Goal: Task Accomplishment & Management: Use online tool/utility

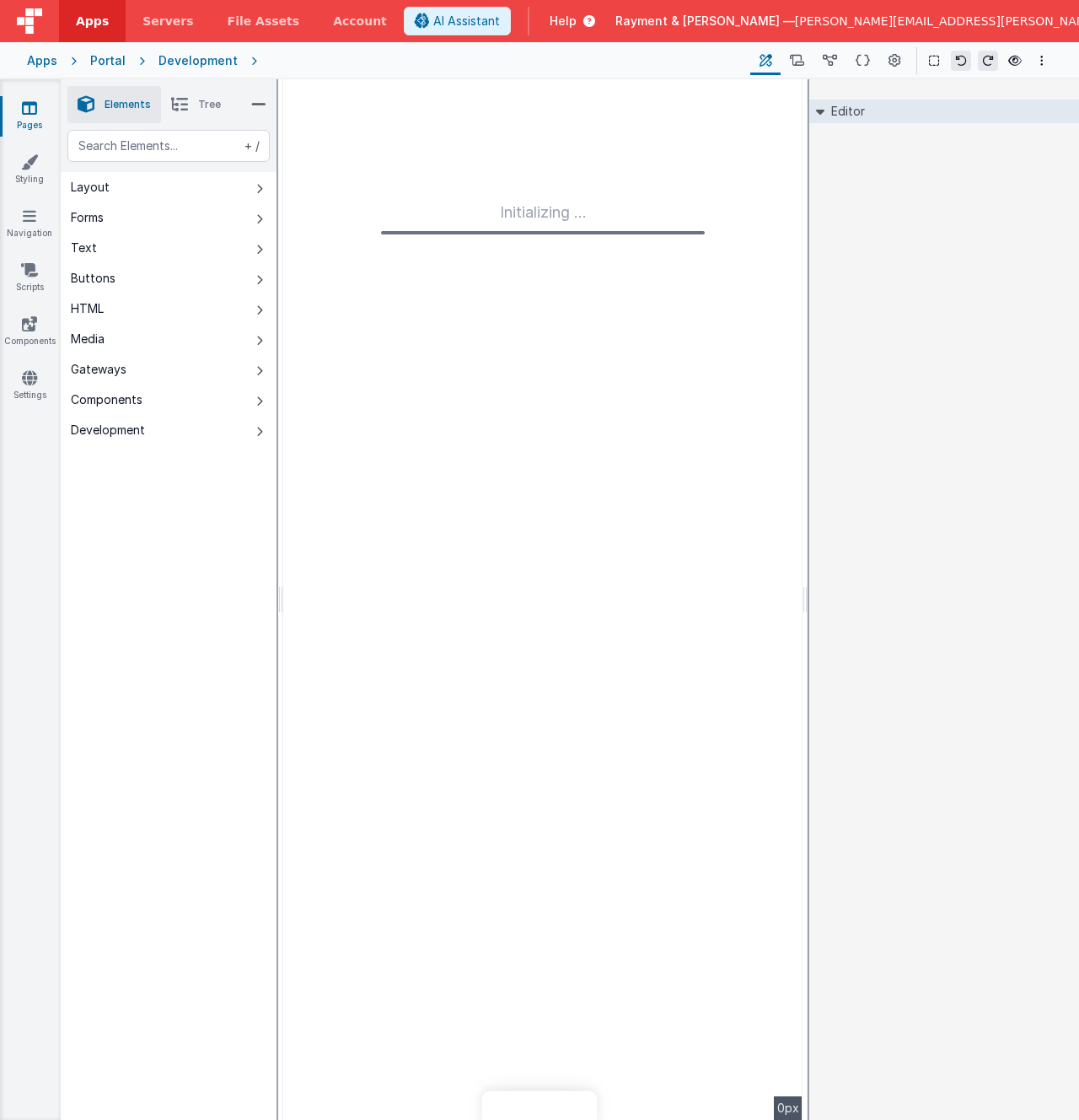
click at [99, 20] on span "Apps" at bounding box center [91, 20] width 33 height 17
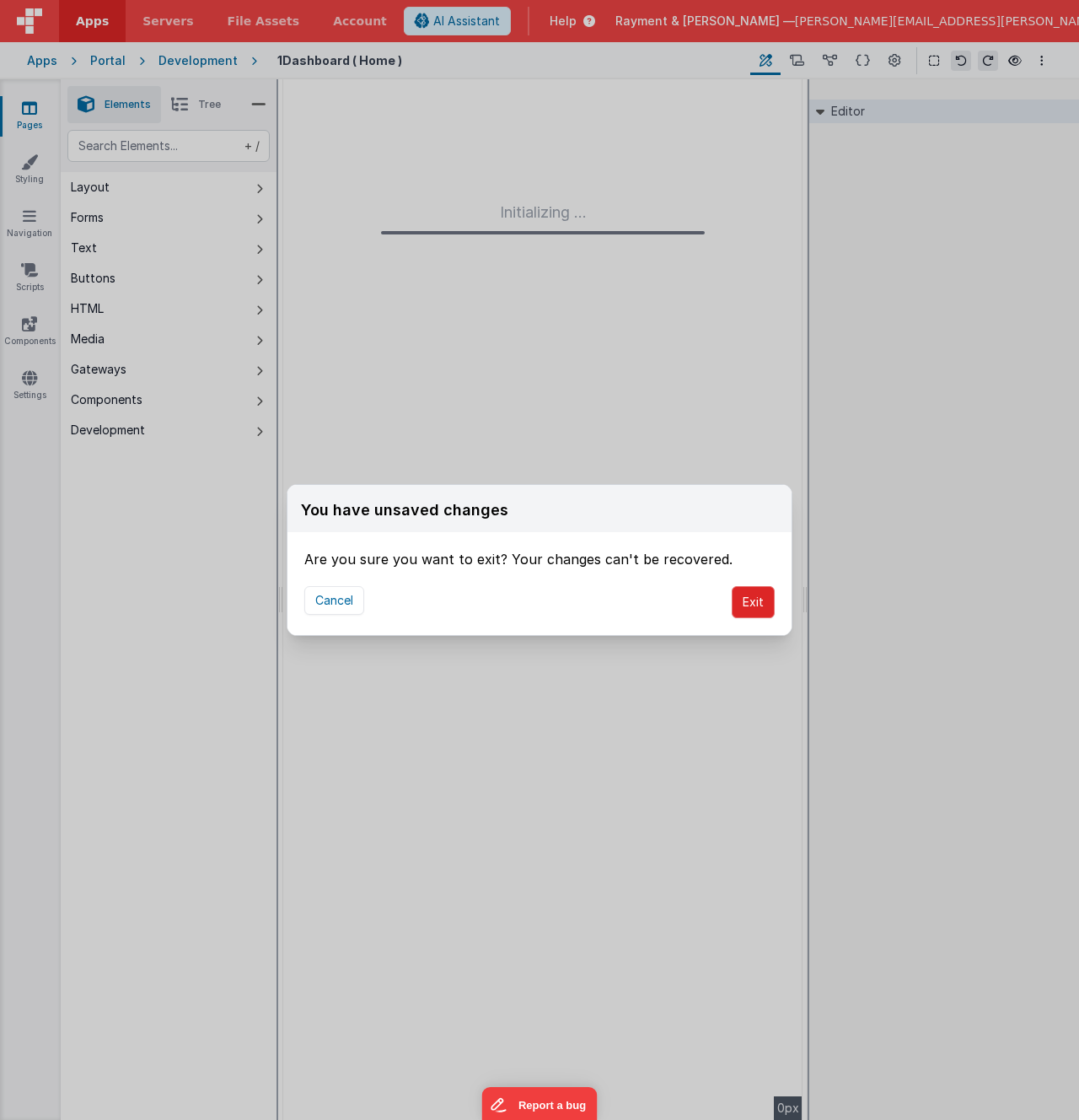
click at [739, 595] on button "Exit" at bounding box center [753, 602] width 43 height 32
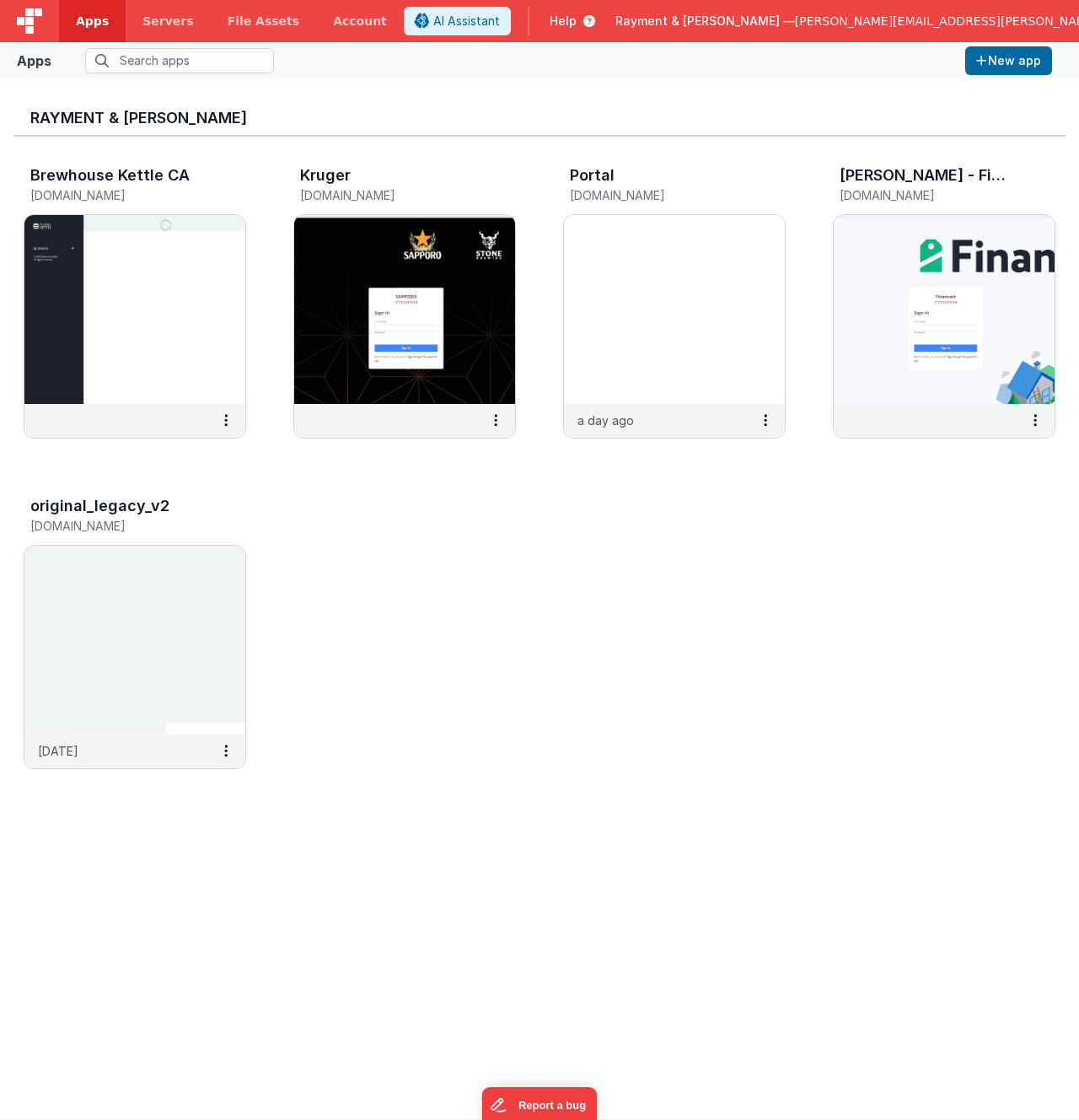
click at [433, 605] on div "Brewhouse Kettle CA [DOMAIN_NAME] Kruger [DOMAIN_NAME] Portal [DOMAIN_NAME] a d…" at bounding box center [539, 473] width 1052 height 671
click at [364, 288] on img at bounding box center [404, 309] width 221 height 189
click at [142, 288] on img at bounding box center [135, 309] width 221 height 189
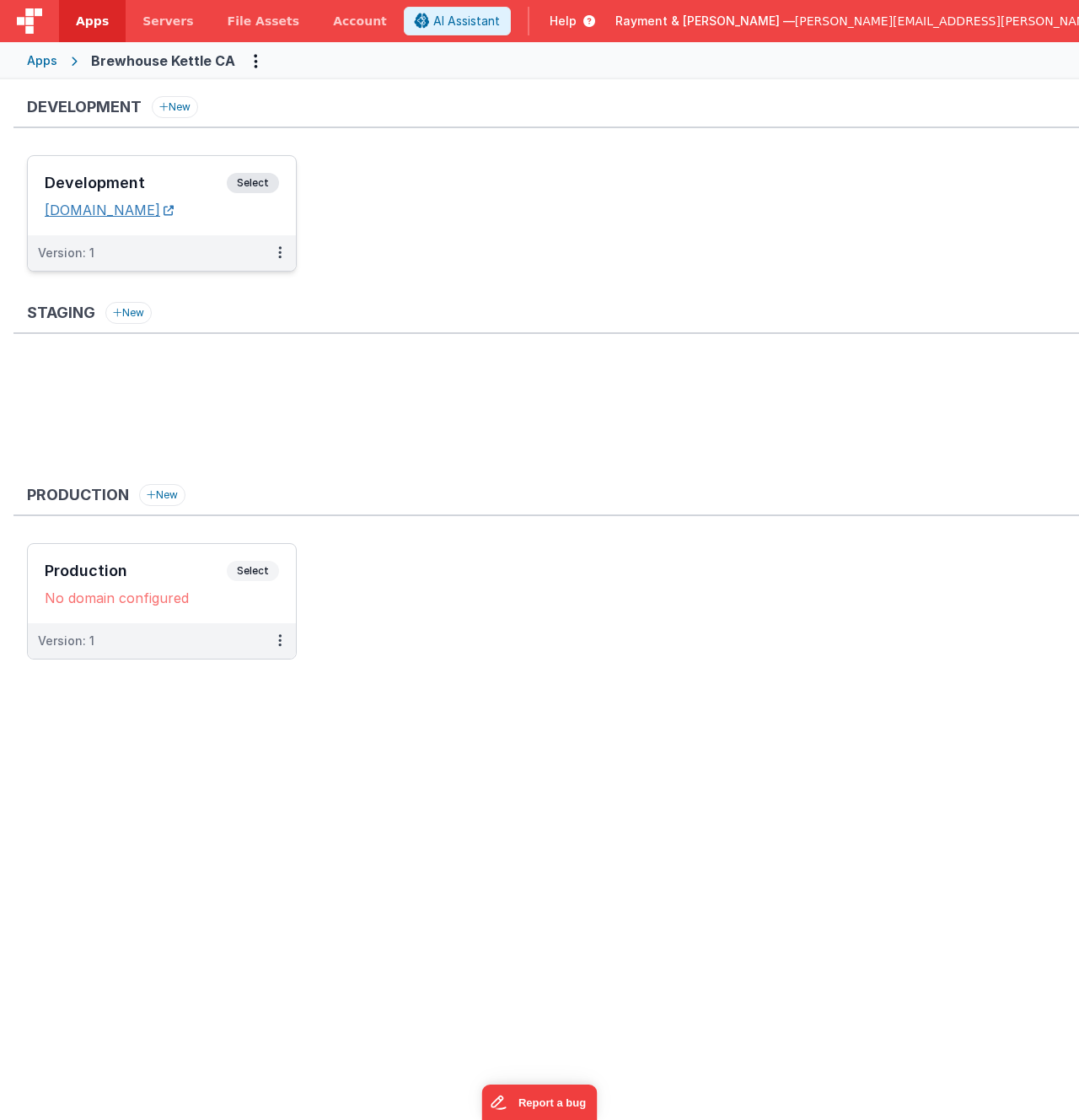
click at [119, 212] on link "[DOMAIN_NAME]" at bounding box center [108, 210] width 129 height 17
click at [566, 352] on div "Staging New" at bounding box center [546, 386] width 1066 height 169
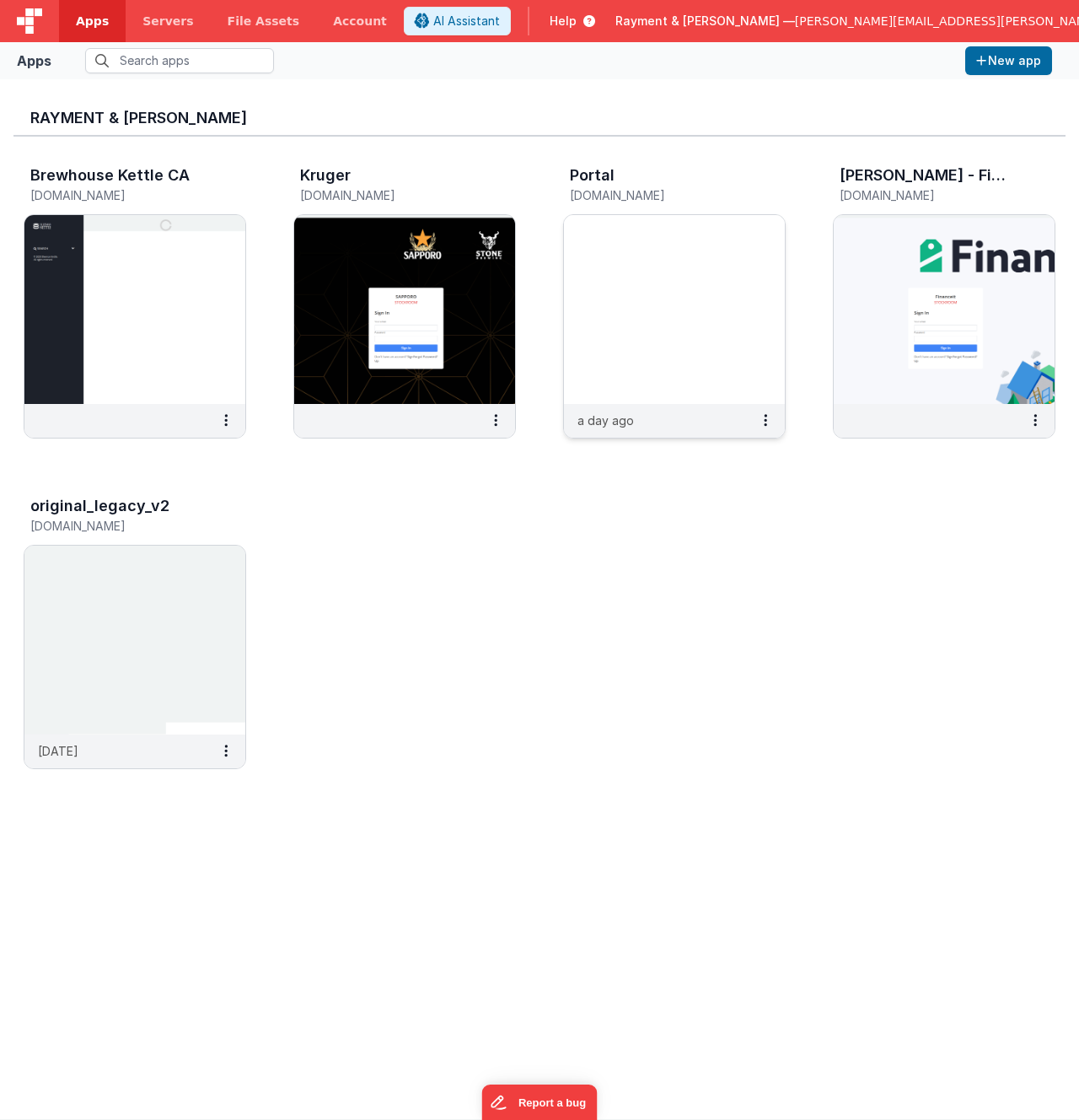
click at [654, 301] on img at bounding box center [674, 309] width 221 height 189
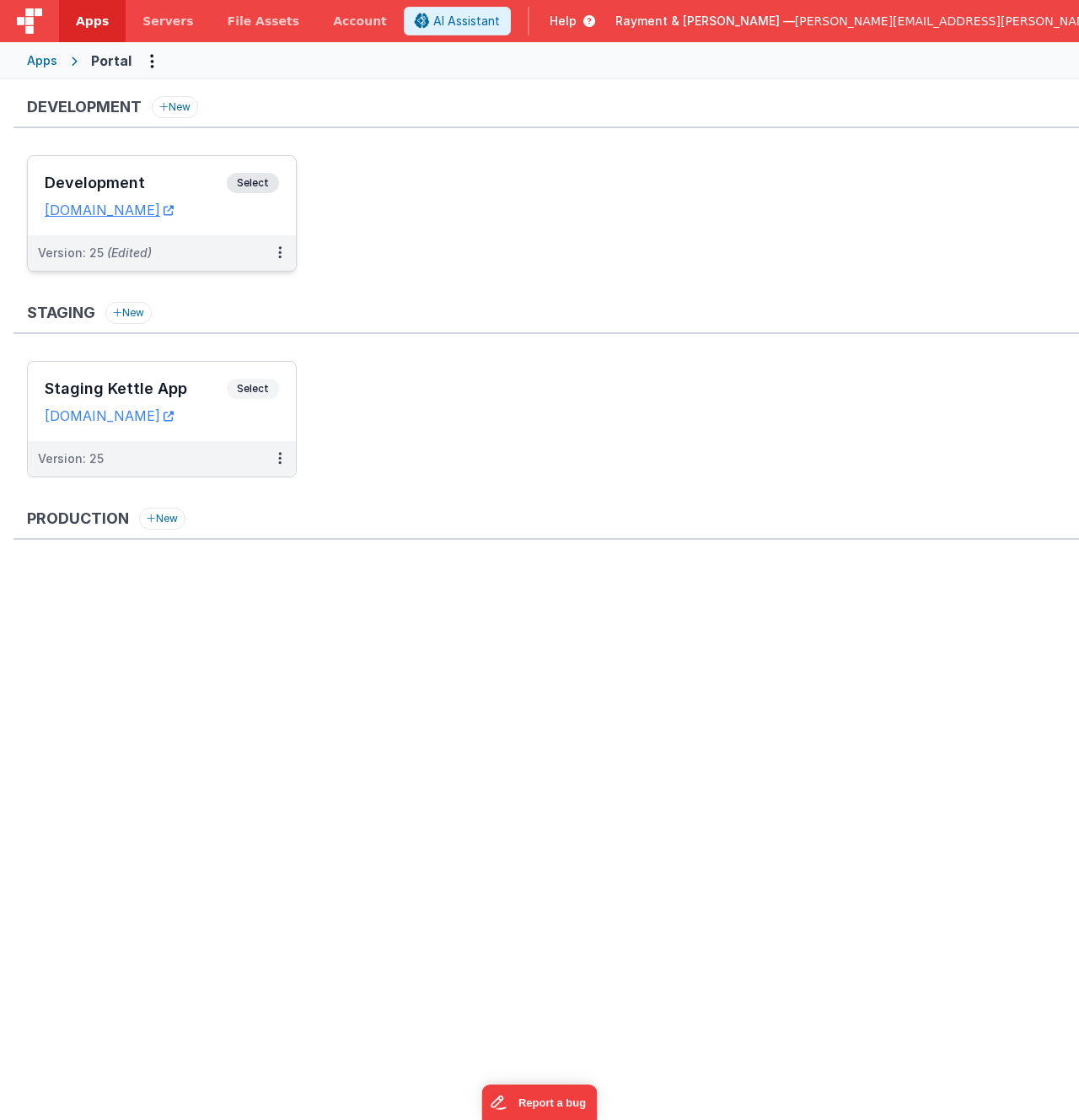
click at [161, 177] on h3 "Development" at bounding box center [135, 183] width 182 height 17
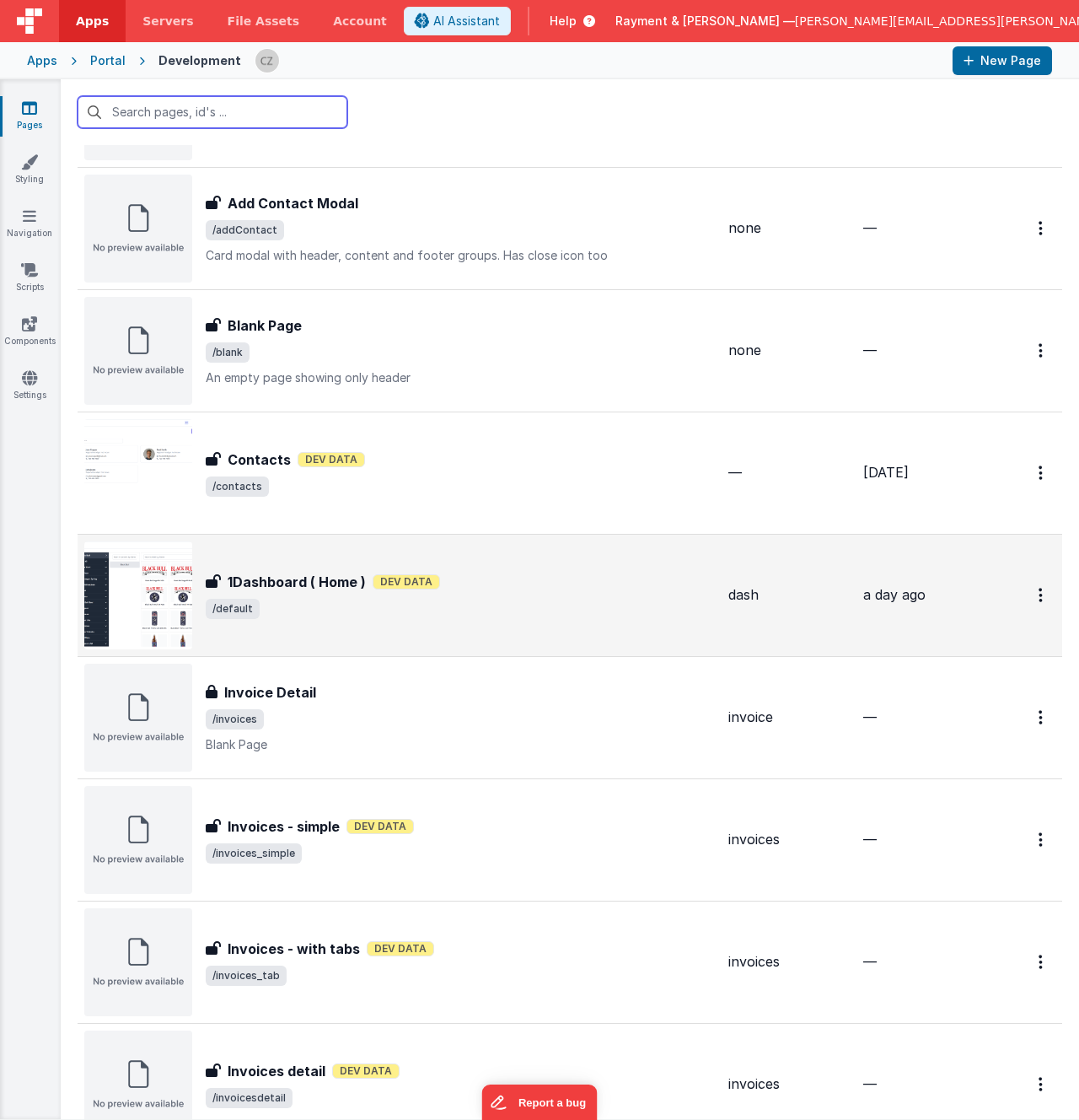
scroll to position [133, 0]
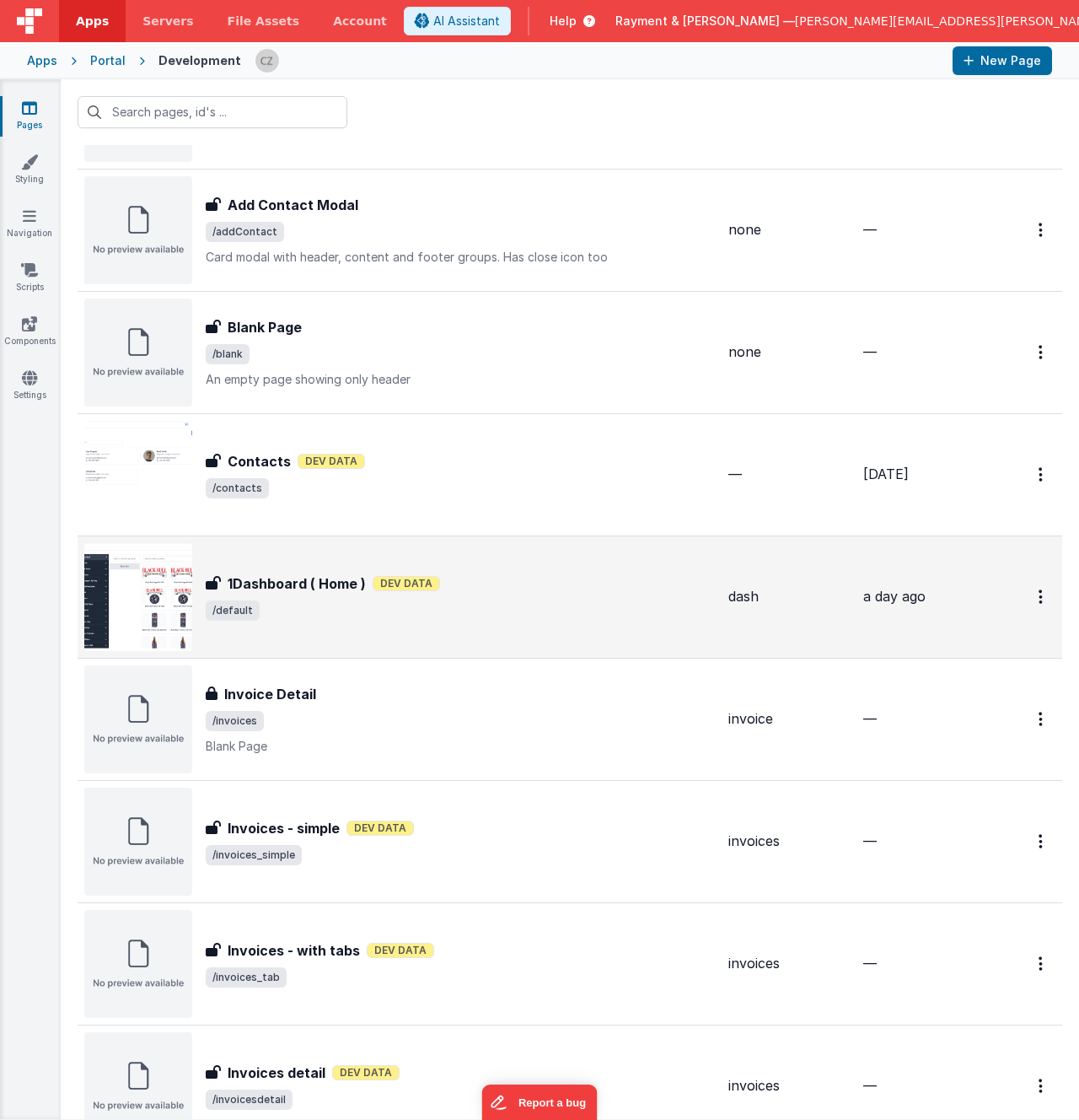
click at [464, 599] on div "1Dashboard ( Home ) 1Dashboard ( Home ) Dev Data /default" at bounding box center [461, 597] width 510 height 47
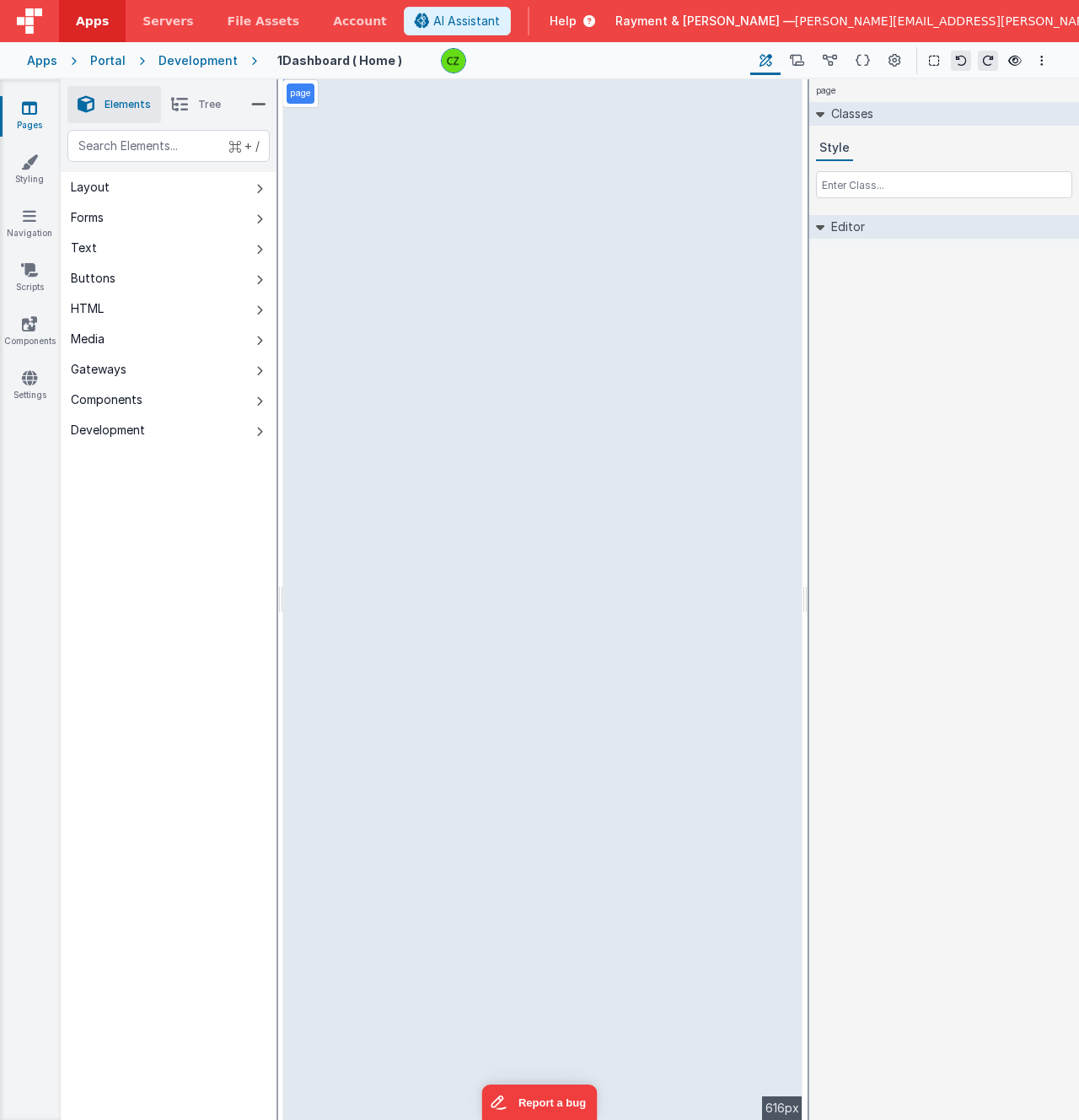
click at [902, 496] on div "page Classes Style Editor DEV: Focus DEV: builderToggleConditionalCSS DEV: Remo…" at bounding box center [945, 600] width 270 height 1041
click at [43, 63] on div "Apps" at bounding box center [42, 60] width 30 height 17
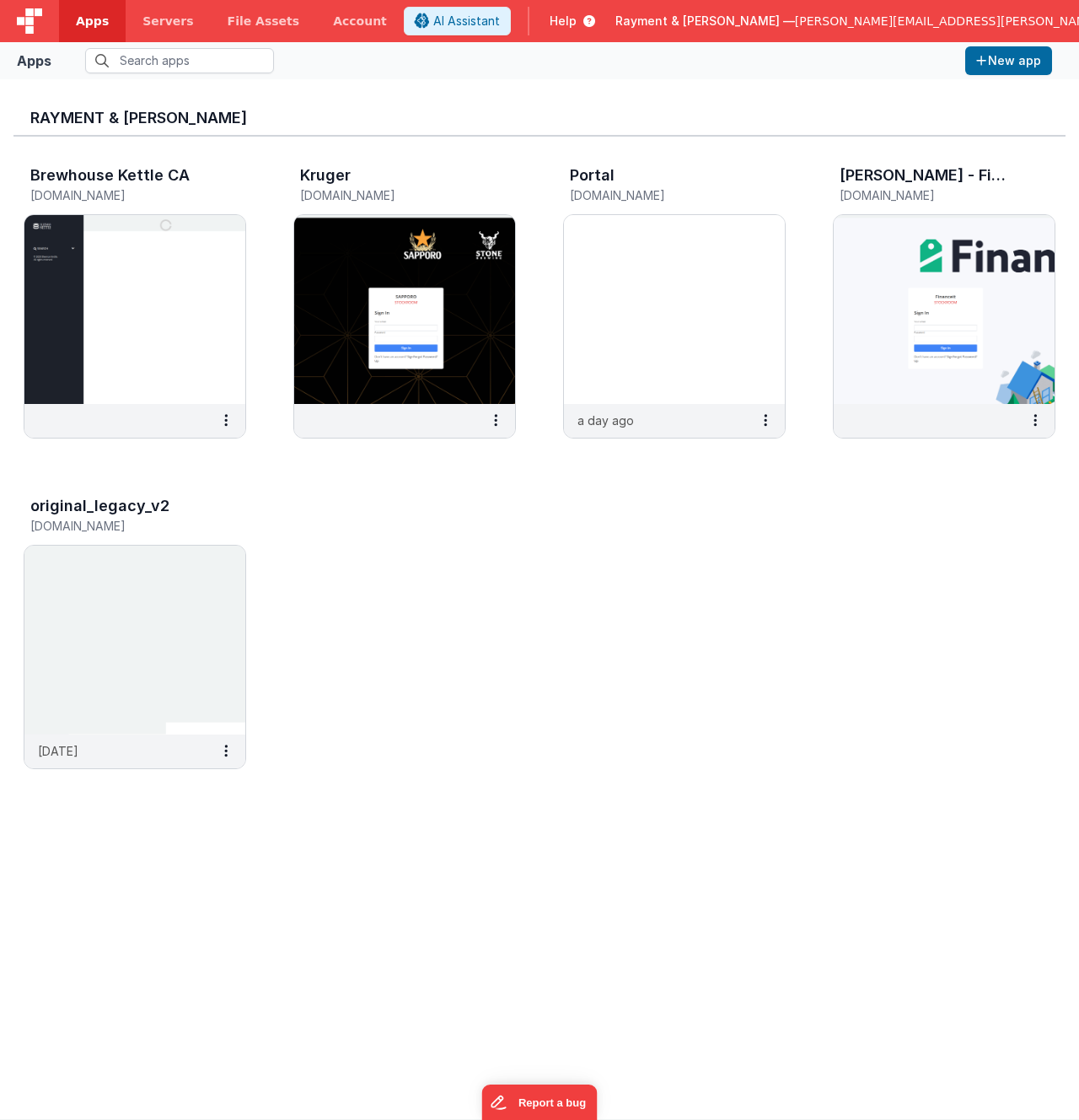
click at [354, 552] on div "Brewhouse Kettle CA [DOMAIN_NAME] Kruger [DOMAIN_NAME] Portal [DOMAIN_NAME] a d…" at bounding box center [539, 473] width 1052 height 671
click at [36, 88] on div "Rayment & [PERSON_NAME] Brewhouse Kettle CA [DOMAIN_NAME] Kruger [DOMAIN_NAME] …" at bounding box center [539, 599] width 1079 height 1040
click at [675, 266] on img at bounding box center [674, 309] width 221 height 189
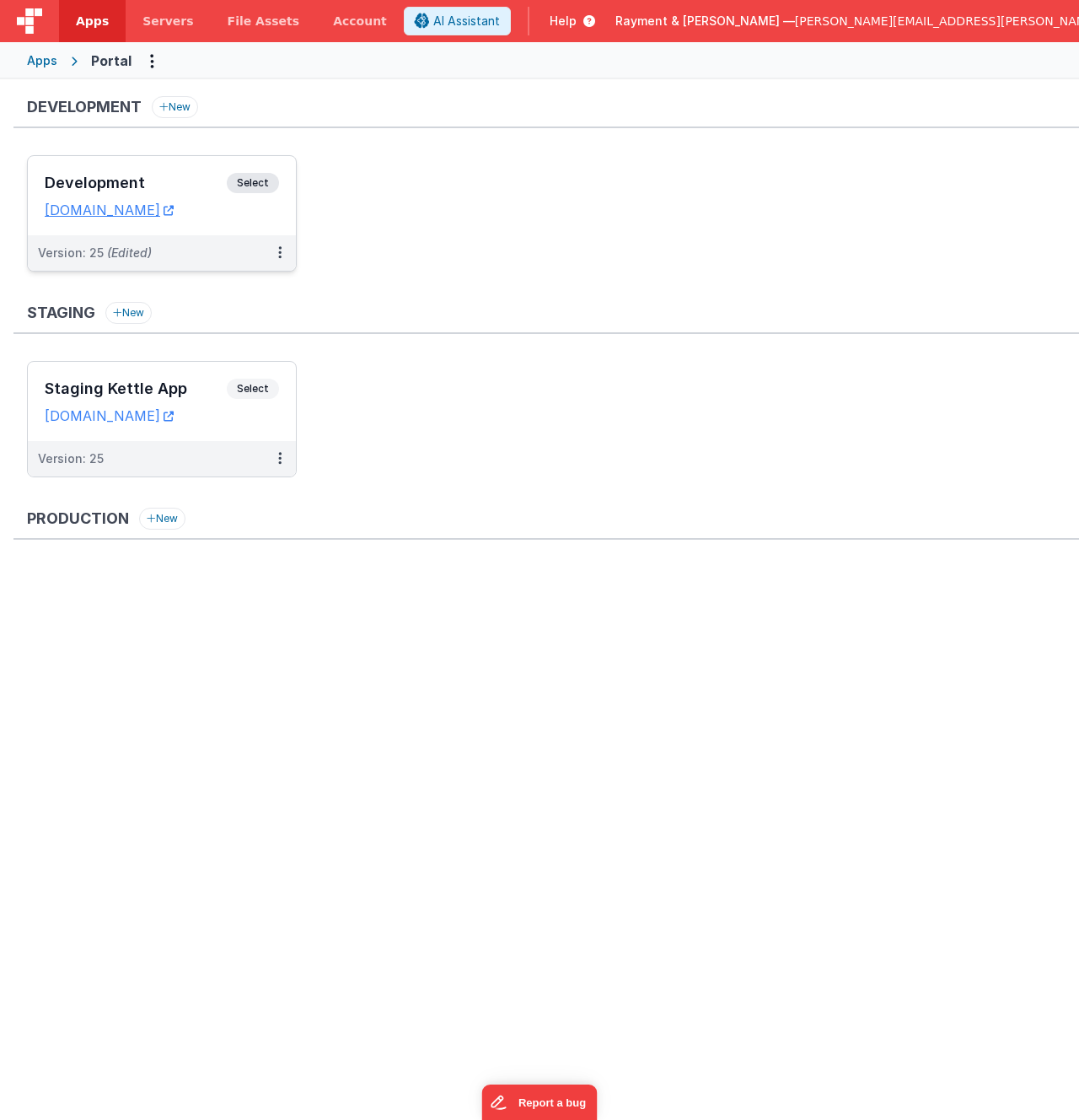
click at [192, 172] on div "Development Select URLs [DOMAIN_NAME]" at bounding box center [162, 195] width 268 height 79
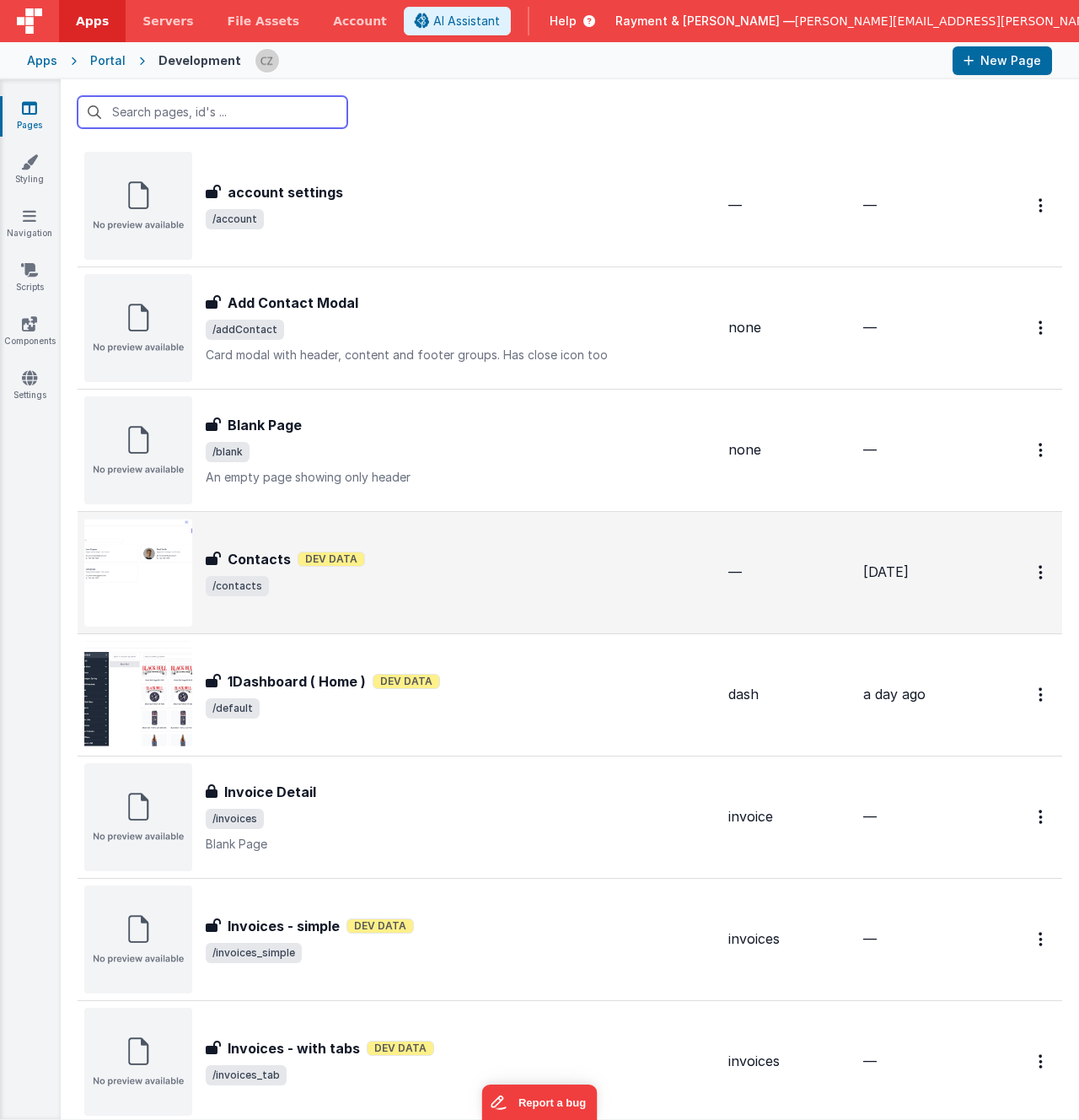
scroll to position [44, 0]
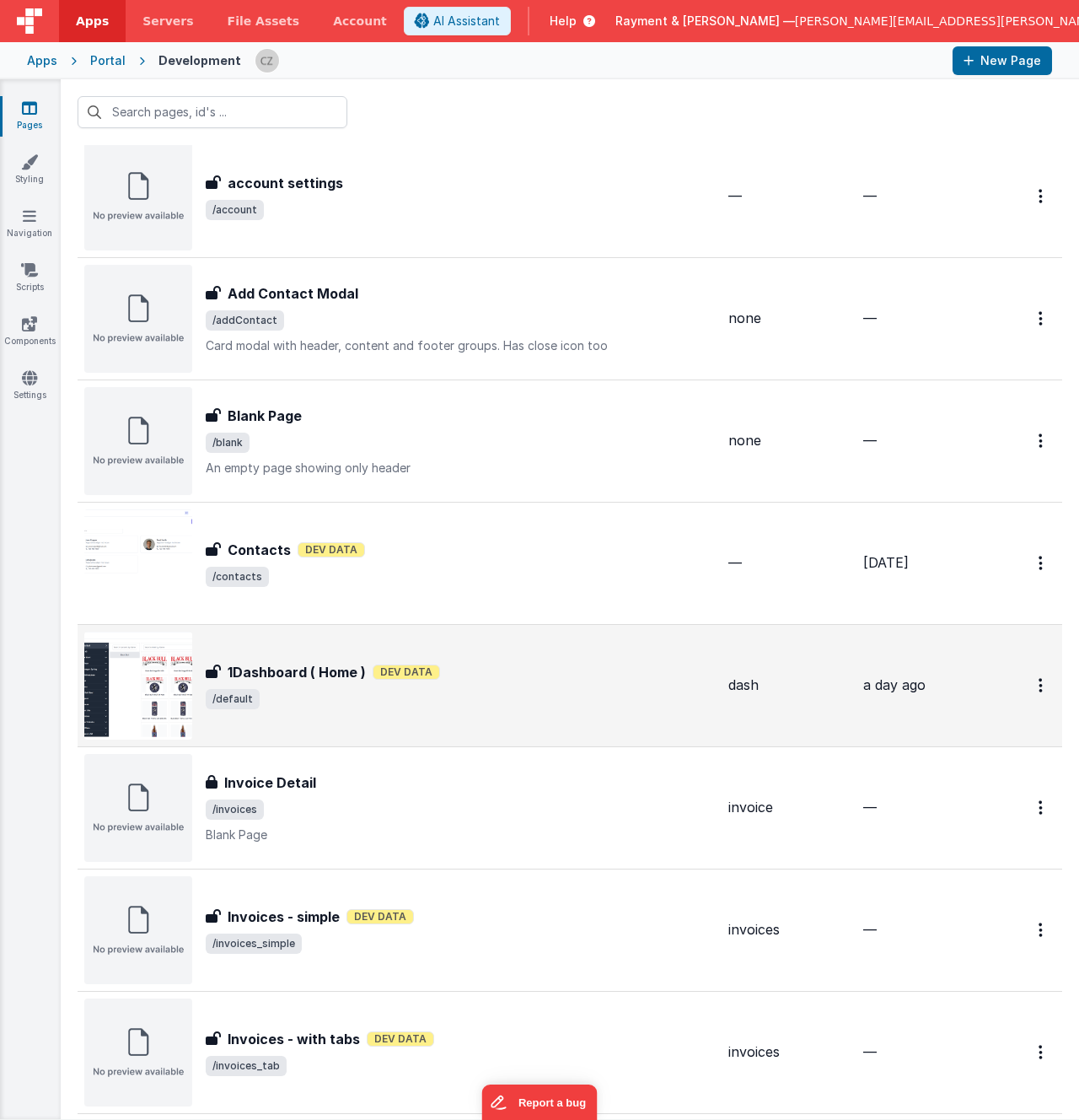
click at [478, 689] on span "/default" at bounding box center [461, 699] width 510 height 20
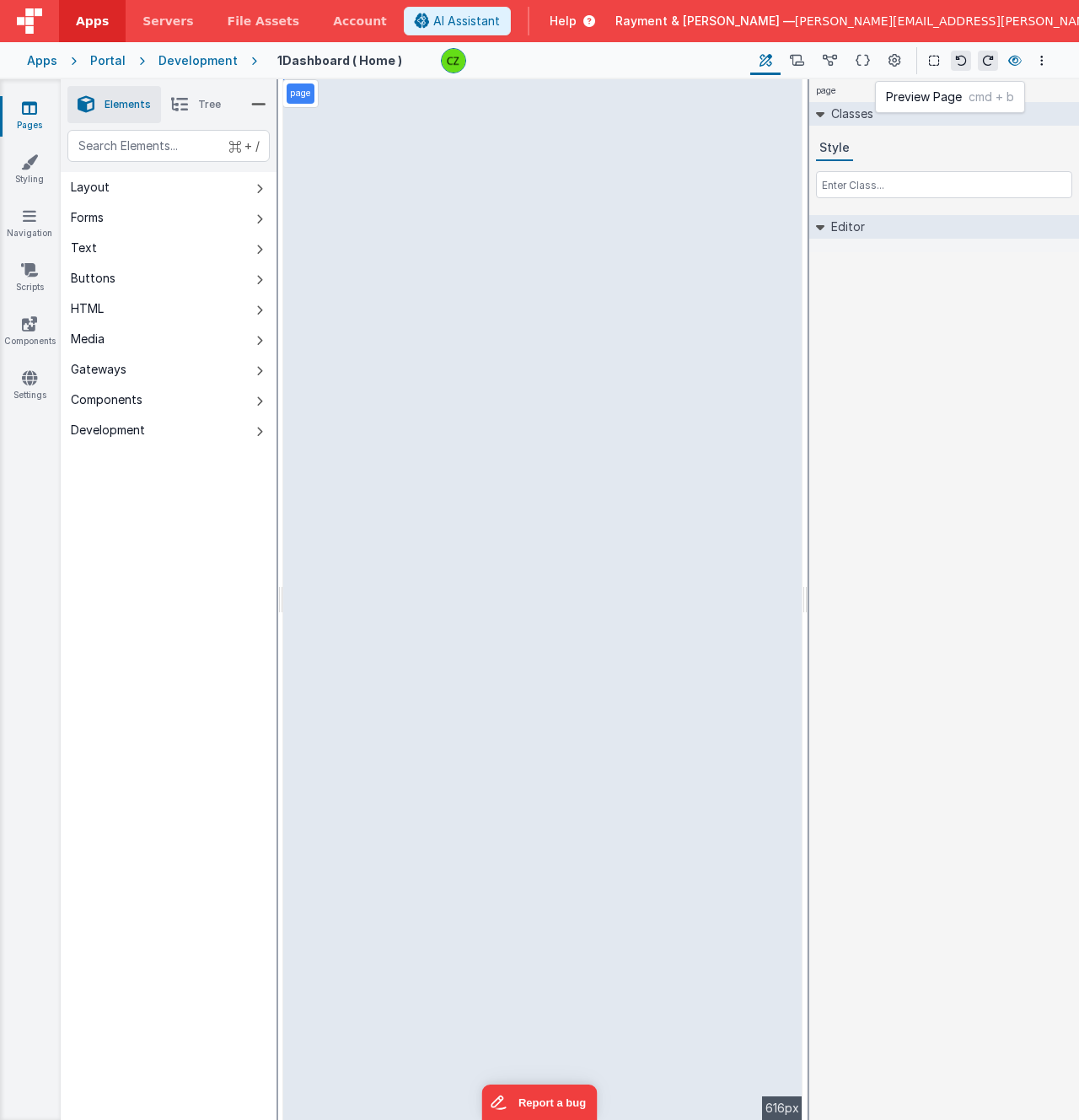
click at [1009, 66] on icon at bounding box center [1015, 60] width 13 height 12
click at [142, 596] on div "+ / Layout Forms Text Buttons HTML Media Gateways Components Development Page P…" at bounding box center [168, 664] width 216 height 1069
click at [43, 60] on div "Apps" at bounding box center [42, 60] width 30 height 17
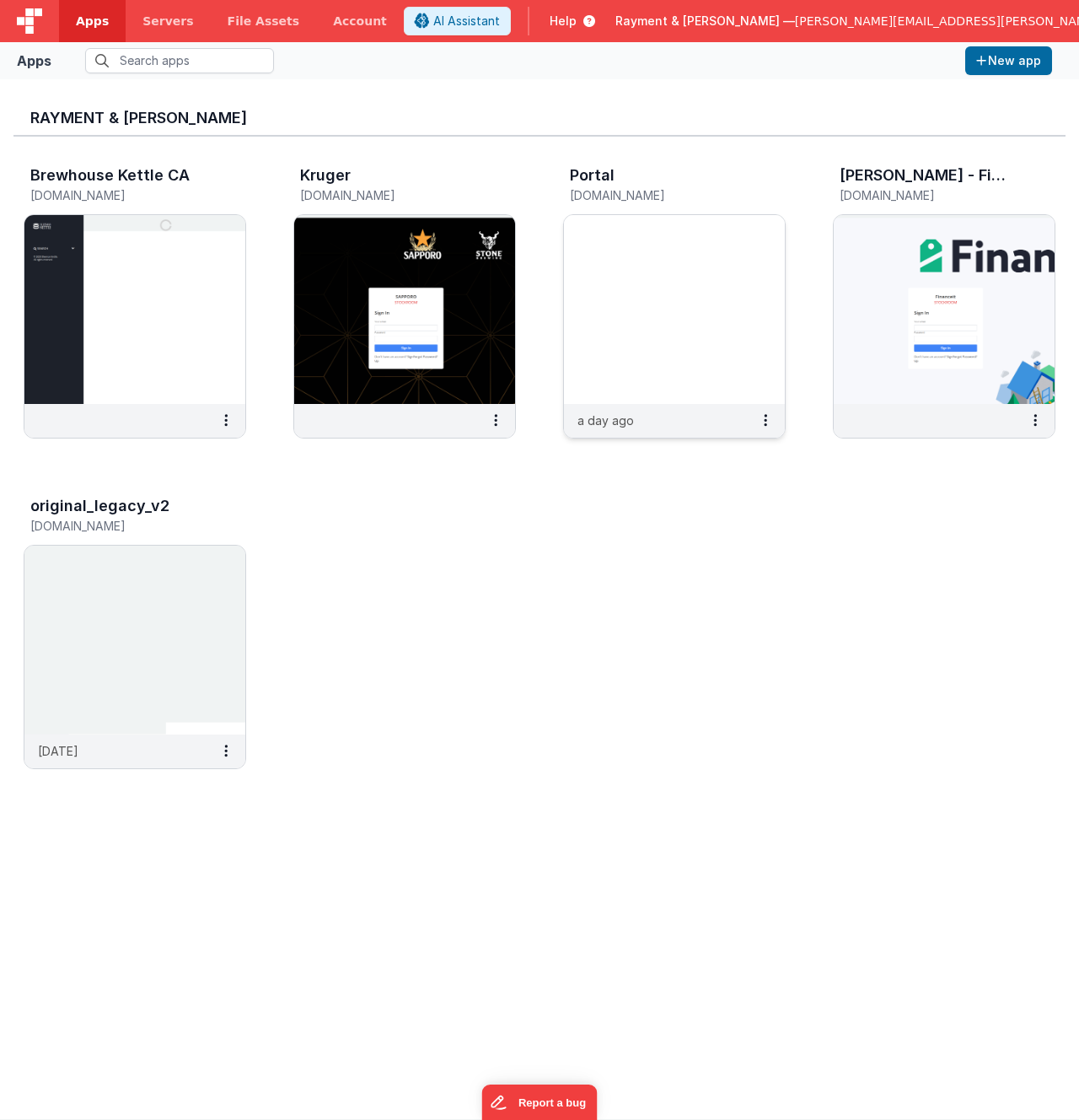
click at [668, 273] on img at bounding box center [674, 309] width 221 height 189
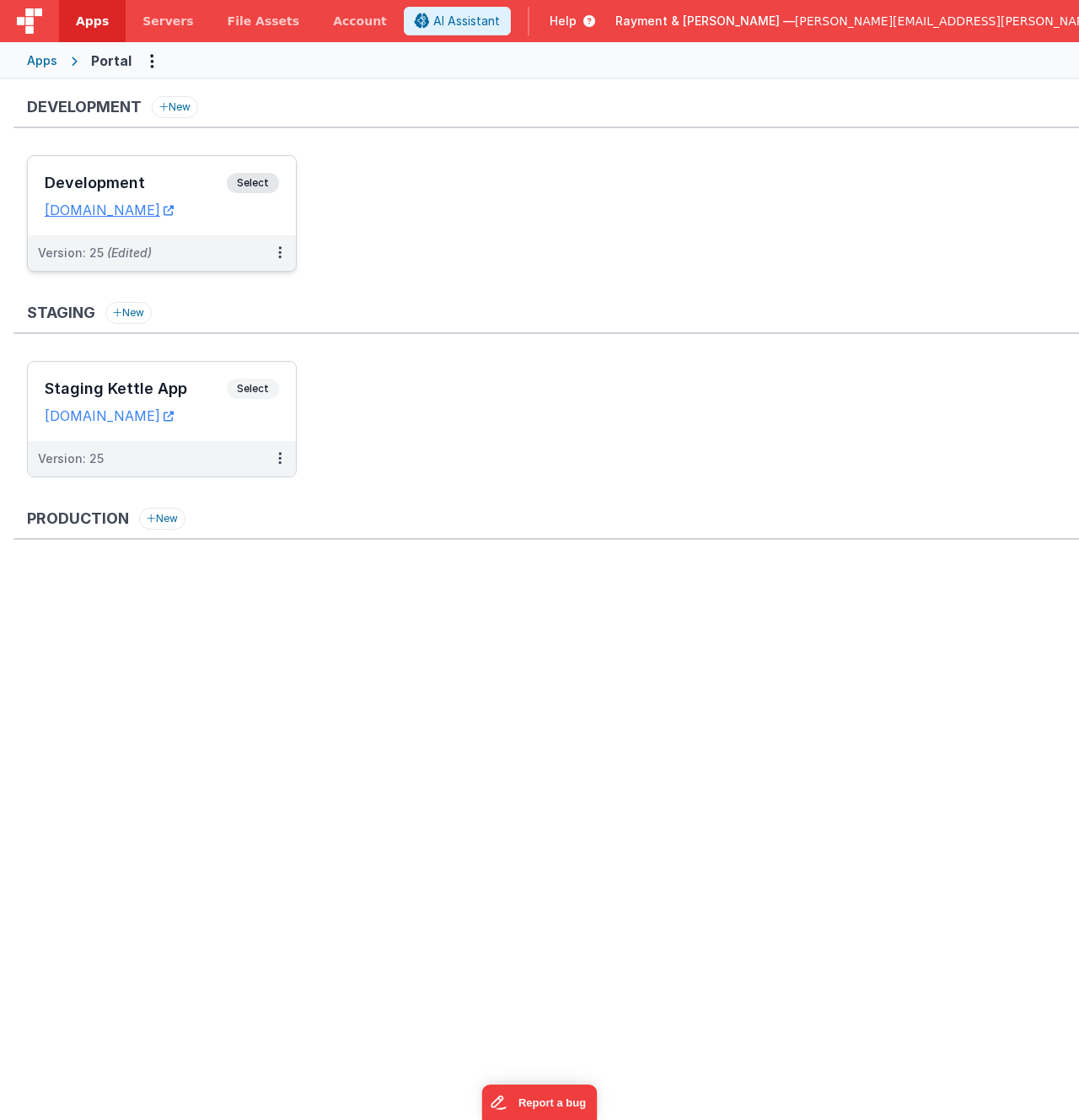
click at [175, 184] on h3 "Development" at bounding box center [135, 183] width 182 height 17
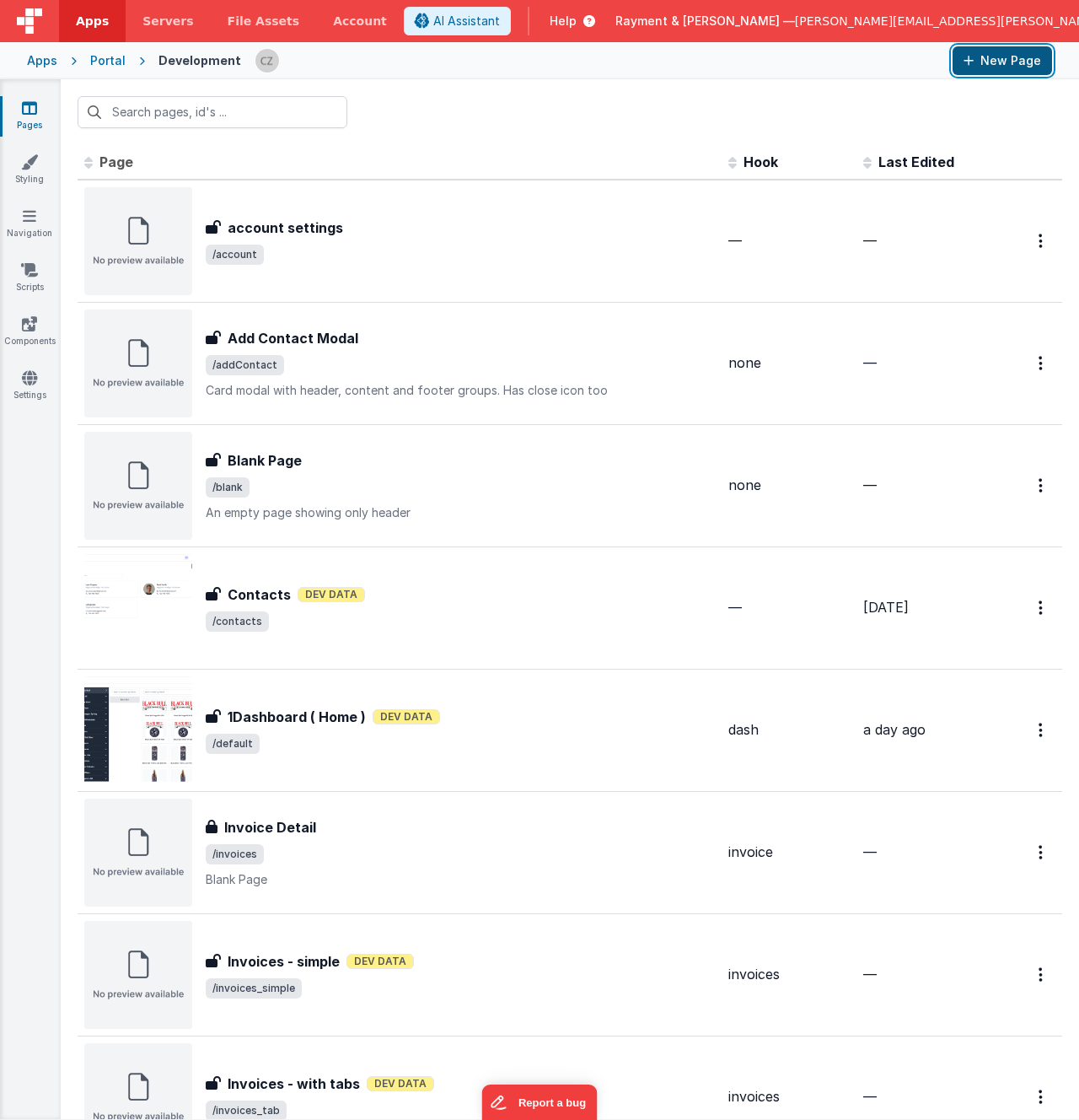
click at [1013, 54] on button "New Page" at bounding box center [1003, 60] width 99 height 28
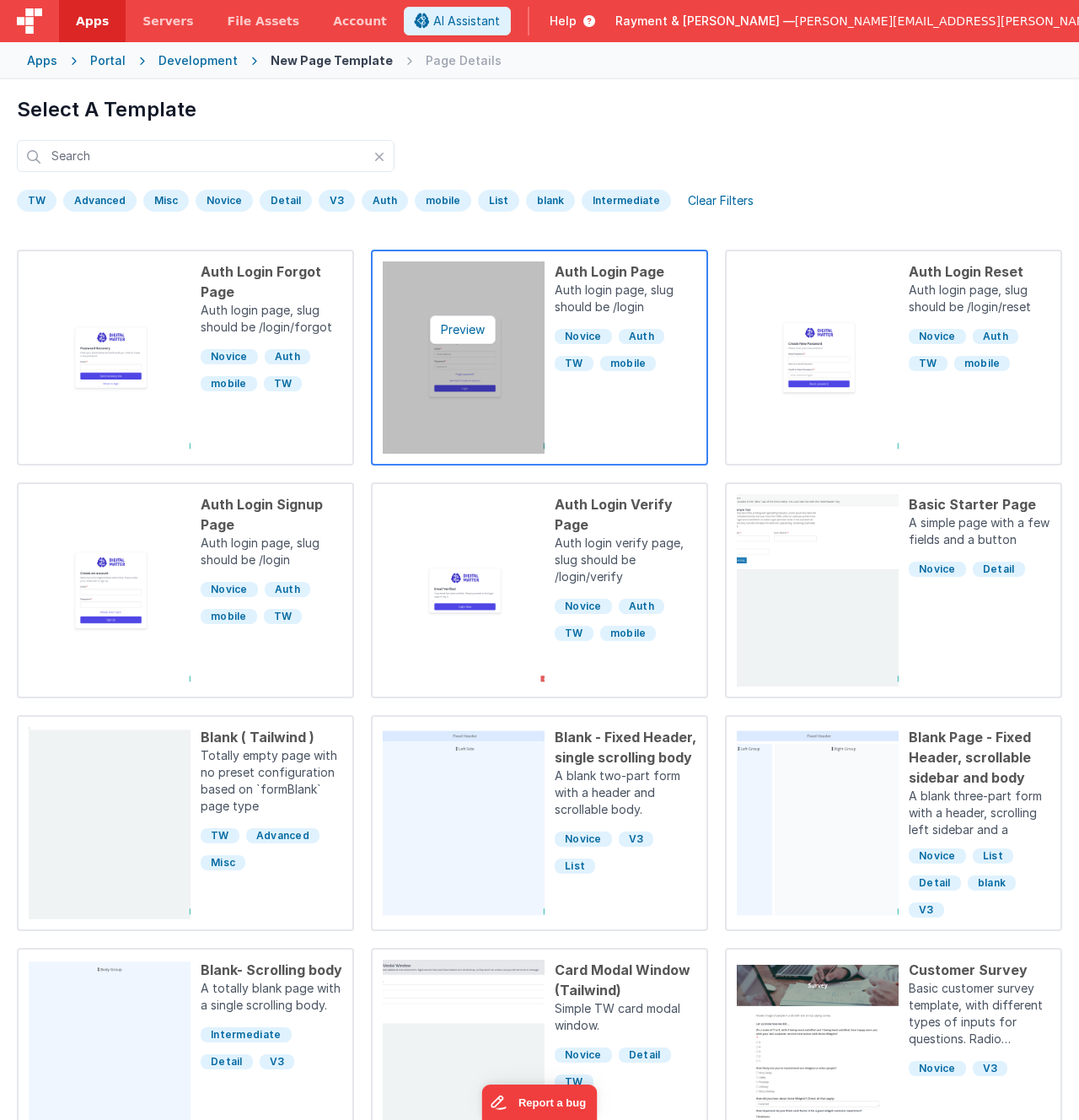
click at [472, 279] on img at bounding box center [464, 357] width 162 height 193
click at [492, 293] on img at bounding box center [464, 357] width 162 height 193
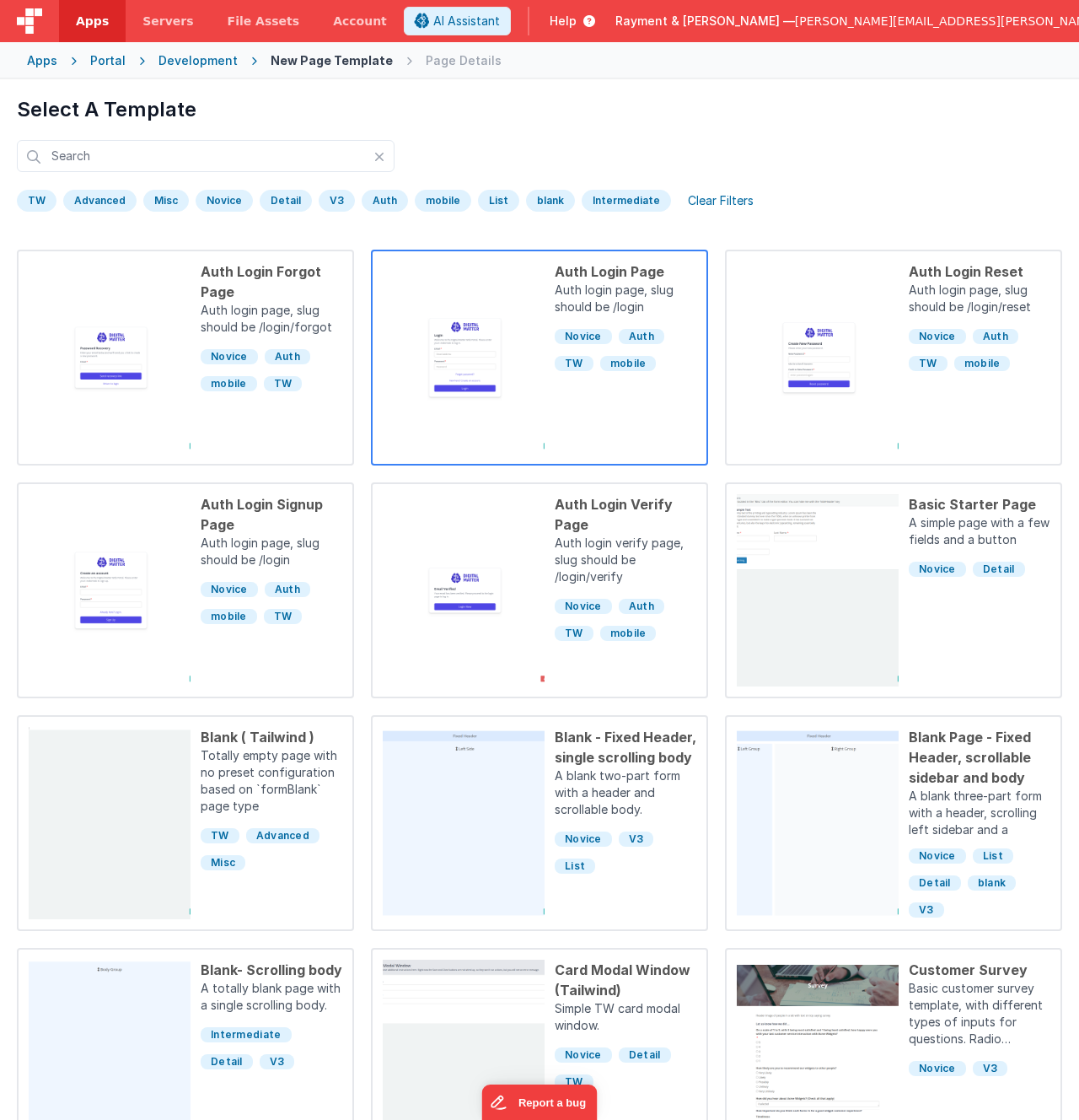
click at [633, 290] on p "Auth login page, slug should be /login" at bounding box center [626, 300] width 142 height 37
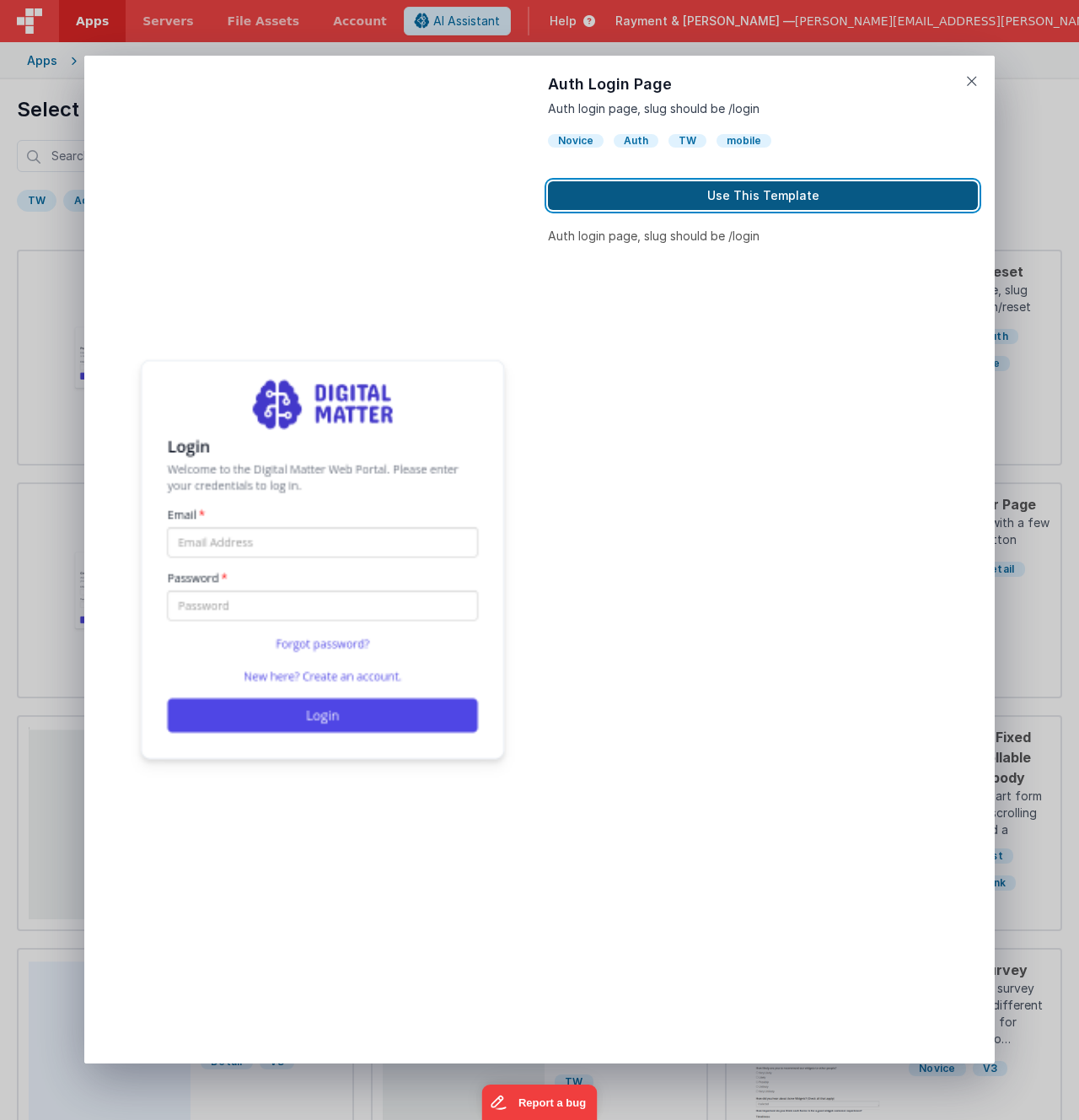
click at [649, 197] on button "Use This Template" at bounding box center [763, 195] width 430 height 28
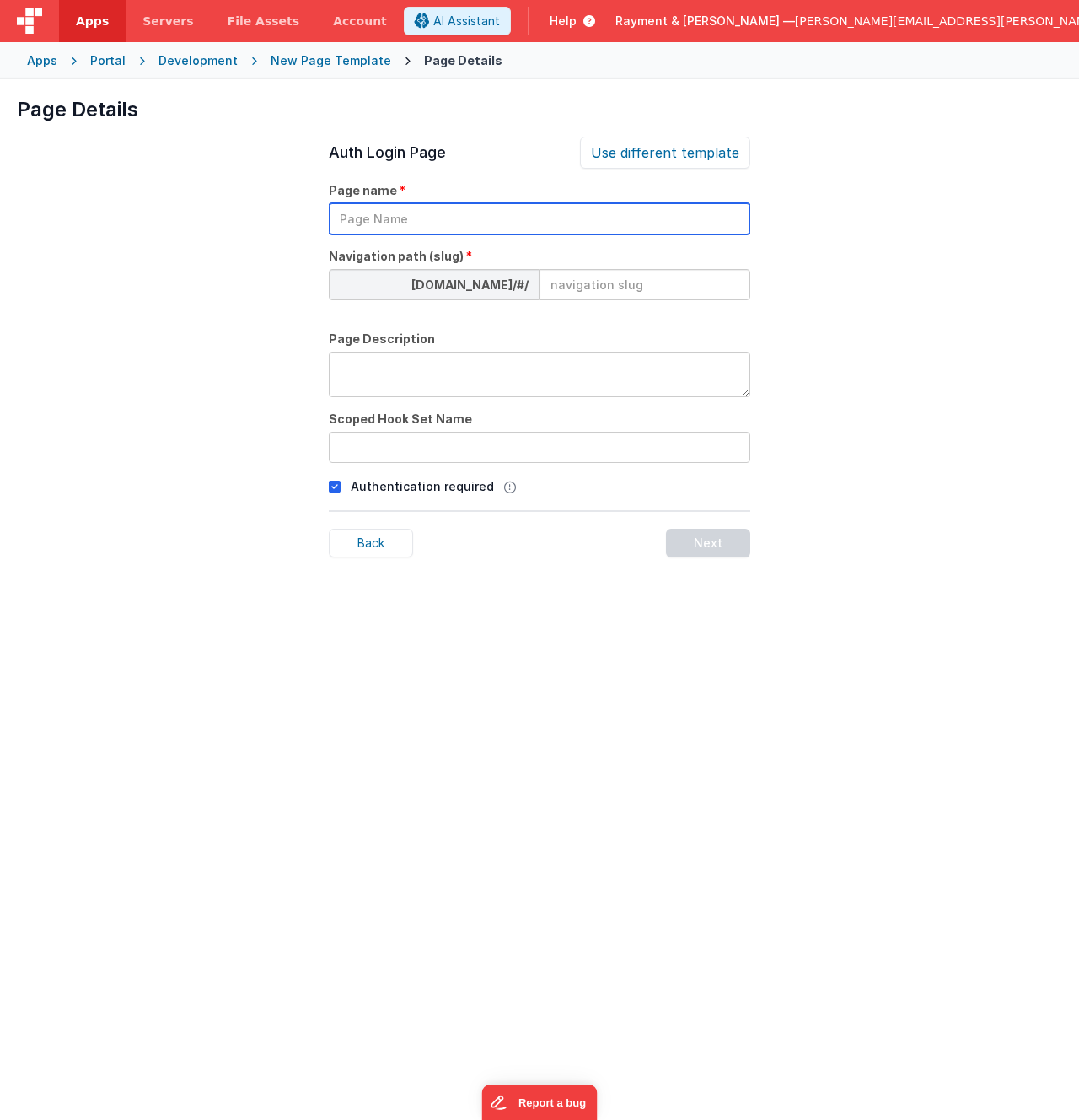
click at [490, 209] on input "text" at bounding box center [539, 218] width 422 height 31
type input "login2"
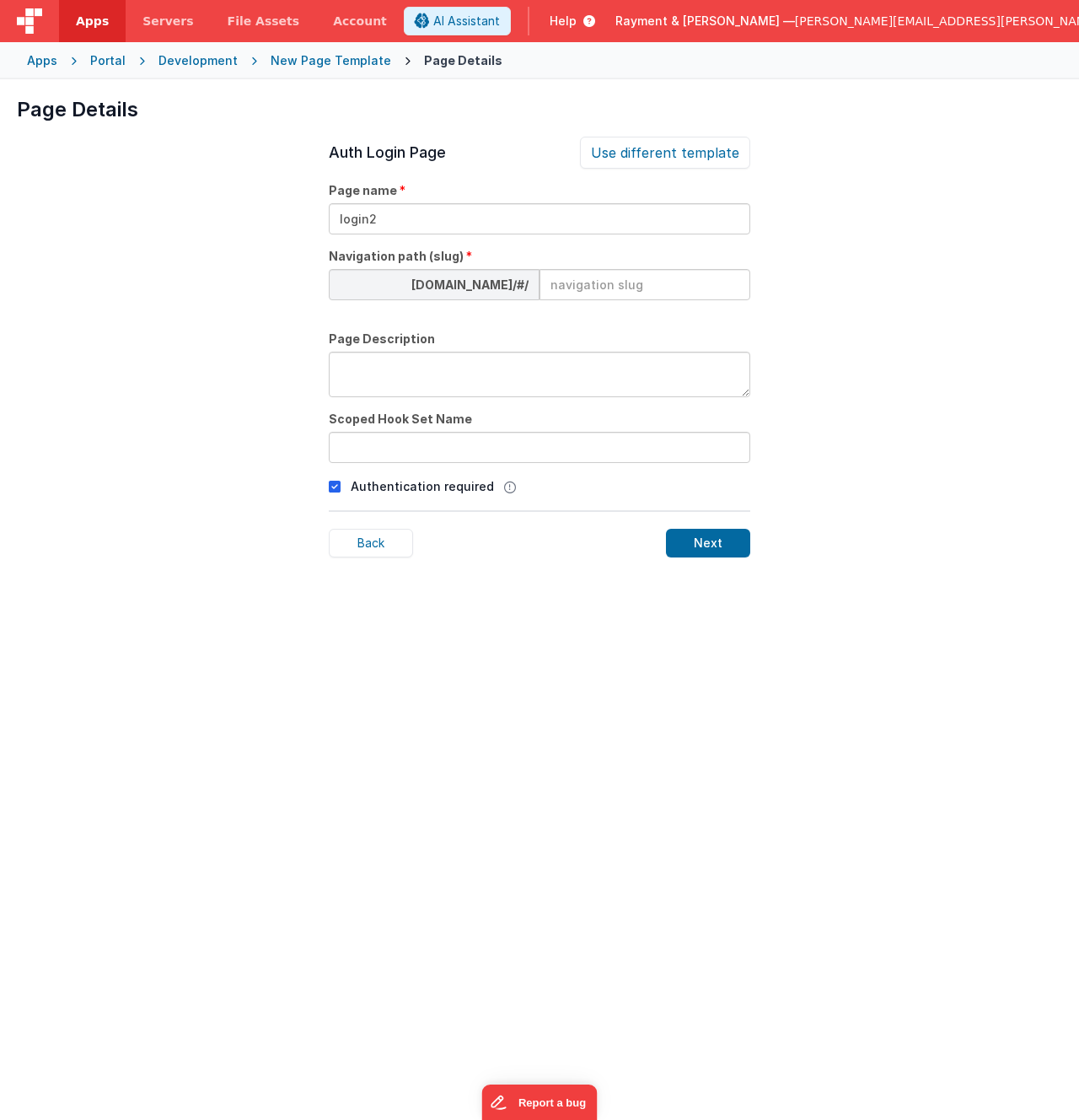
click at [581, 291] on input at bounding box center [645, 284] width 210 height 31
click at [591, 309] on div at bounding box center [666, 308] width 169 height 17
click at [591, 289] on input at bounding box center [645, 284] width 210 height 31
type input "login2"
click at [852, 333] on div "Page Details Preview Auth Login Forgot Page Auth login page, slug should be /lo…" at bounding box center [539, 639] width 1079 height 1120
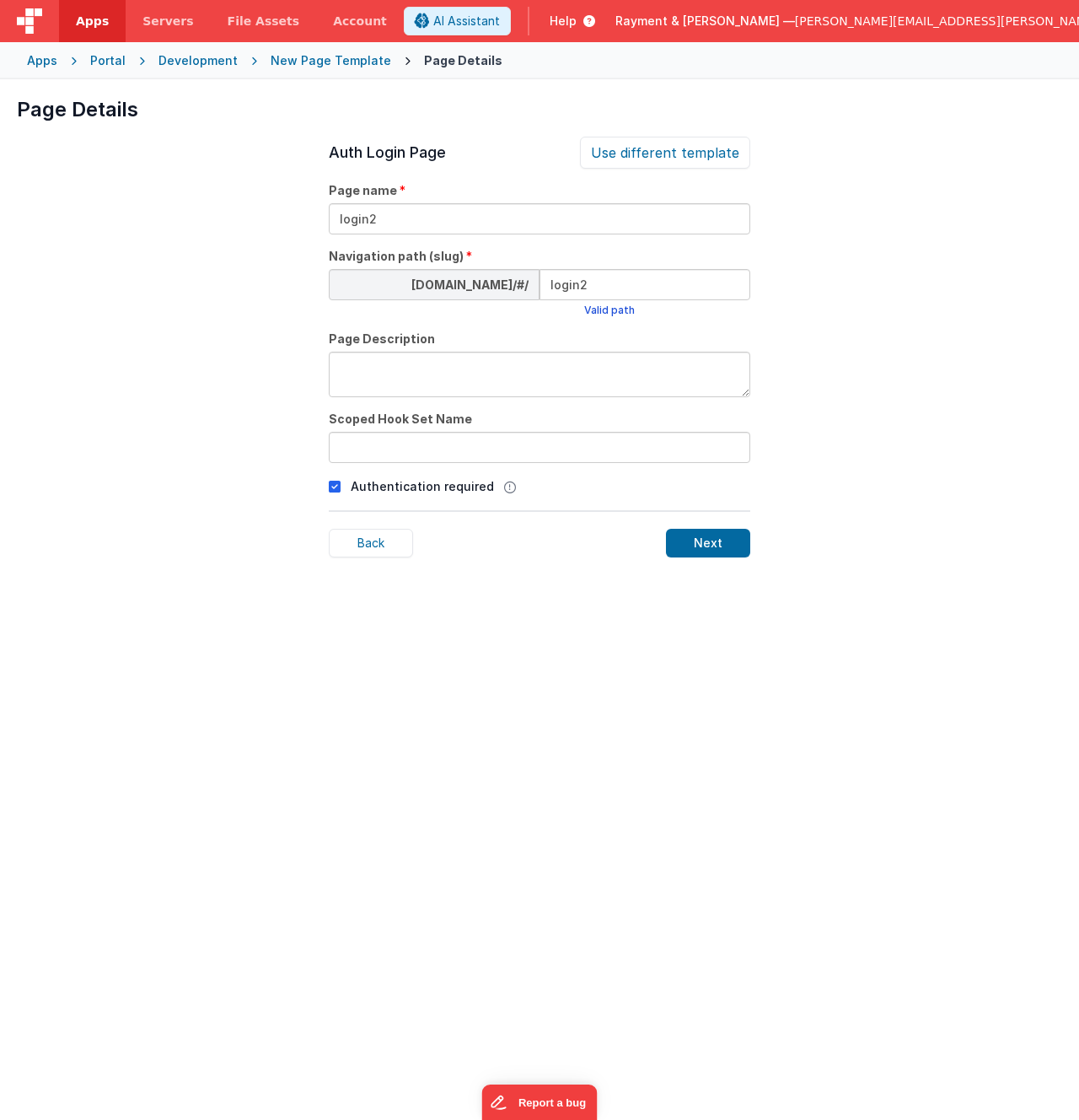
click at [151, 462] on div "Page Details Preview Auth Login Forgot Page Auth login page, slug should be /lo…" at bounding box center [539, 639] width 1079 height 1120
click at [333, 486] on icon at bounding box center [334, 487] width 12 height 20
click at [280, 471] on div "Page Details Preview Auth Login Forgot Page Auth login page, slug should be /lo…" at bounding box center [539, 639] width 1079 height 1120
click at [377, 446] on input "text" at bounding box center [539, 447] width 422 height 31
click at [96, 30] on link "Apps" at bounding box center [91, 20] width 67 height 42
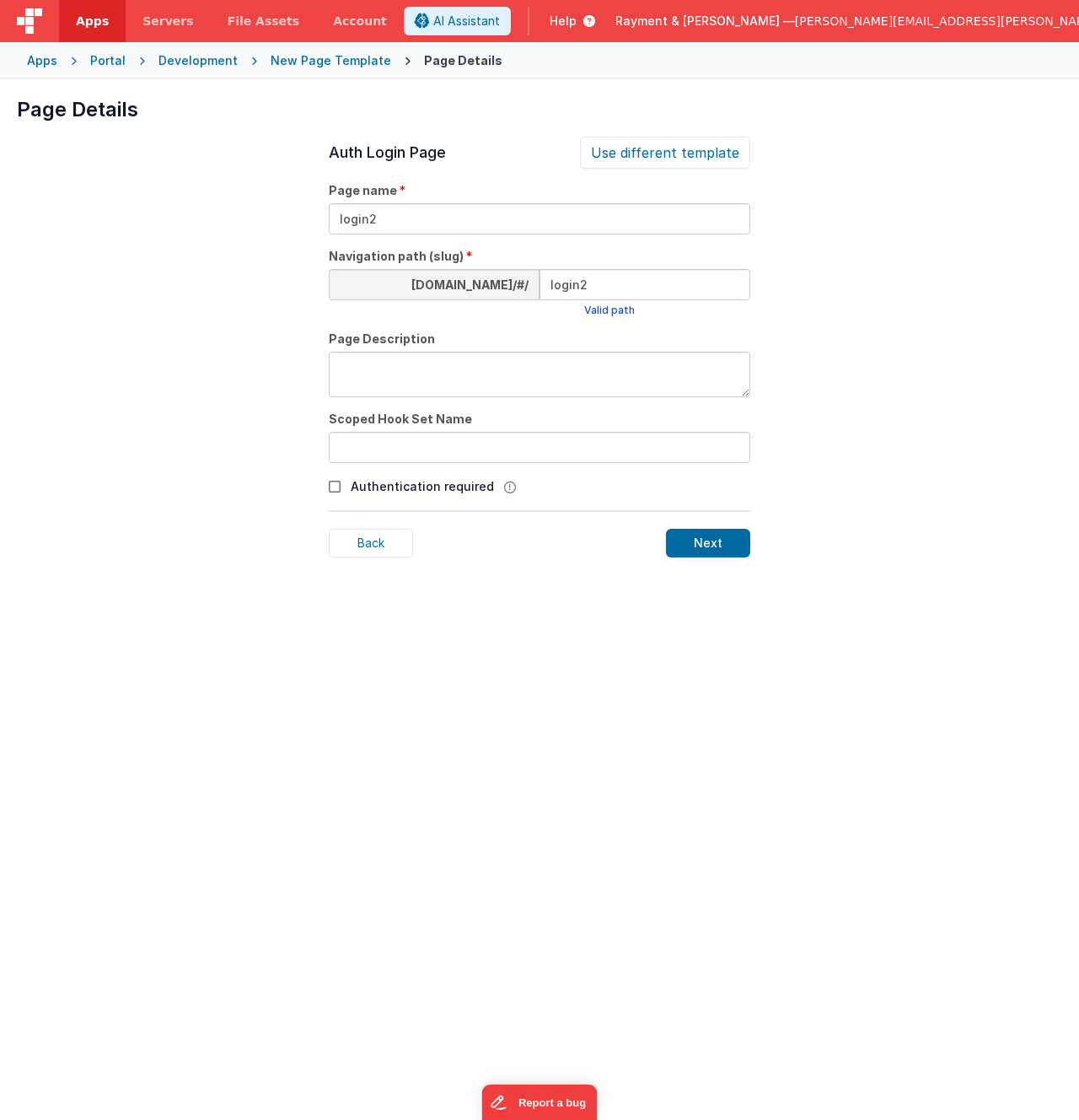
click at [226, 359] on div "Page Details Preview Auth Login Forgot Page Auth login page, slug should be /lo…" at bounding box center [539, 639] width 1079 height 1120
click at [726, 551] on div "Next" at bounding box center [708, 543] width 84 height 28
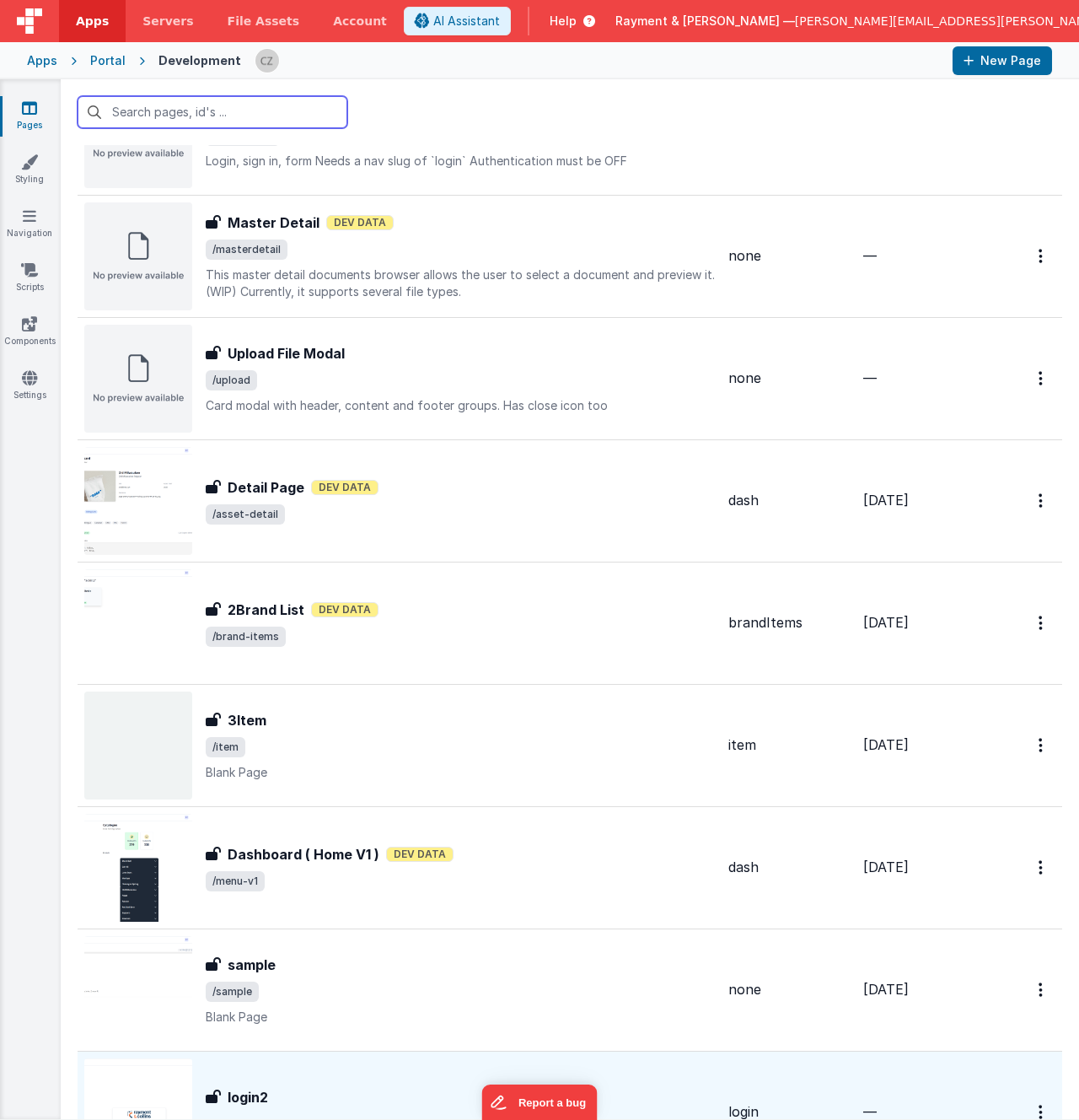
scroll to position [2077, 0]
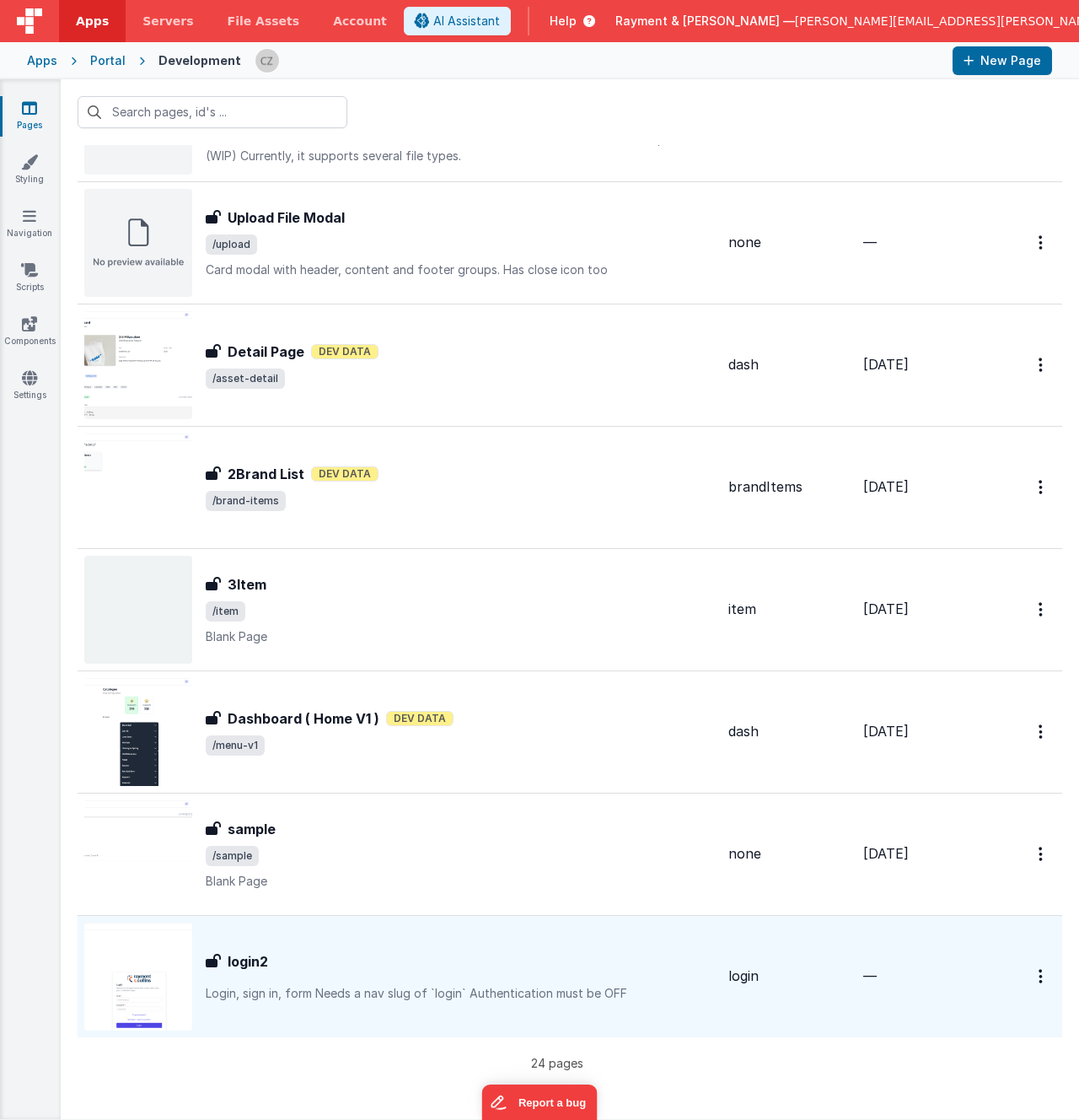
click at [366, 966] on div "login2" at bounding box center [461, 961] width 510 height 20
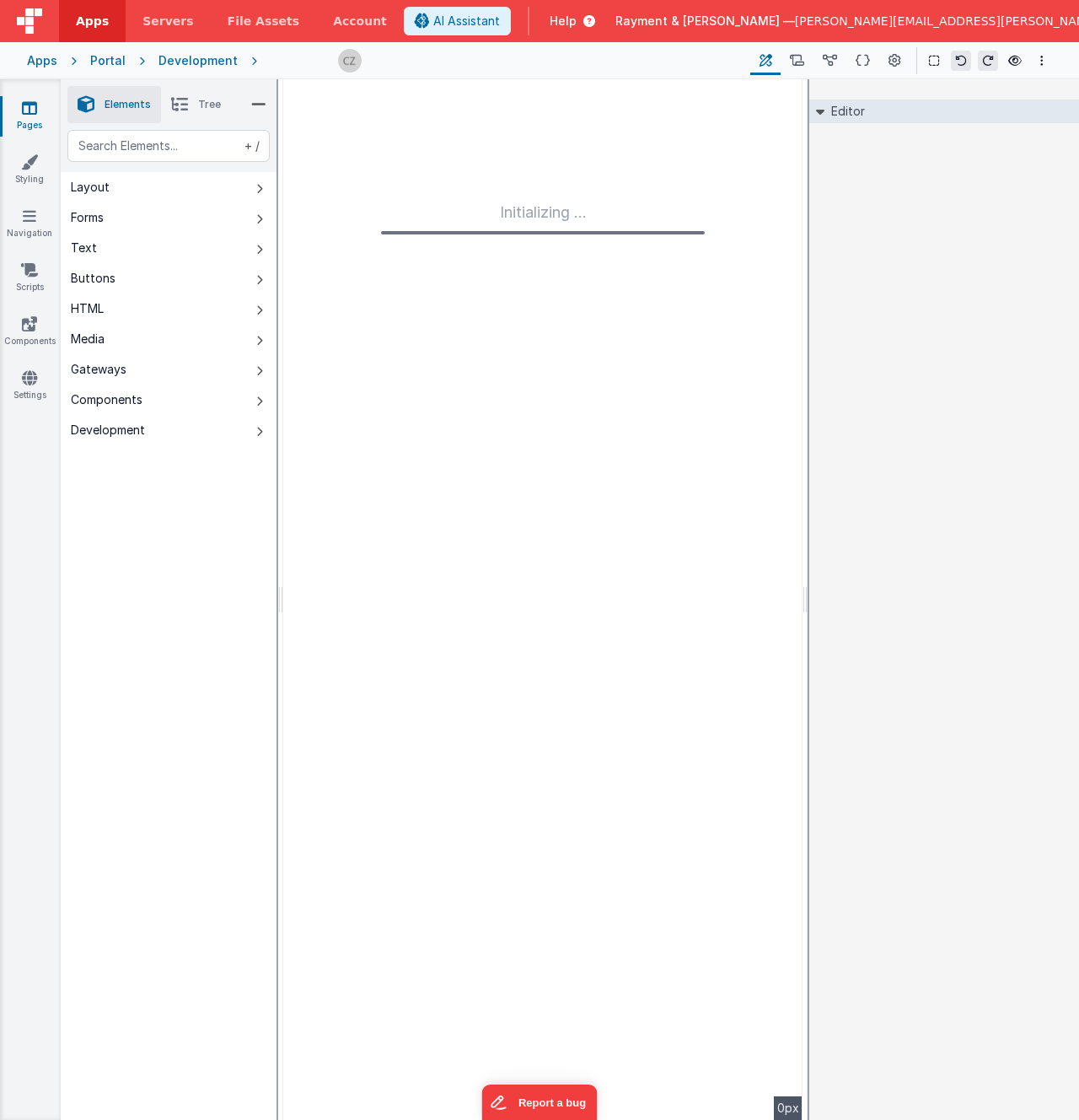
type input "FR_2AAF4DBB-0405-0A43-989C-E88D733B9A39"
type textarea "Login, sign in, form Needs a nav slug of `login` Authentication must be OFF"
type input "login"
checkbox input "false"
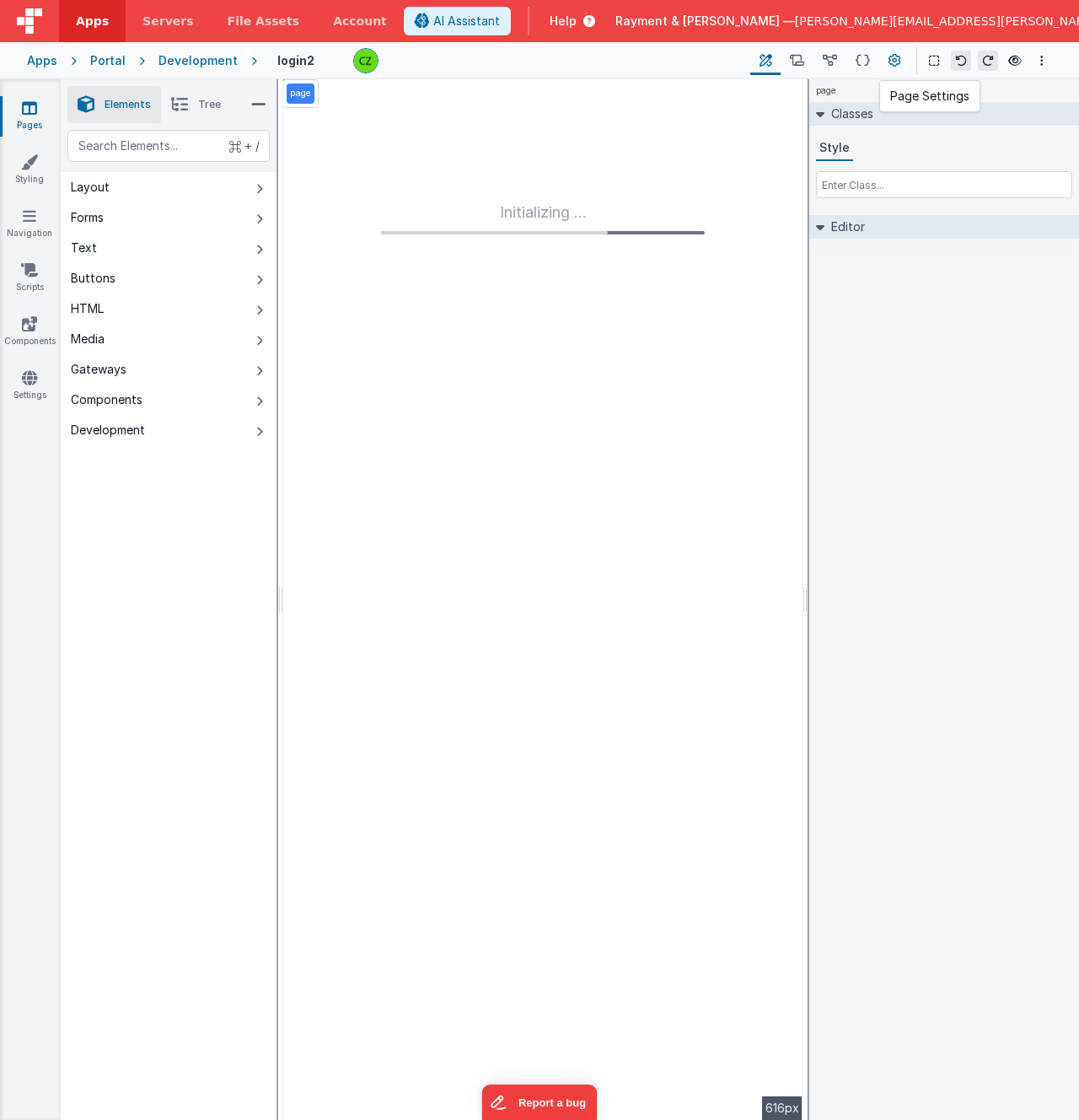
click at [893, 66] on icon at bounding box center [895, 61] width 12 height 18
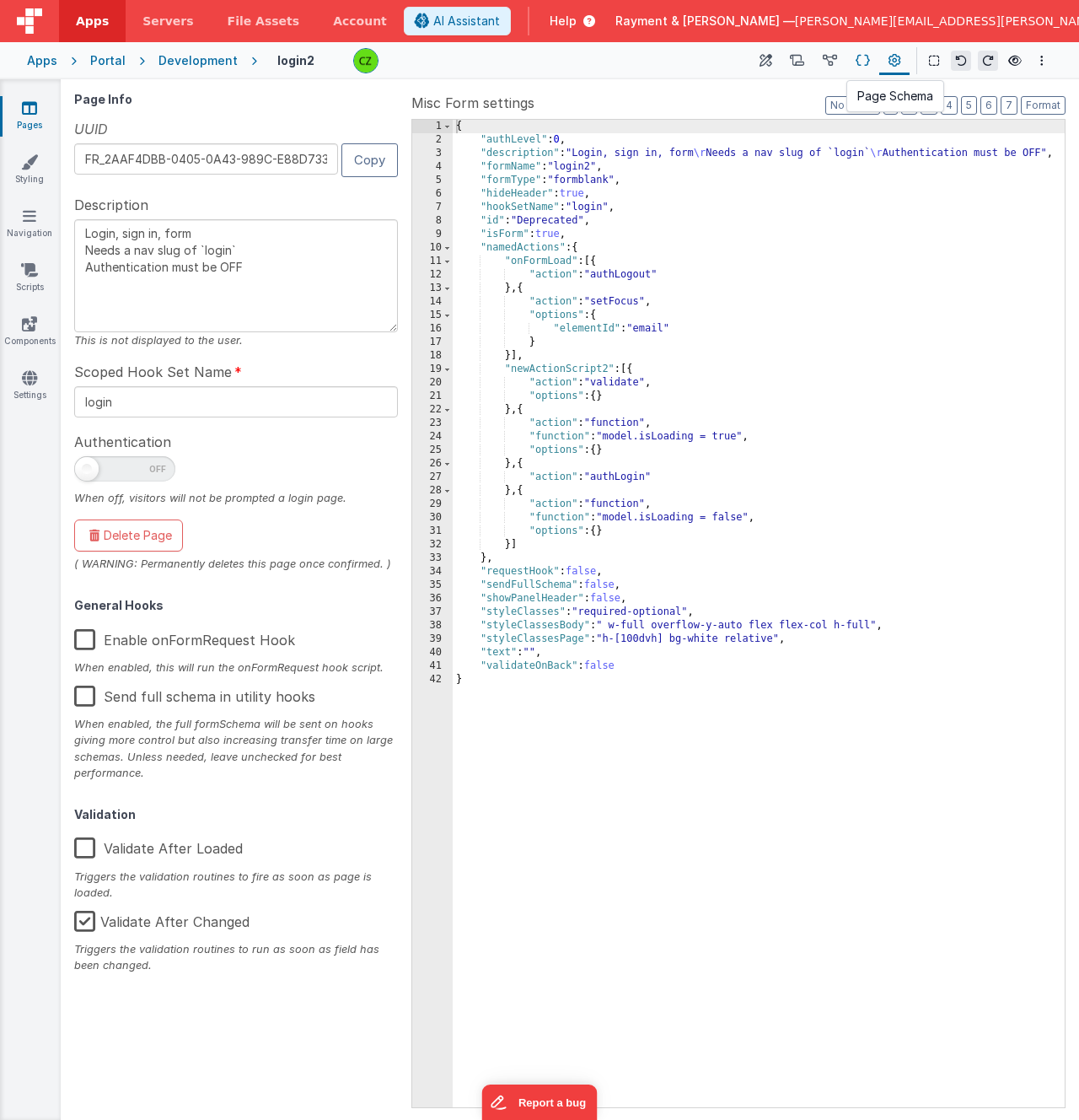
click at [861, 60] on icon at bounding box center [863, 61] width 14 height 18
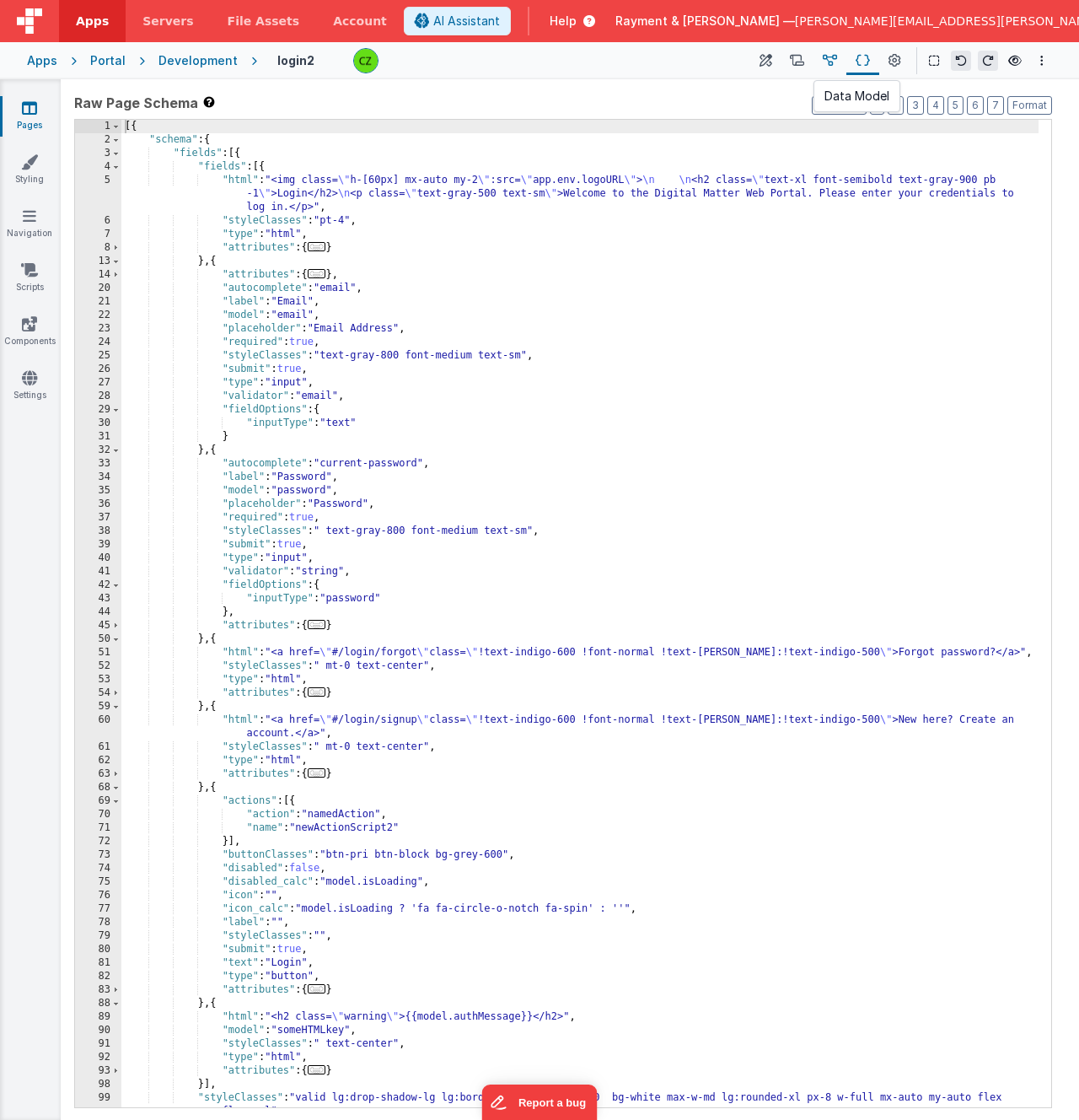
click at [832, 59] on icon at bounding box center [830, 61] width 14 height 18
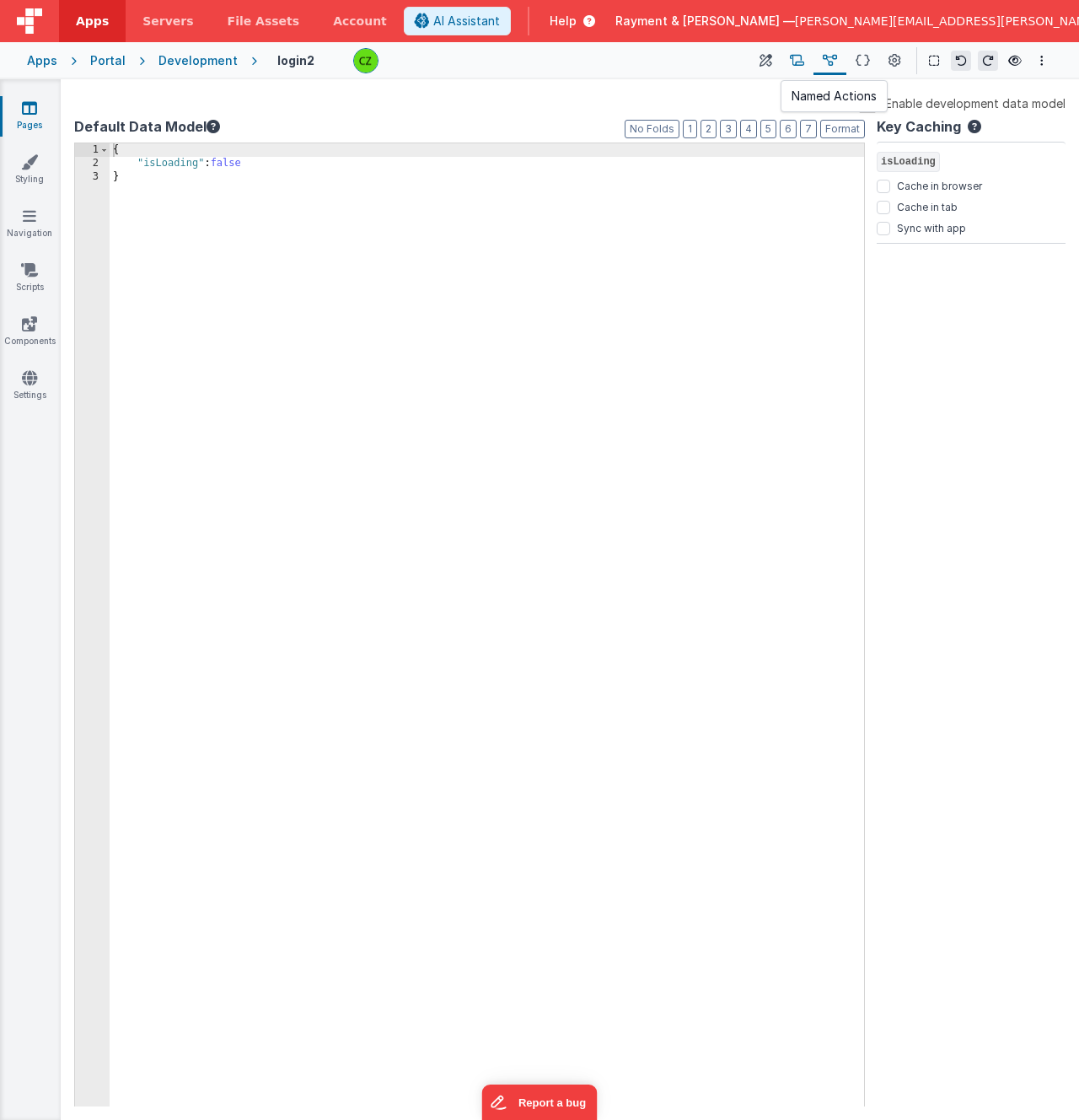
click at [794, 61] on icon at bounding box center [797, 61] width 14 height 18
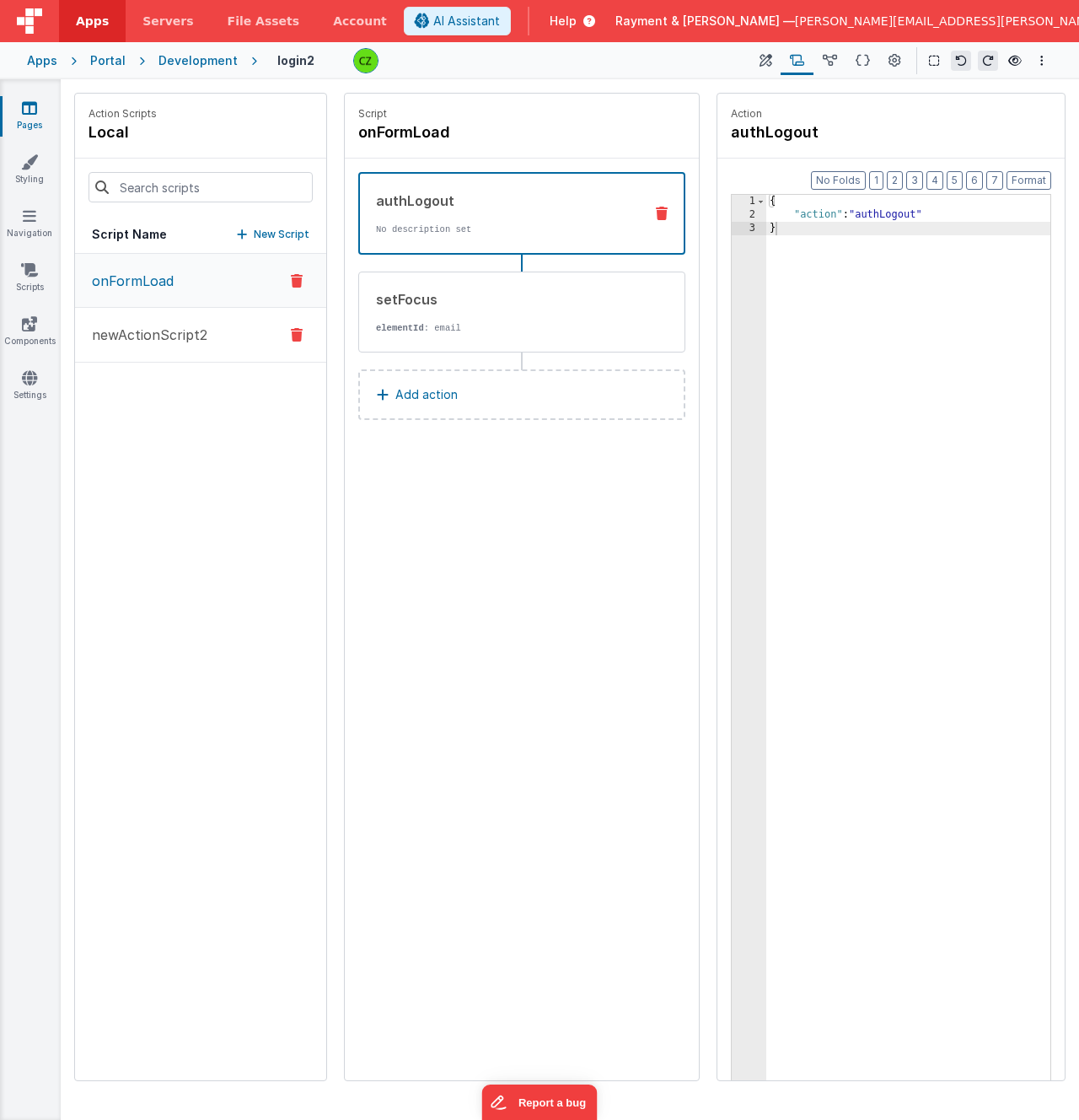
click at [149, 339] on p "newActionScript2" at bounding box center [144, 335] width 125 height 20
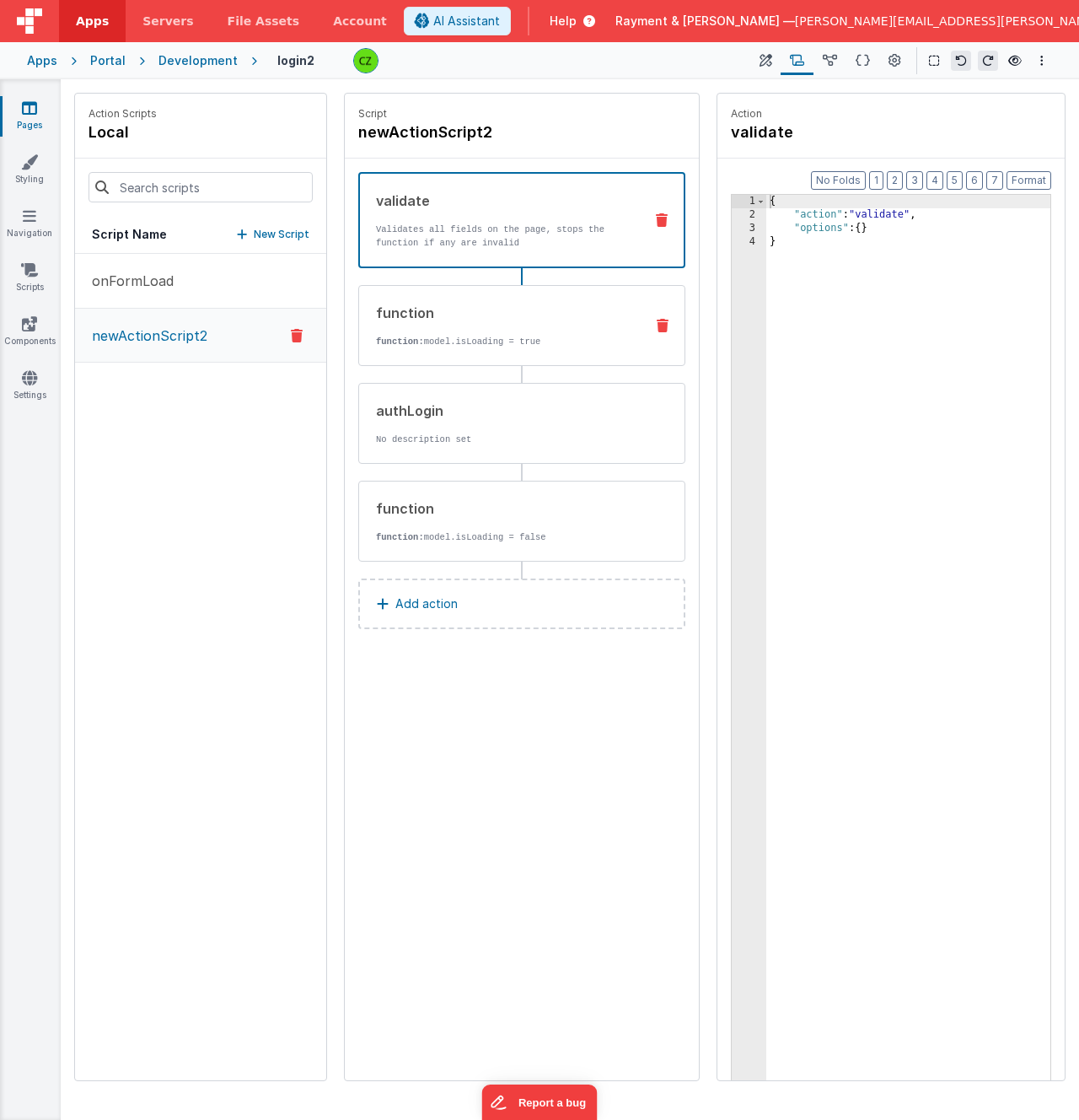
click at [504, 323] on div "function function: model.isLoading = true" at bounding box center [496, 325] width 272 height 45
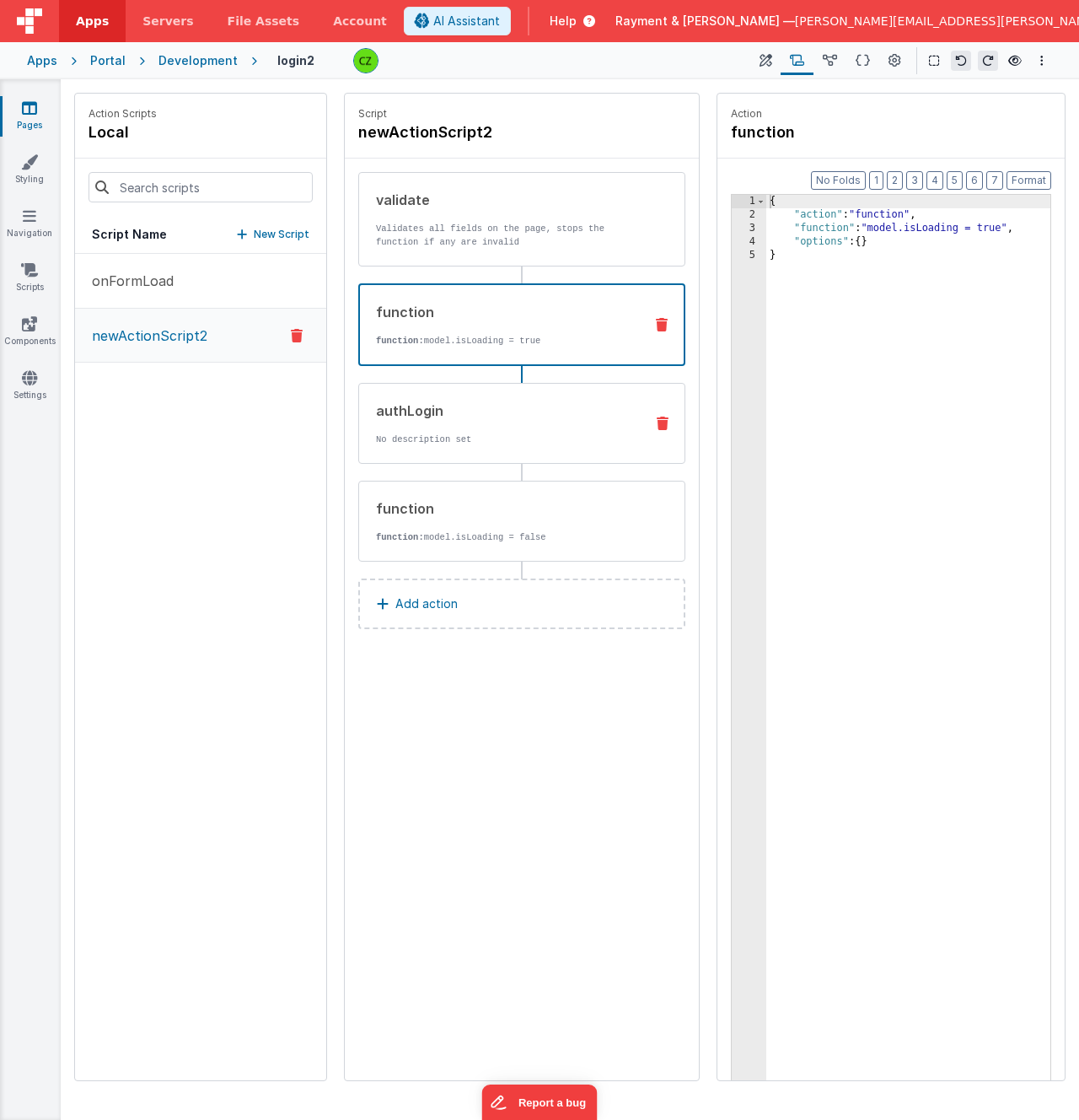
click at [492, 409] on div "authLogin" at bounding box center [504, 410] width 255 height 20
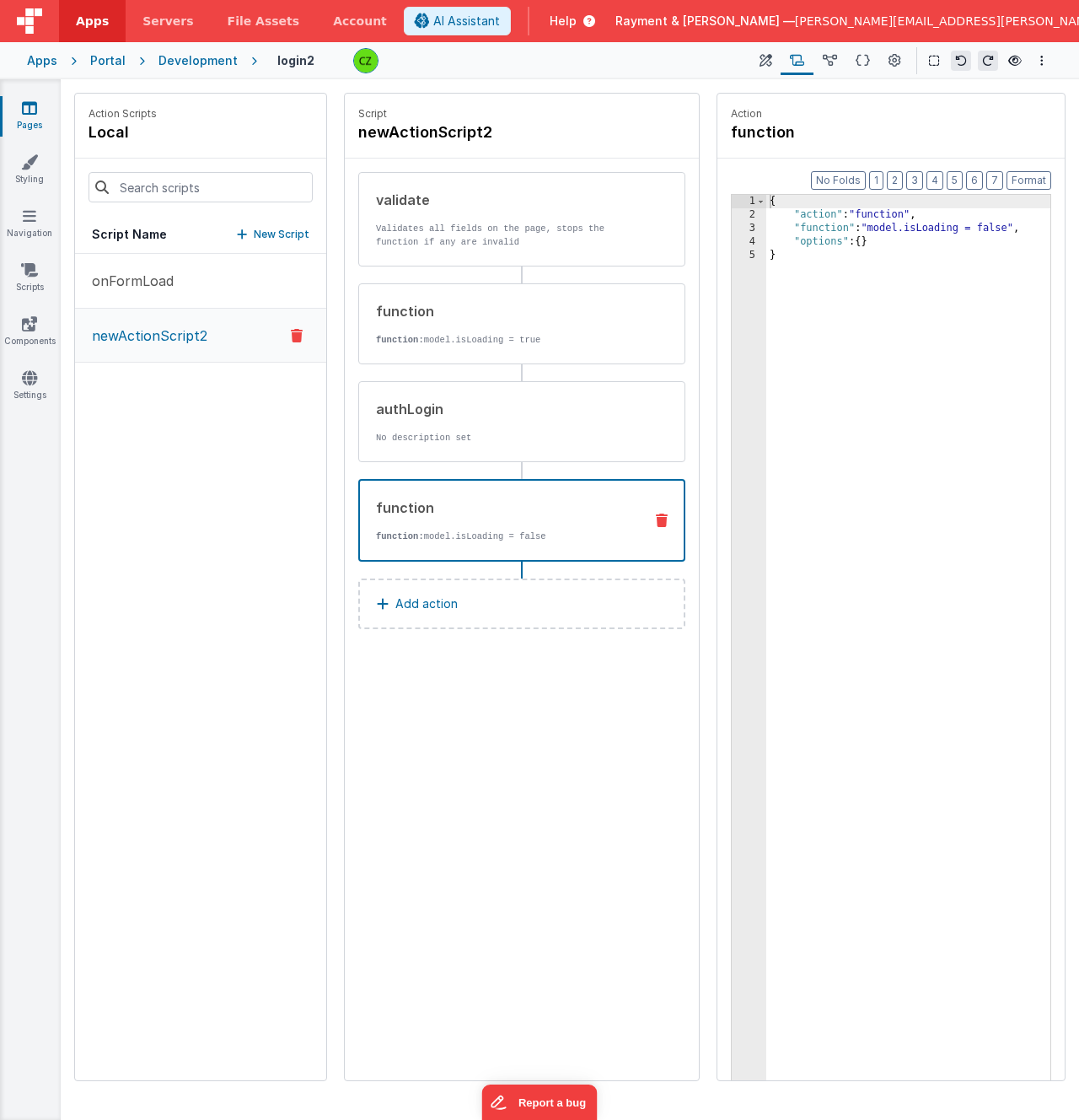
click at [508, 493] on div "function function: model.isLoading = false" at bounding box center [522, 520] width 327 height 83
click at [766, 58] on icon at bounding box center [766, 61] width 12 height 18
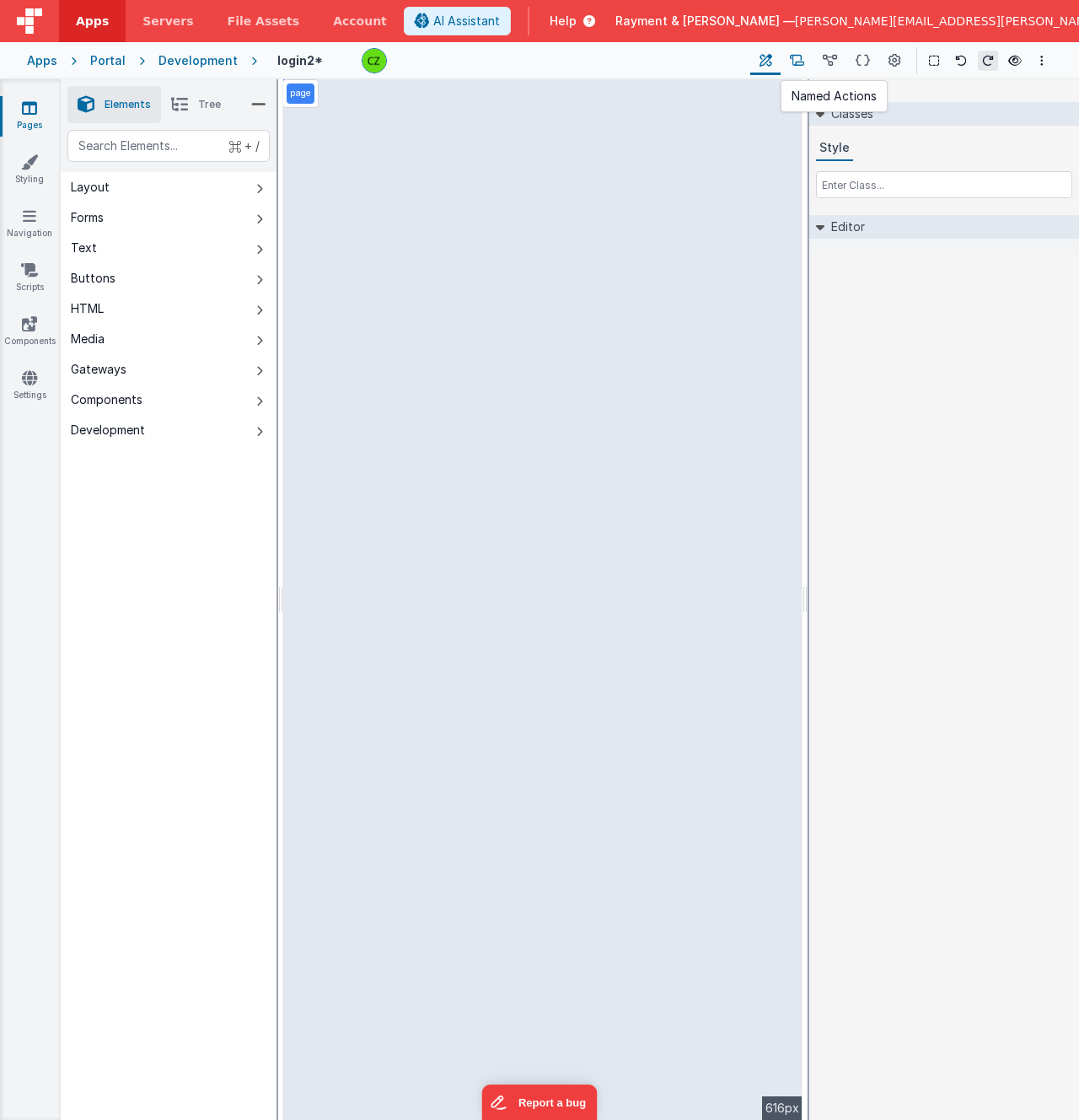
click at [798, 59] on icon at bounding box center [797, 61] width 14 height 18
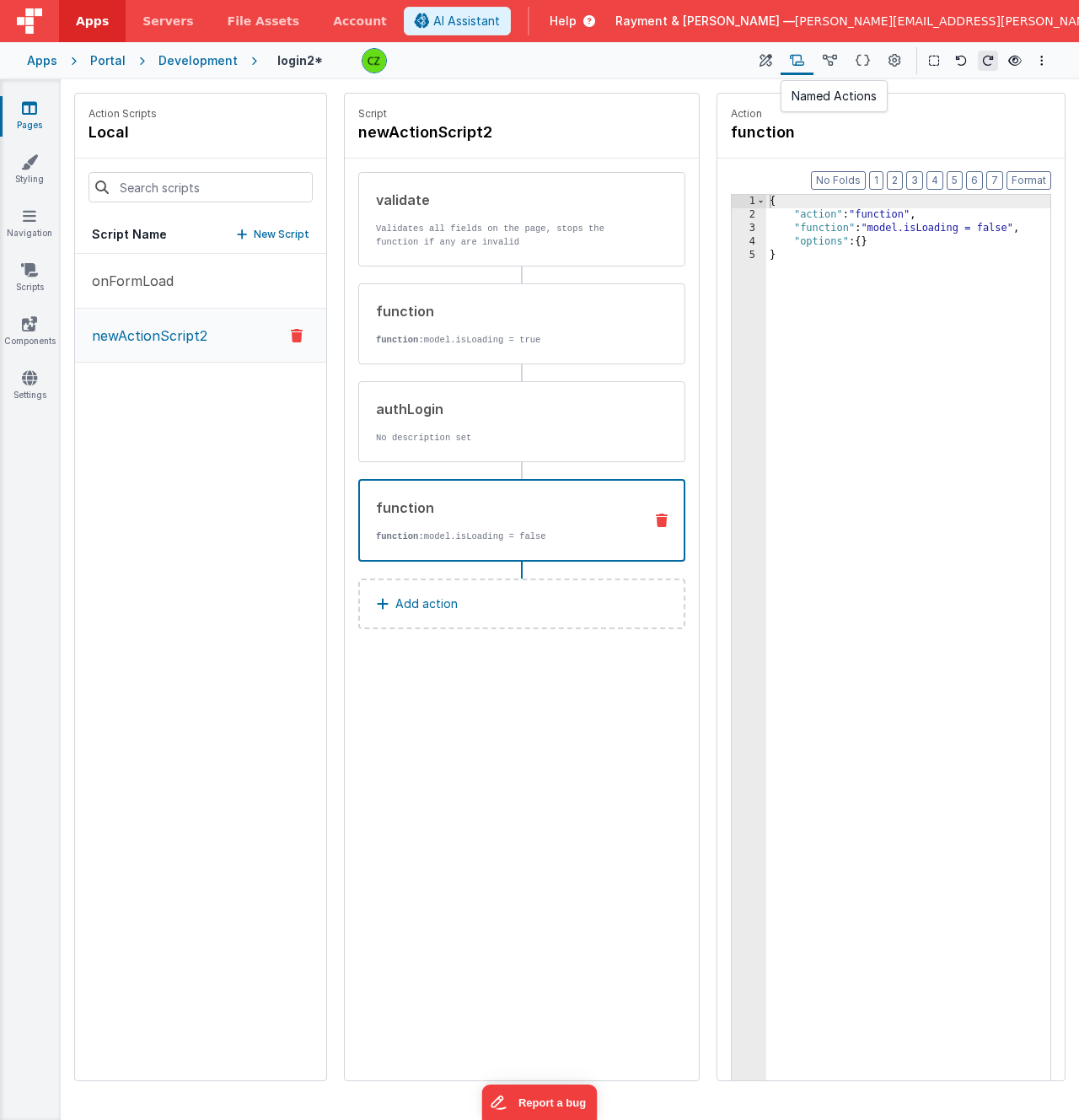
click at [813, 53] on button at bounding box center [797, 60] width 33 height 28
click at [840, 57] on button at bounding box center [829, 60] width 33 height 28
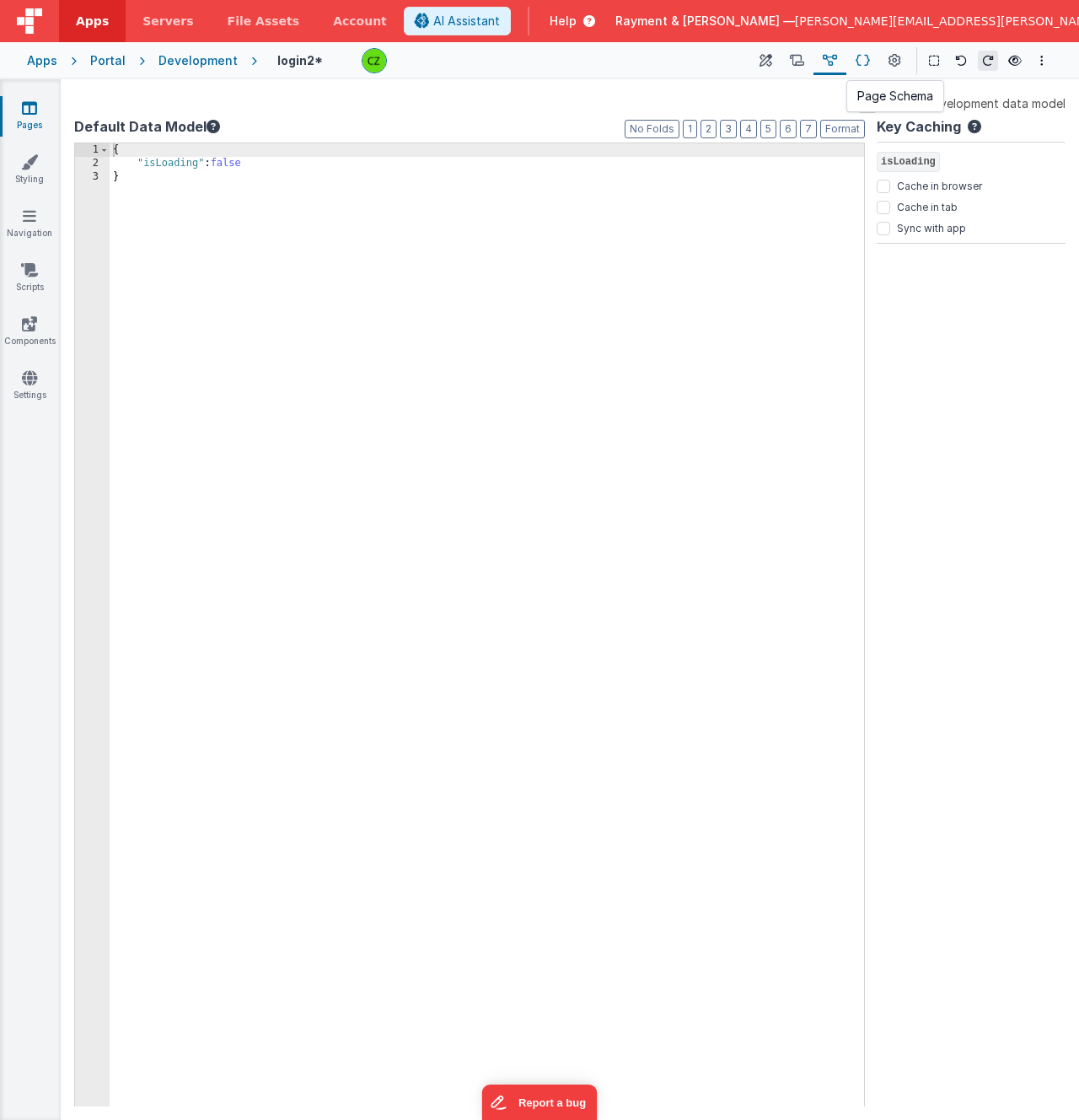
click at [867, 68] on icon at bounding box center [863, 61] width 14 height 18
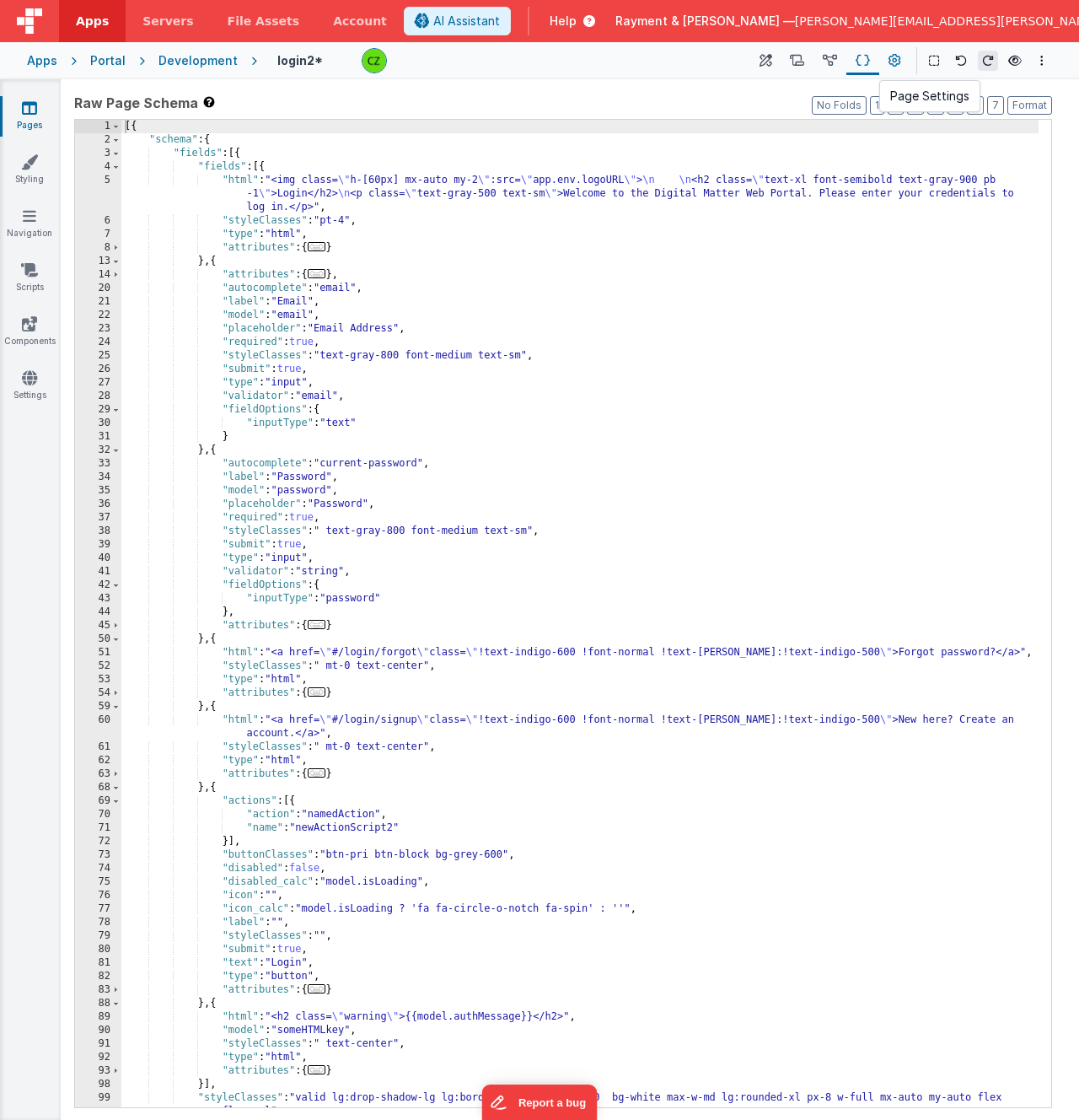
click at [904, 62] on button at bounding box center [894, 60] width 30 height 28
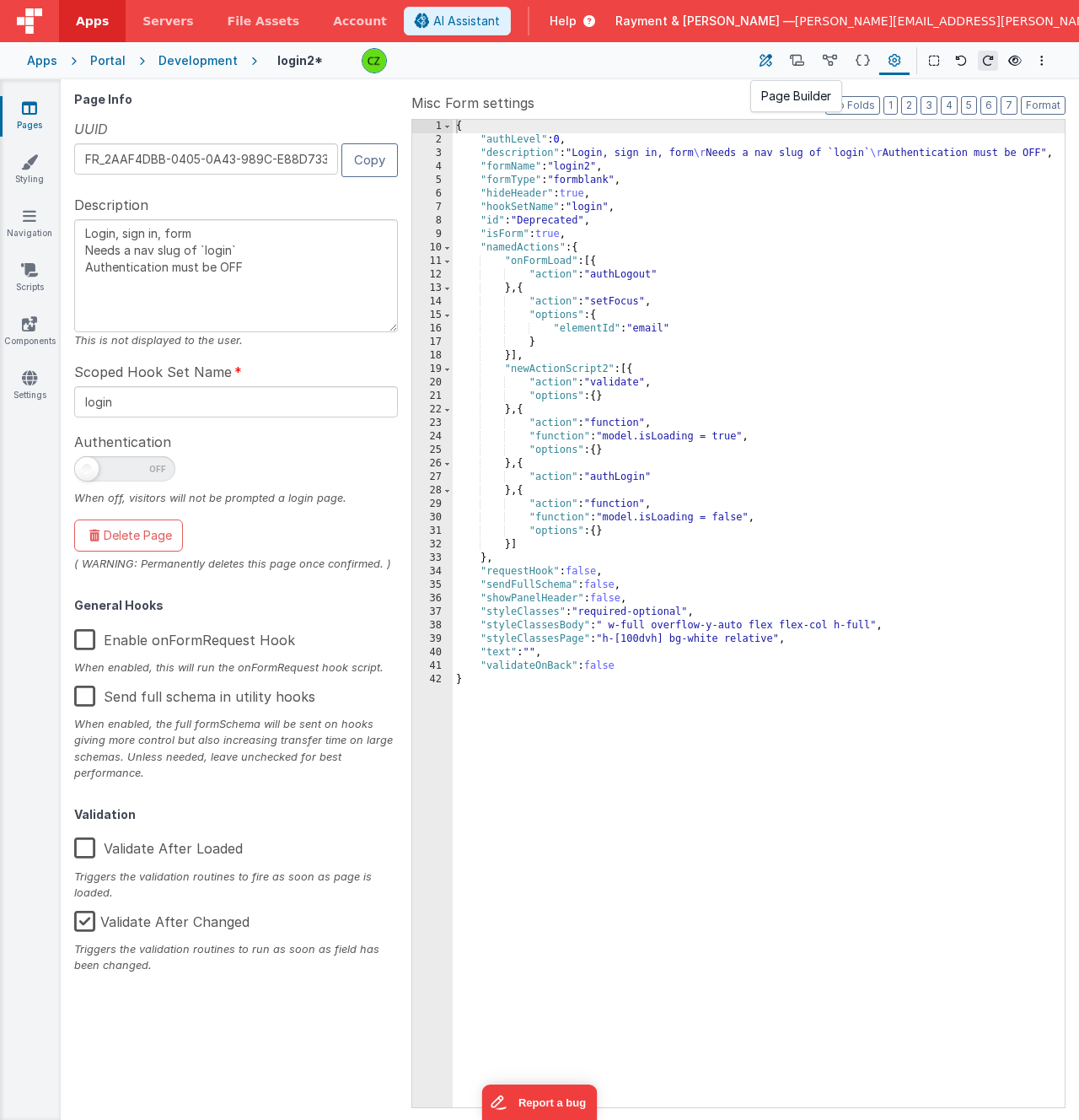
click at [769, 63] on icon at bounding box center [766, 61] width 12 height 18
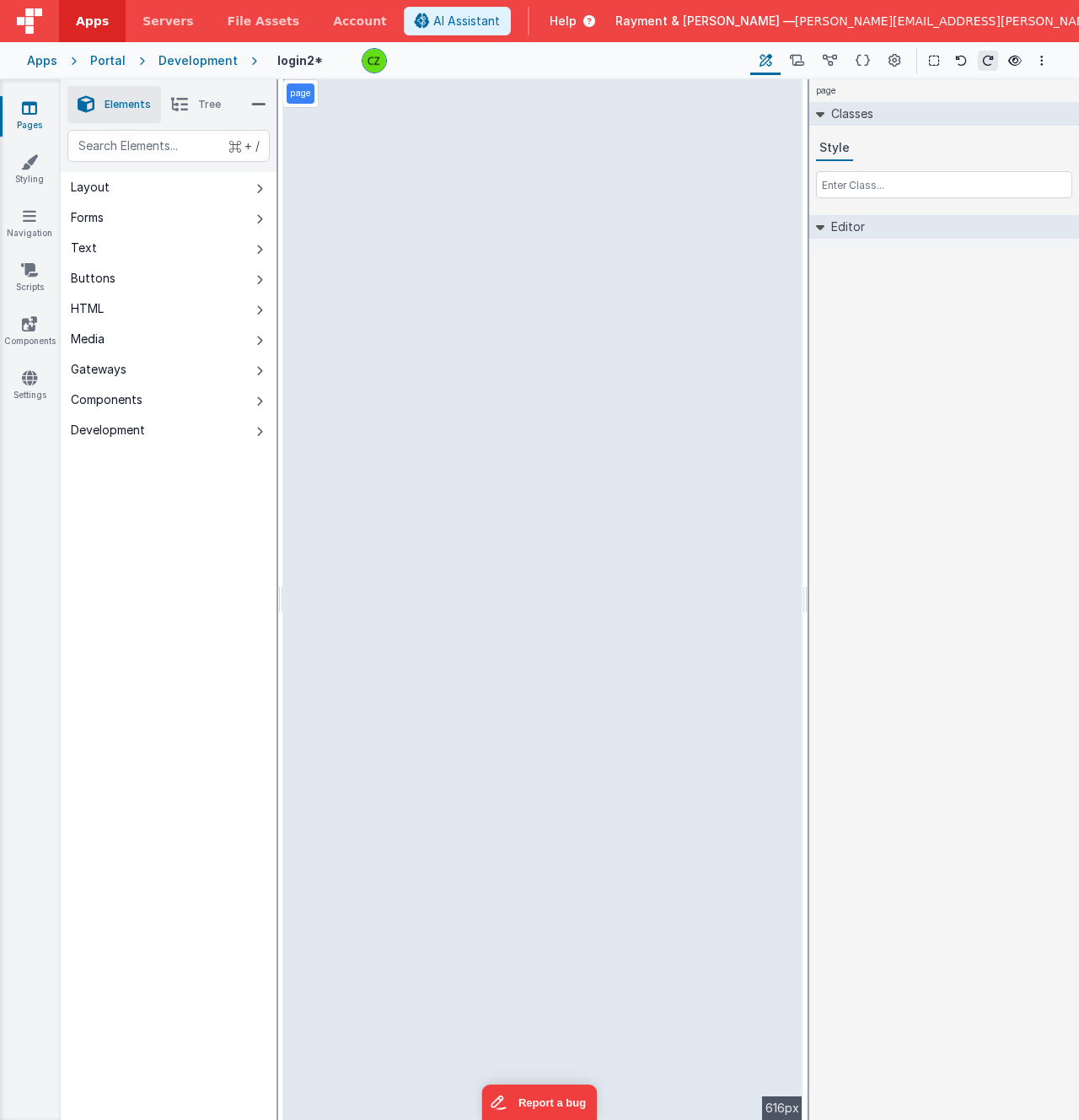
click at [952, 457] on div "page Classes Style Editor DEV: Focus DEV: builderToggleConditionalCSS DEV: Remo…" at bounding box center [945, 600] width 270 height 1041
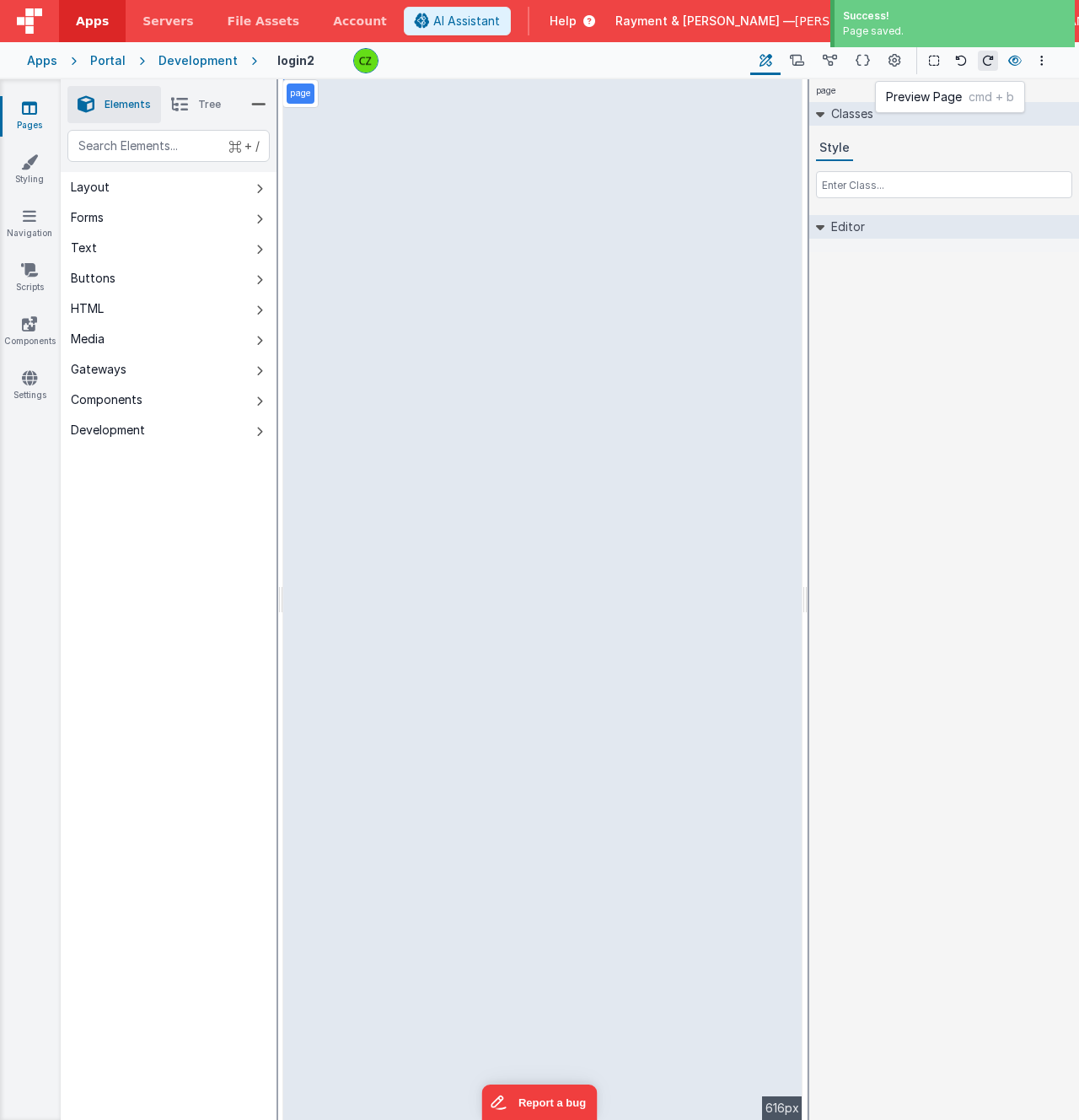
click at [1018, 60] on icon at bounding box center [1015, 60] width 13 height 12
click at [23, 110] on icon at bounding box center [29, 107] width 15 height 17
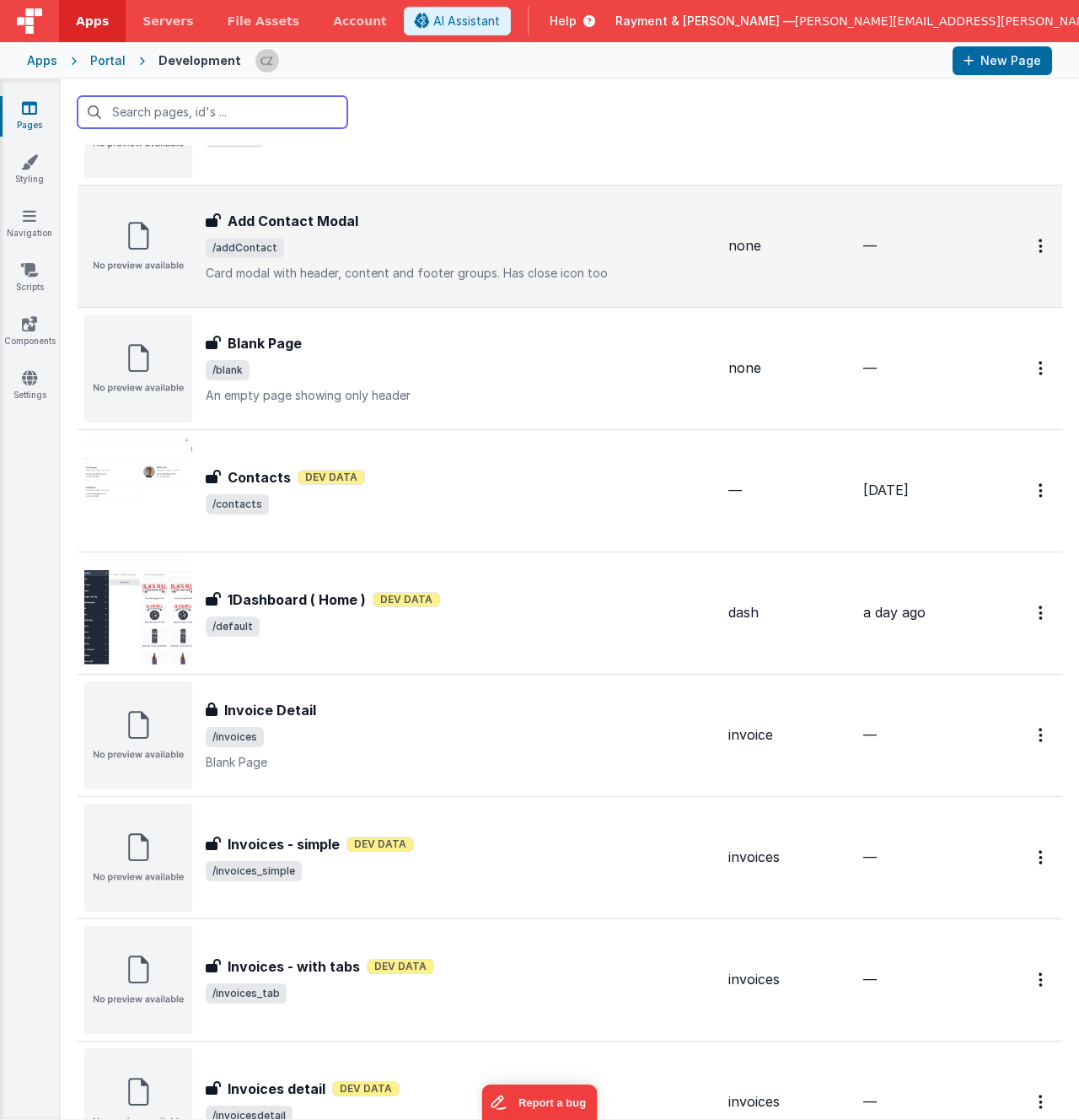
scroll to position [118, 0]
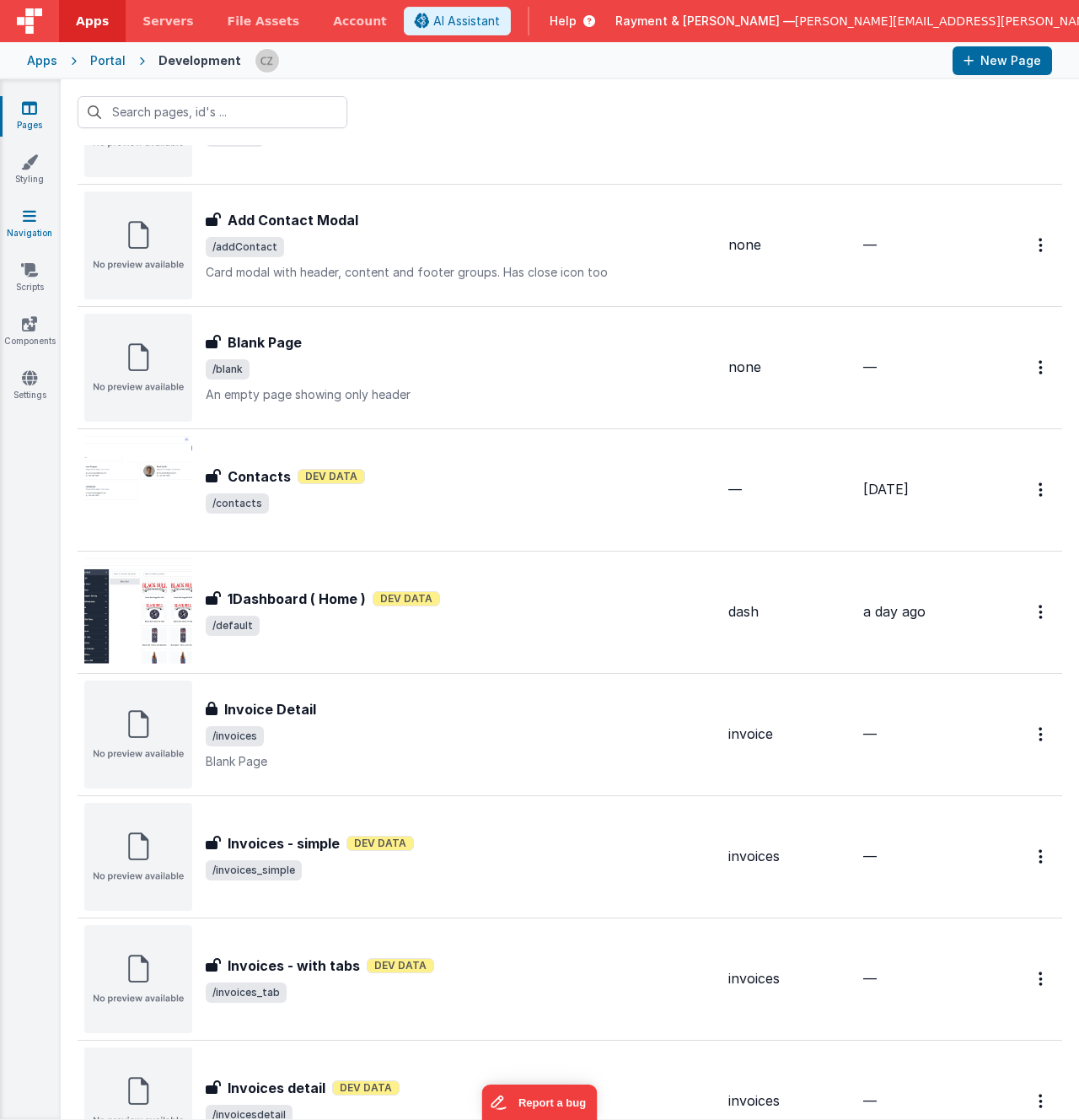
click at [22, 212] on link "Navigation" at bounding box center [29, 225] width 60 height 34
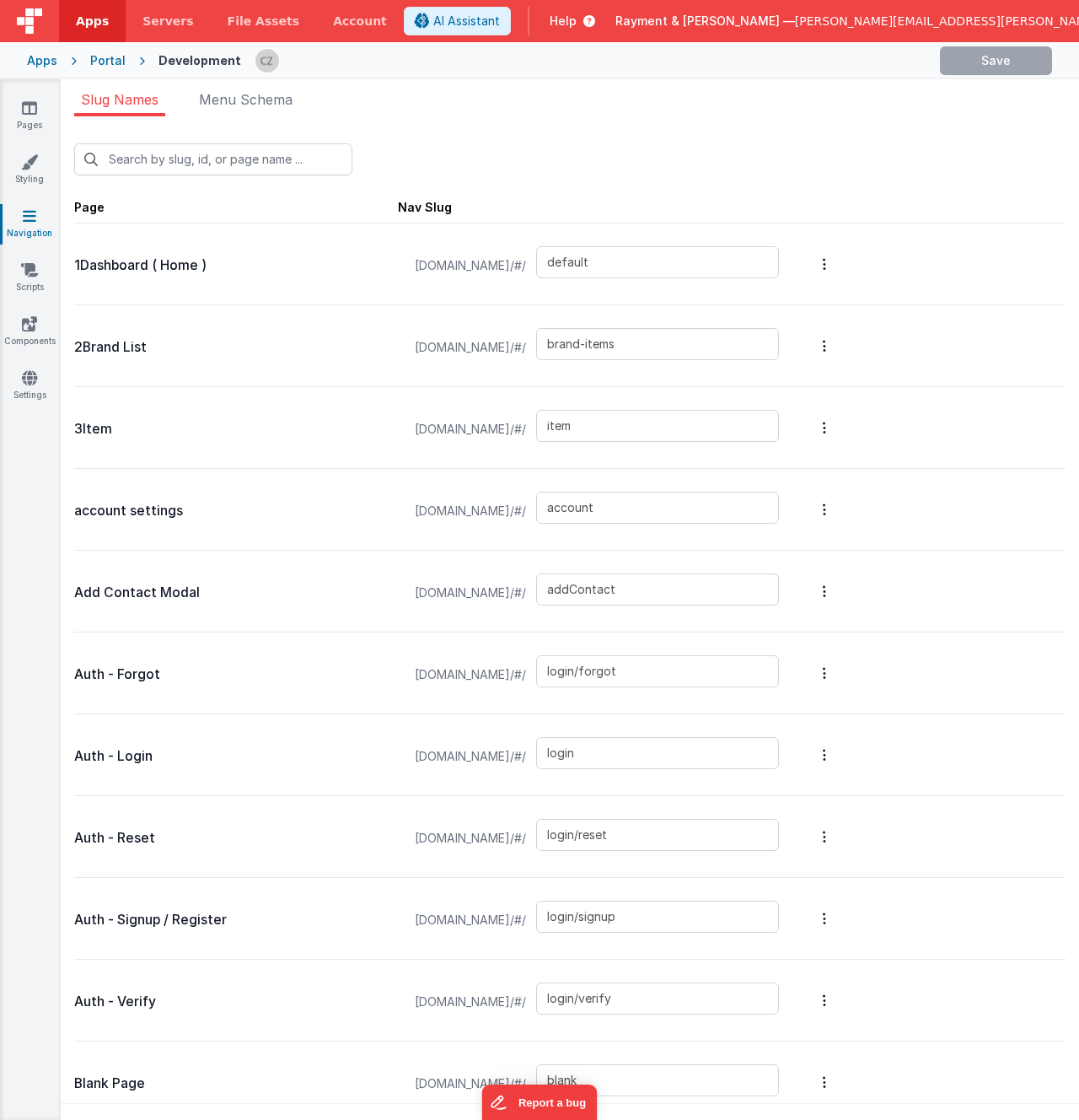
type input "login2"
click at [263, 89] on div "Slug Names Menu Schema New Slug Page Nav Slug 1Dashboard ( Home ) [DOMAIN_NAME]…" at bounding box center [569, 600] width 1019 height 1041
click at [253, 96] on span "Menu Schema" at bounding box center [245, 99] width 93 height 17
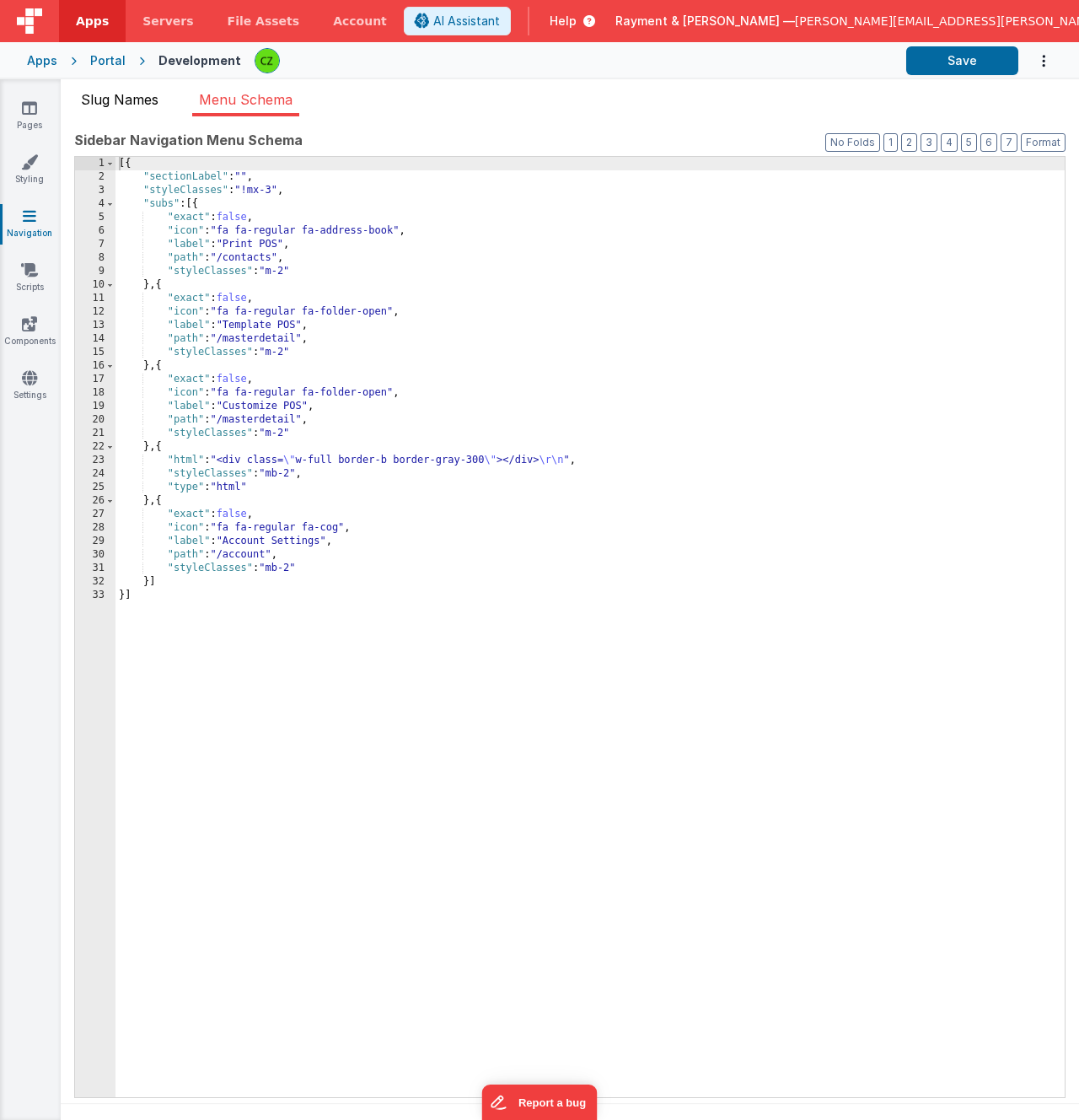
click at [139, 103] on span "Slug Names" at bounding box center [119, 99] width 77 height 17
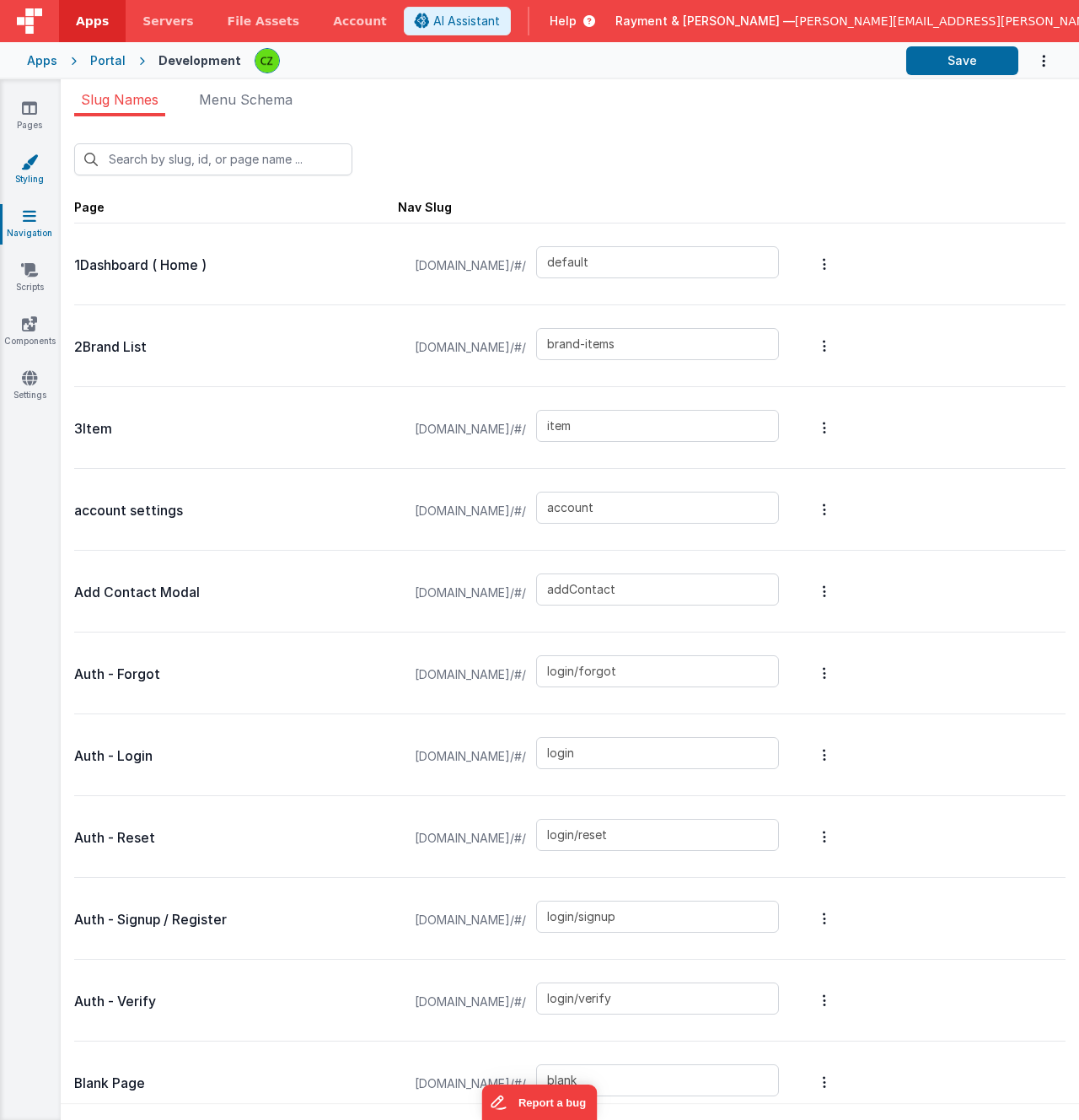
click at [34, 154] on icon at bounding box center [29, 162] width 17 height 17
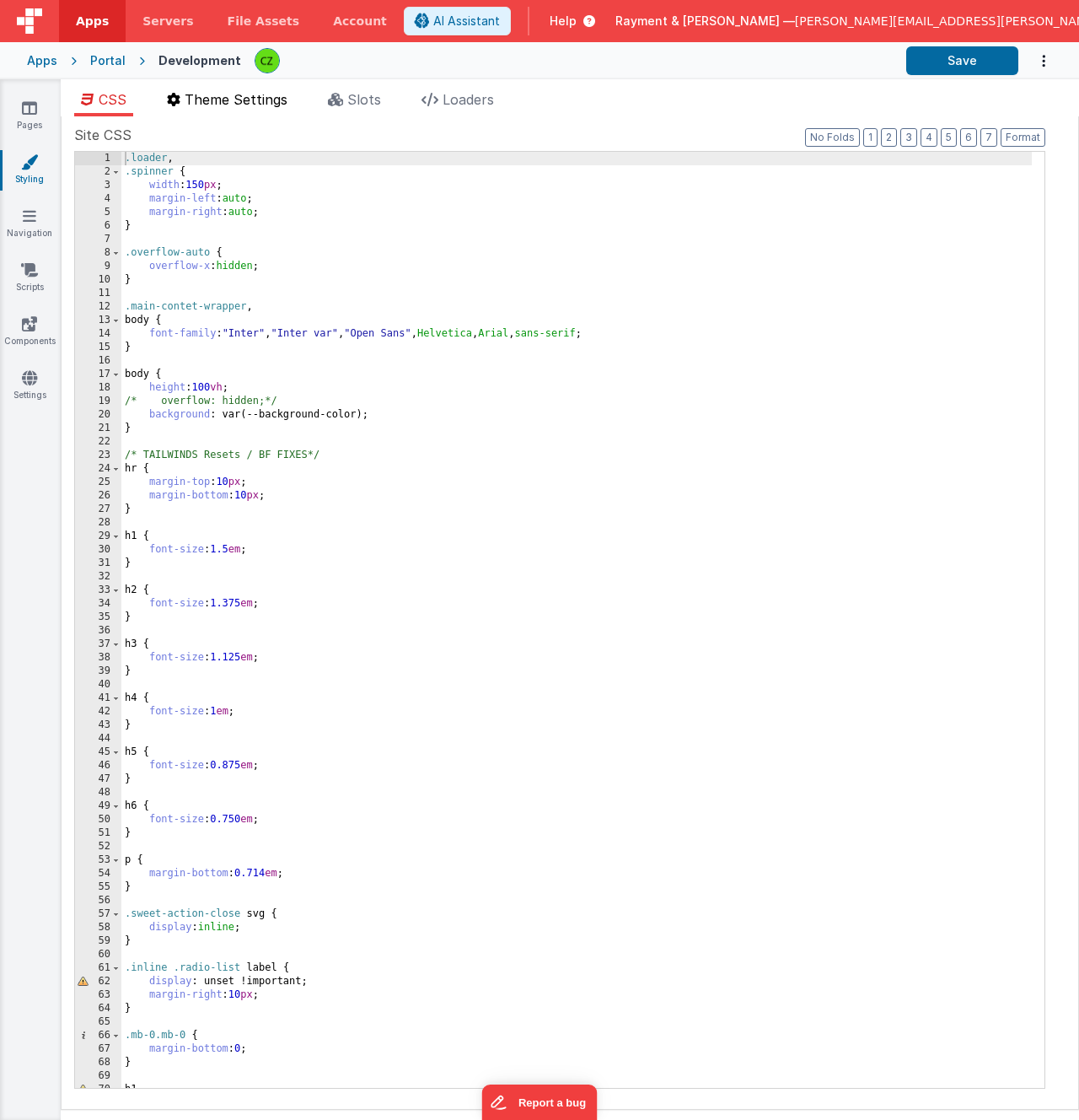
click at [251, 96] on span "Theme Settings" at bounding box center [236, 99] width 103 height 17
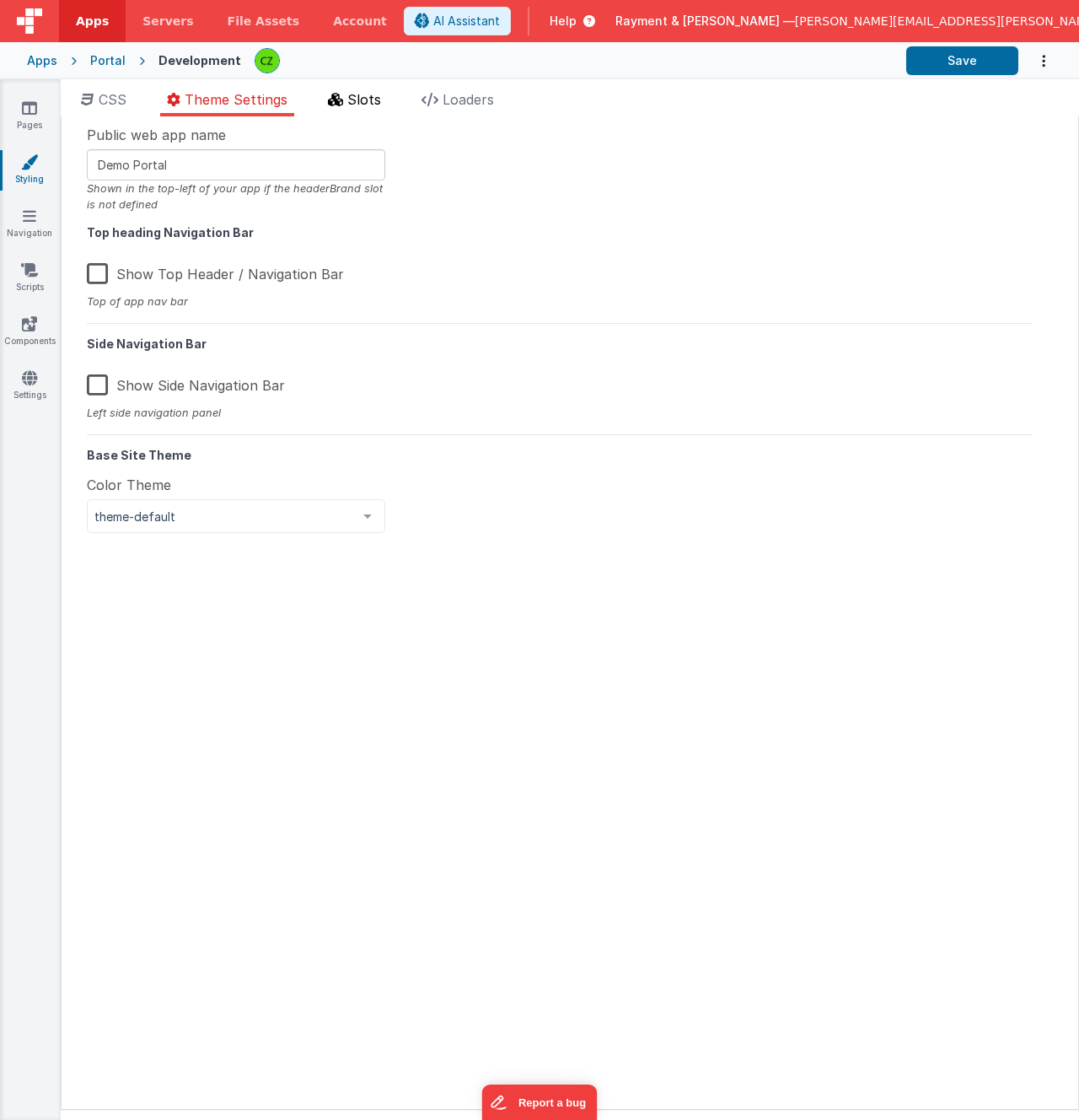
click at [352, 103] on span "Slots" at bounding box center [364, 99] width 34 height 17
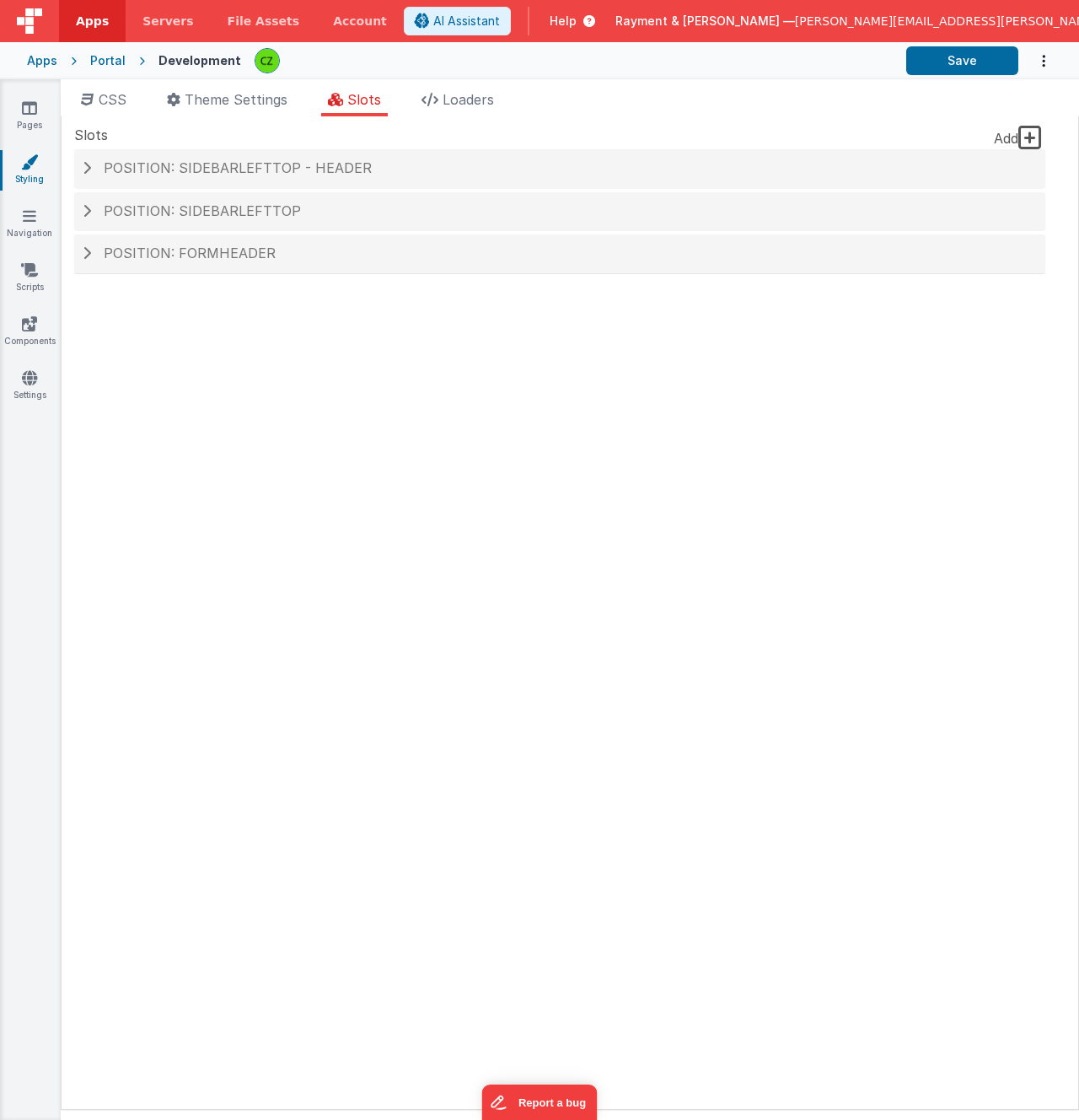
click at [410, 101] on ul "CSS Theme Settings Slots Loaders" at bounding box center [569, 103] width 1019 height 27
click at [451, 98] on span "Loaders" at bounding box center [469, 99] width 52 height 17
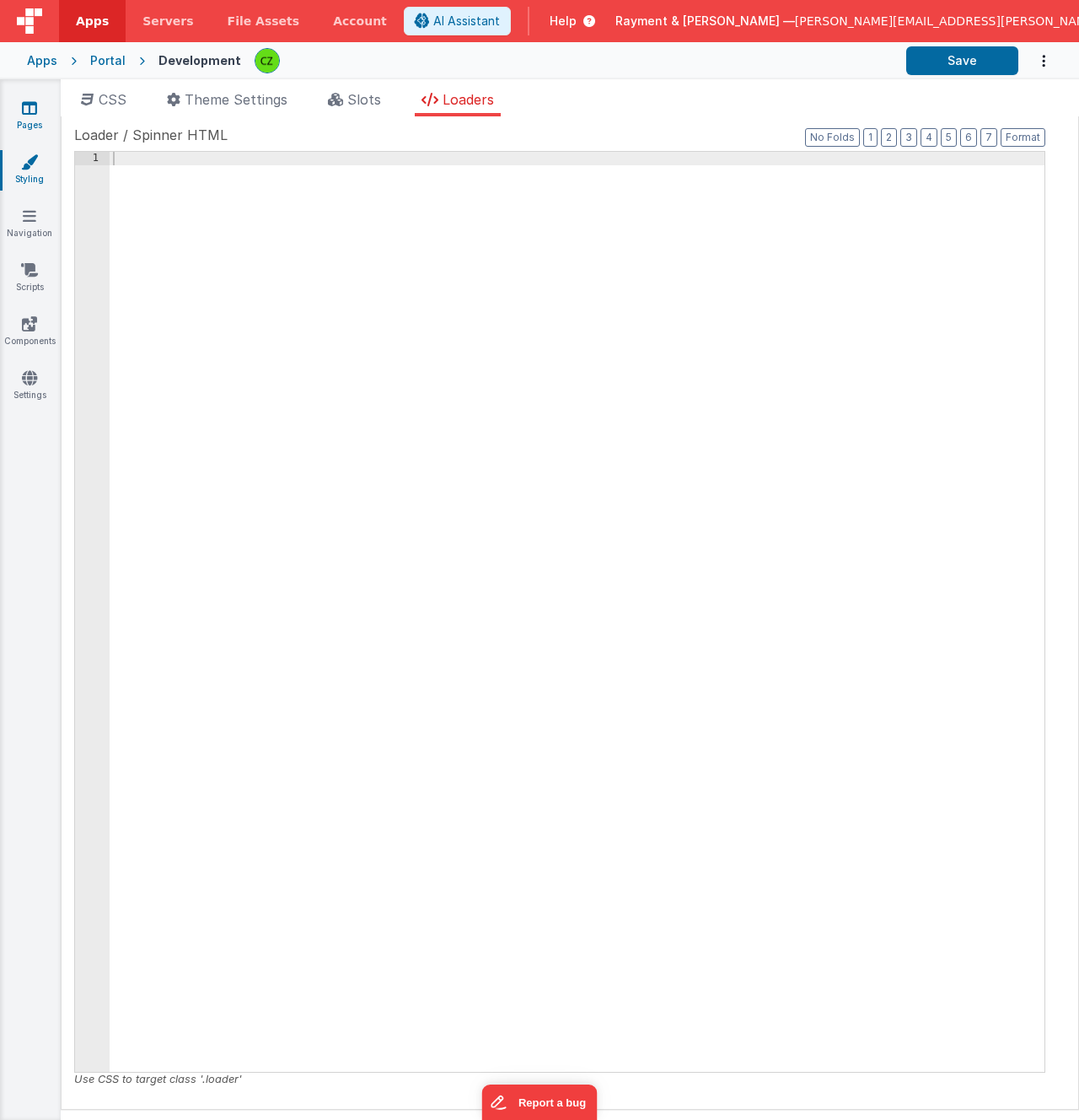
click at [39, 110] on link "Pages" at bounding box center [29, 116] width 60 height 34
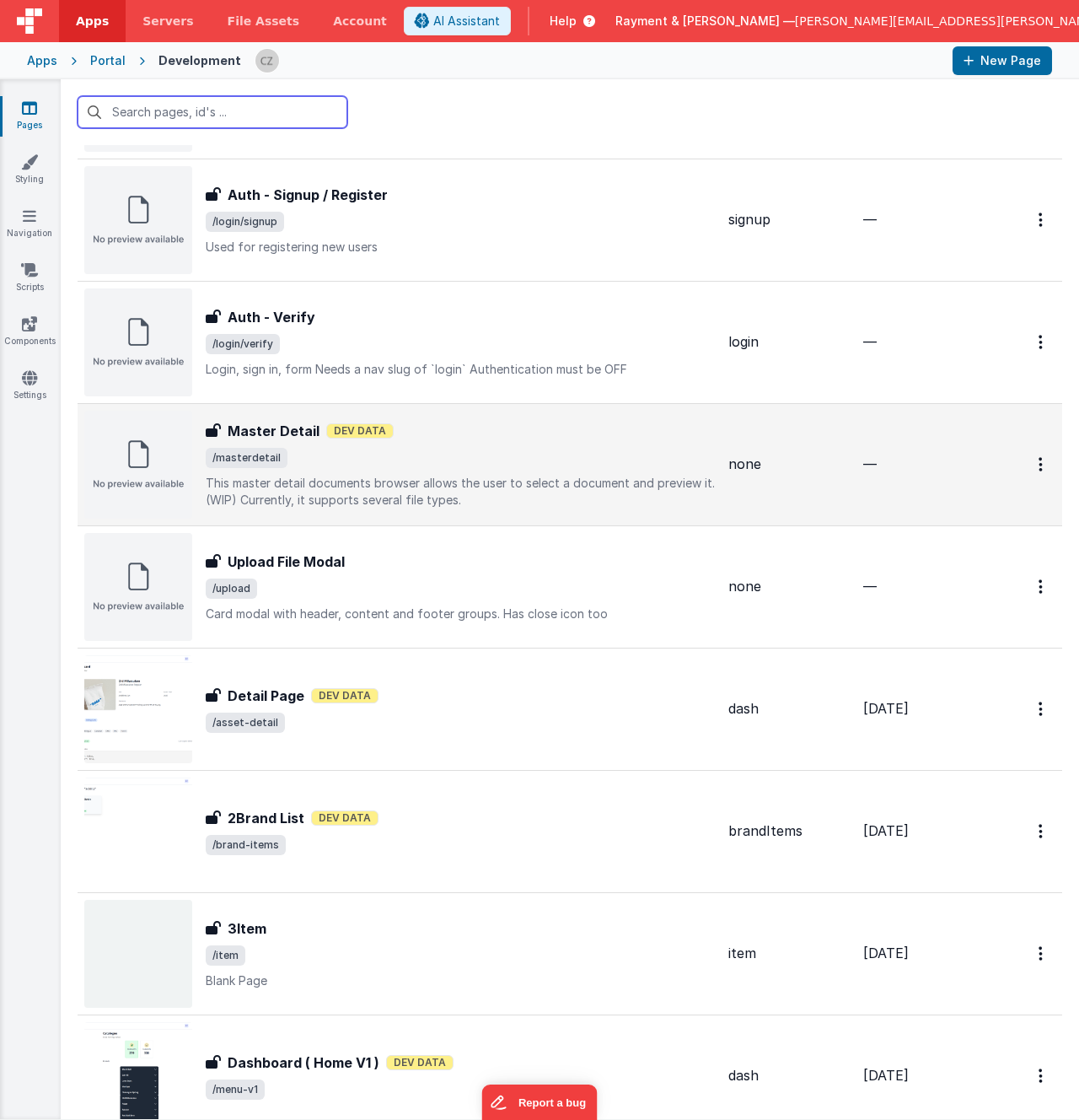
scroll to position [1847, 0]
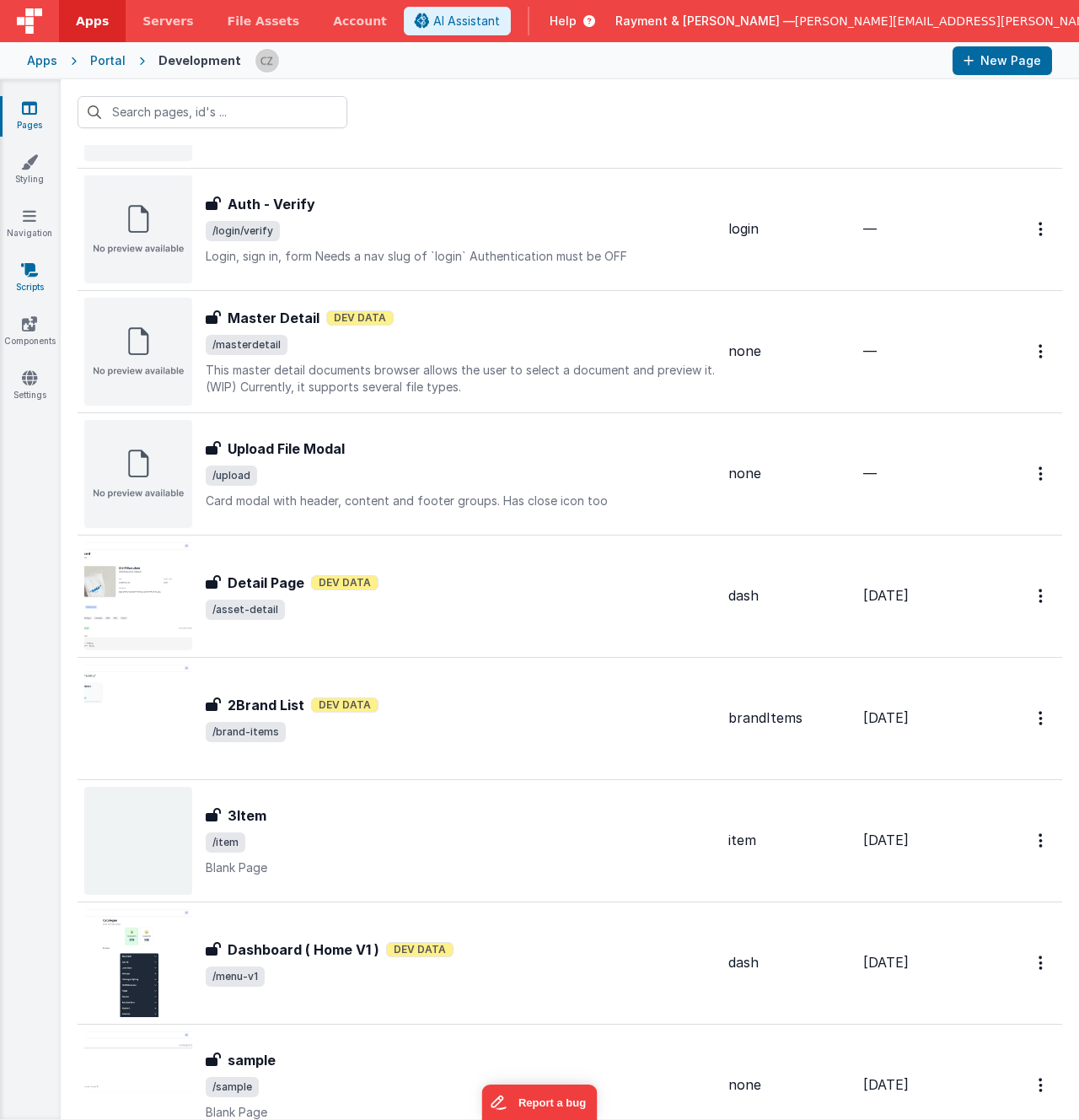
click at [25, 277] on icon at bounding box center [29, 269] width 17 height 17
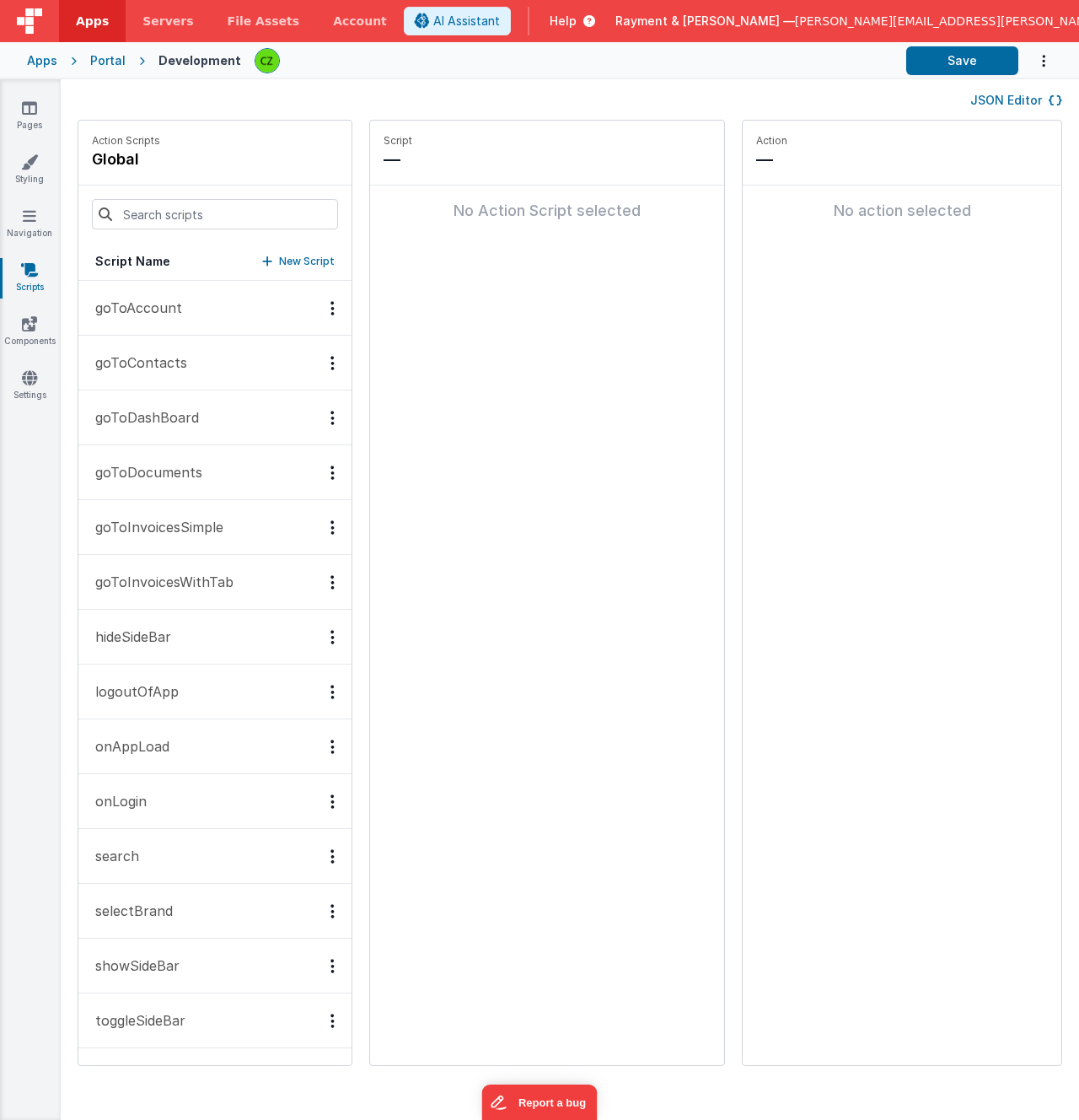
click at [153, 823] on button "onLogin" at bounding box center [215, 802] width 274 height 55
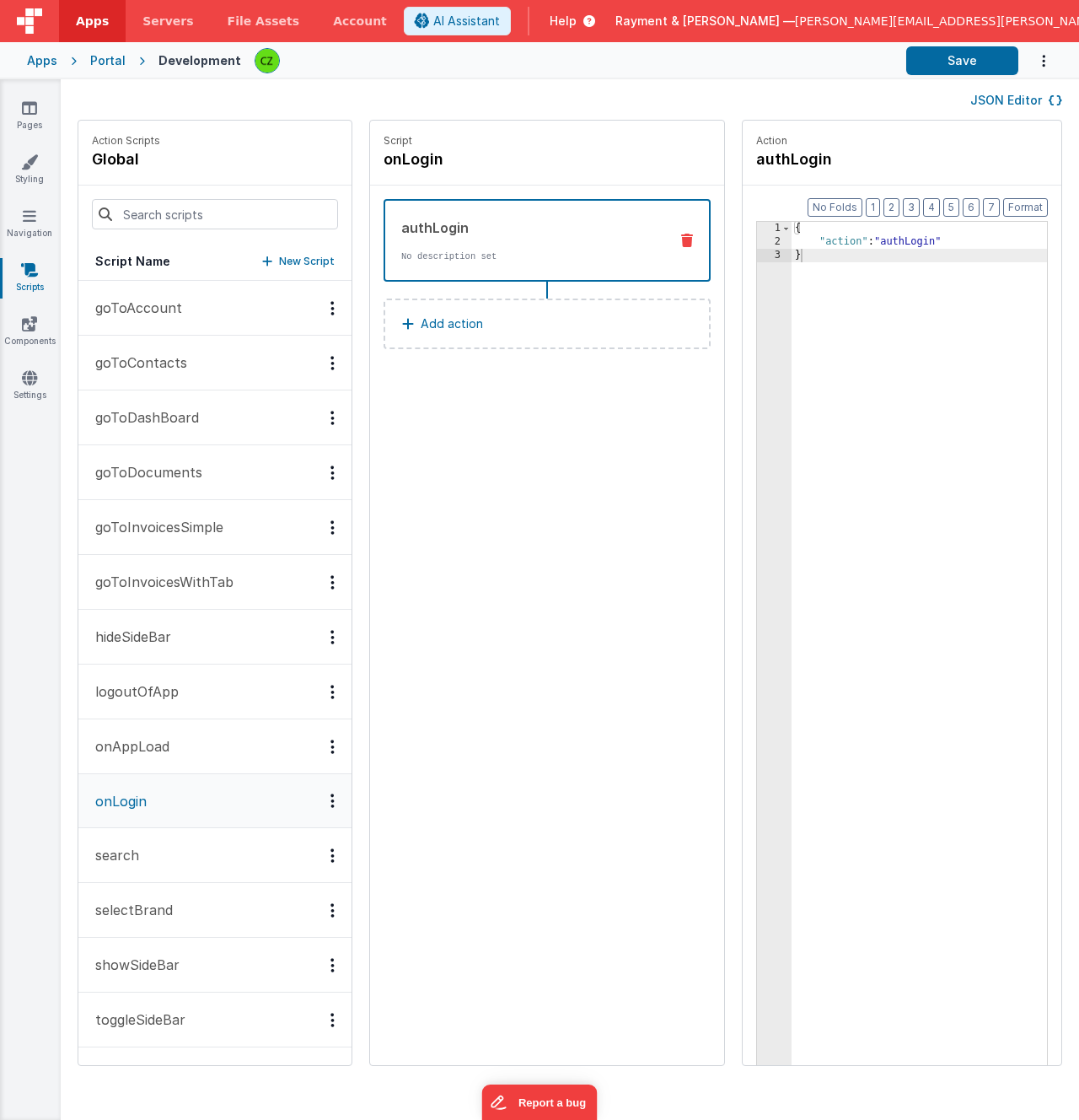
click at [321, 803] on div "Options" at bounding box center [333, 801] width 25 height 14
click at [466, 659] on div at bounding box center [539, 560] width 1079 height 1120
click at [321, 799] on div "Options" at bounding box center [333, 801] width 25 height 14
click at [212, 855] on div "Delete" at bounding box center [270, 861] width 148 height 30
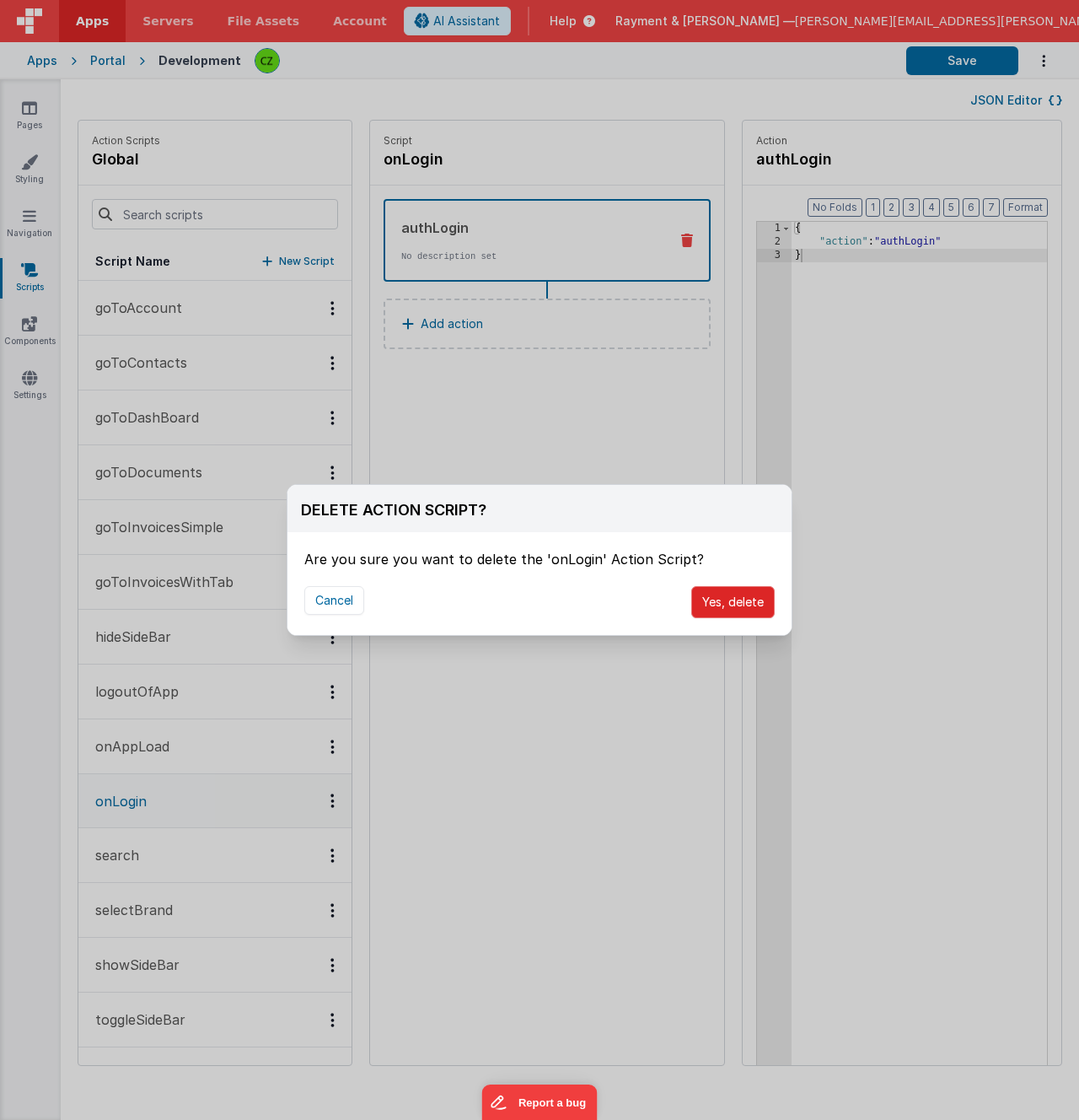
click at [723, 597] on button "Yes, delete" at bounding box center [734, 602] width 83 height 32
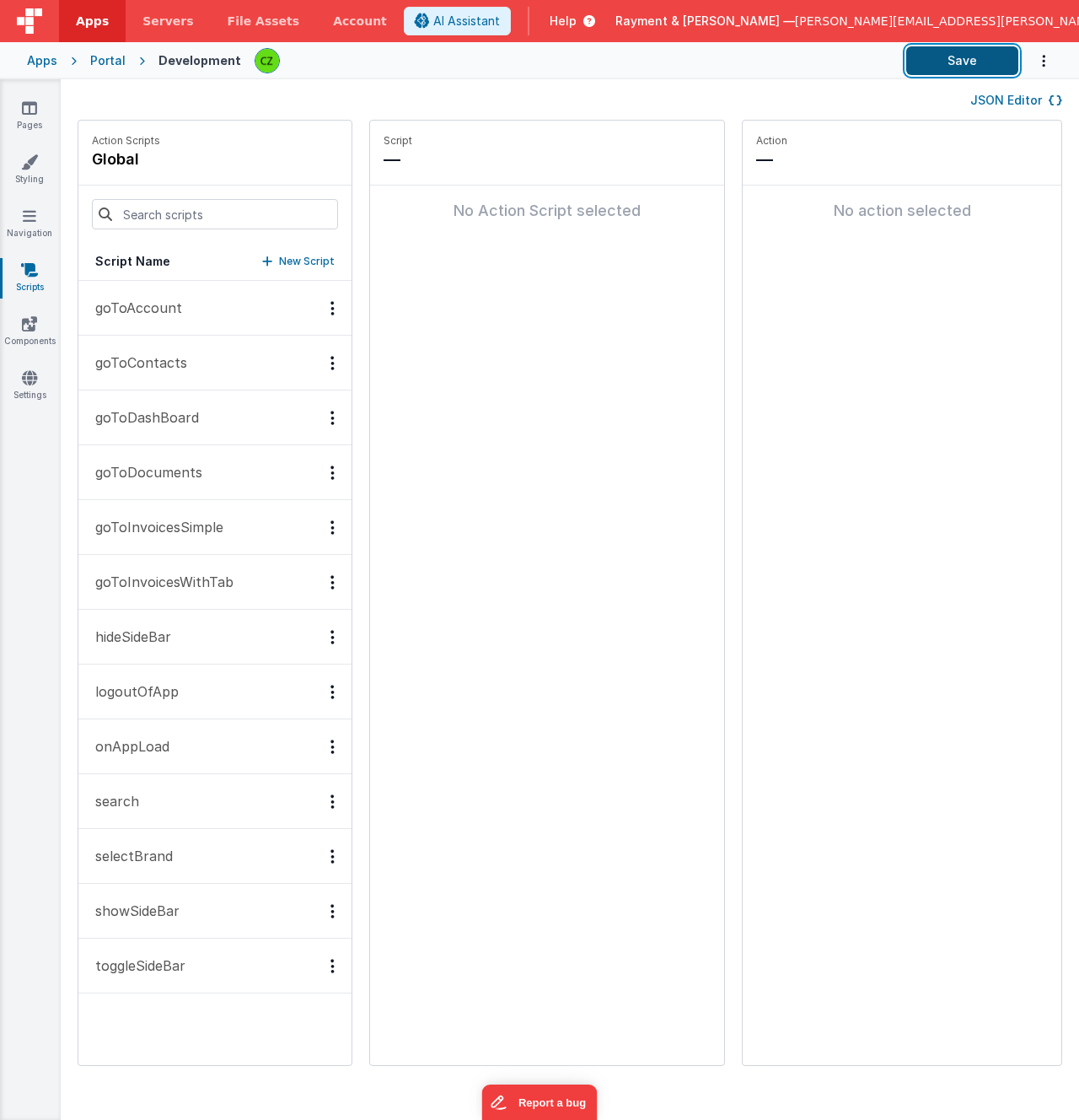
click at [966, 60] on button "Save" at bounding box center [963, 60] width 112 height 28
click at [30, 108] on icon at bounding box center [29, 107] width 15 height 17
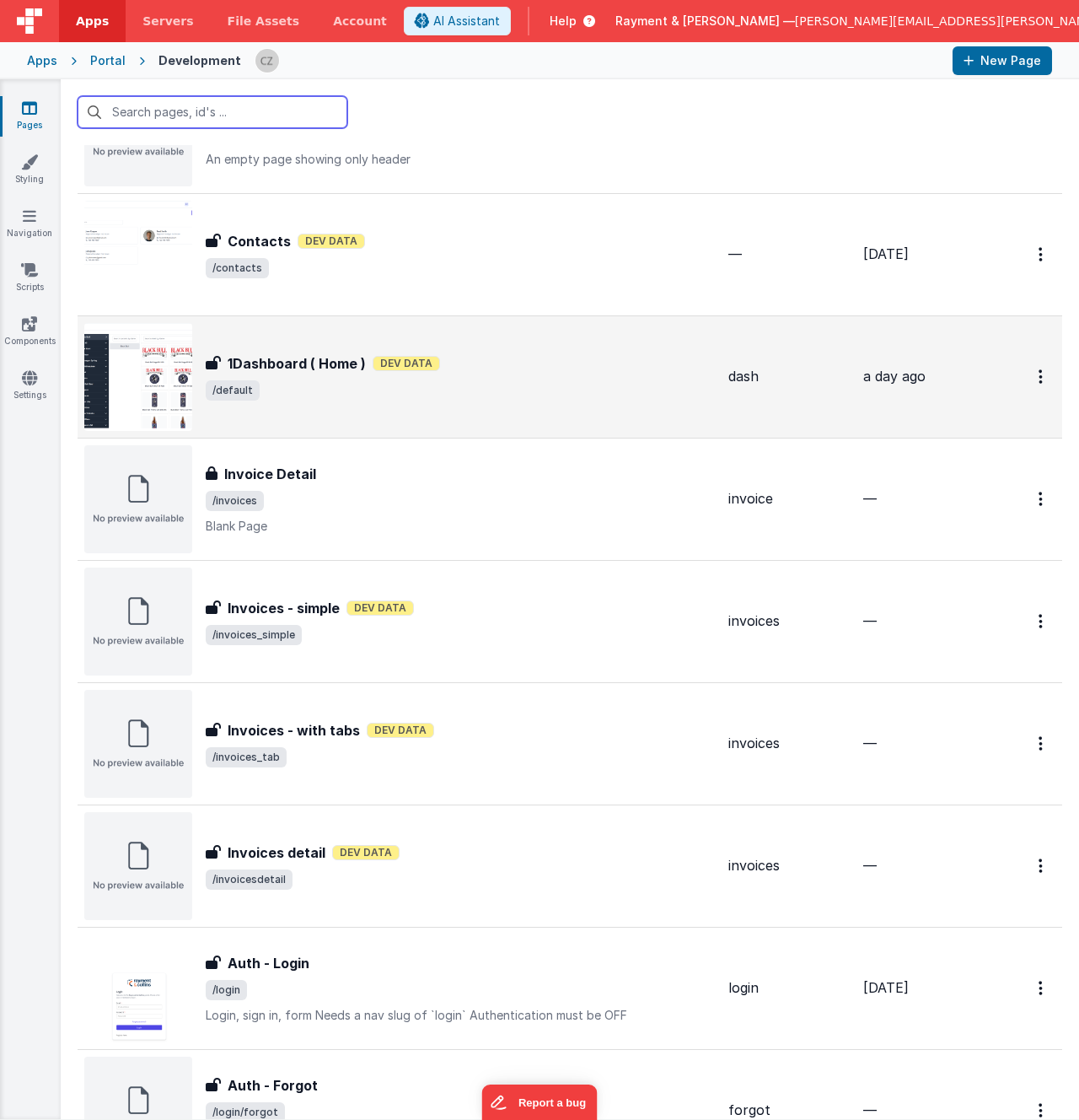
scroll to position [352, 0]
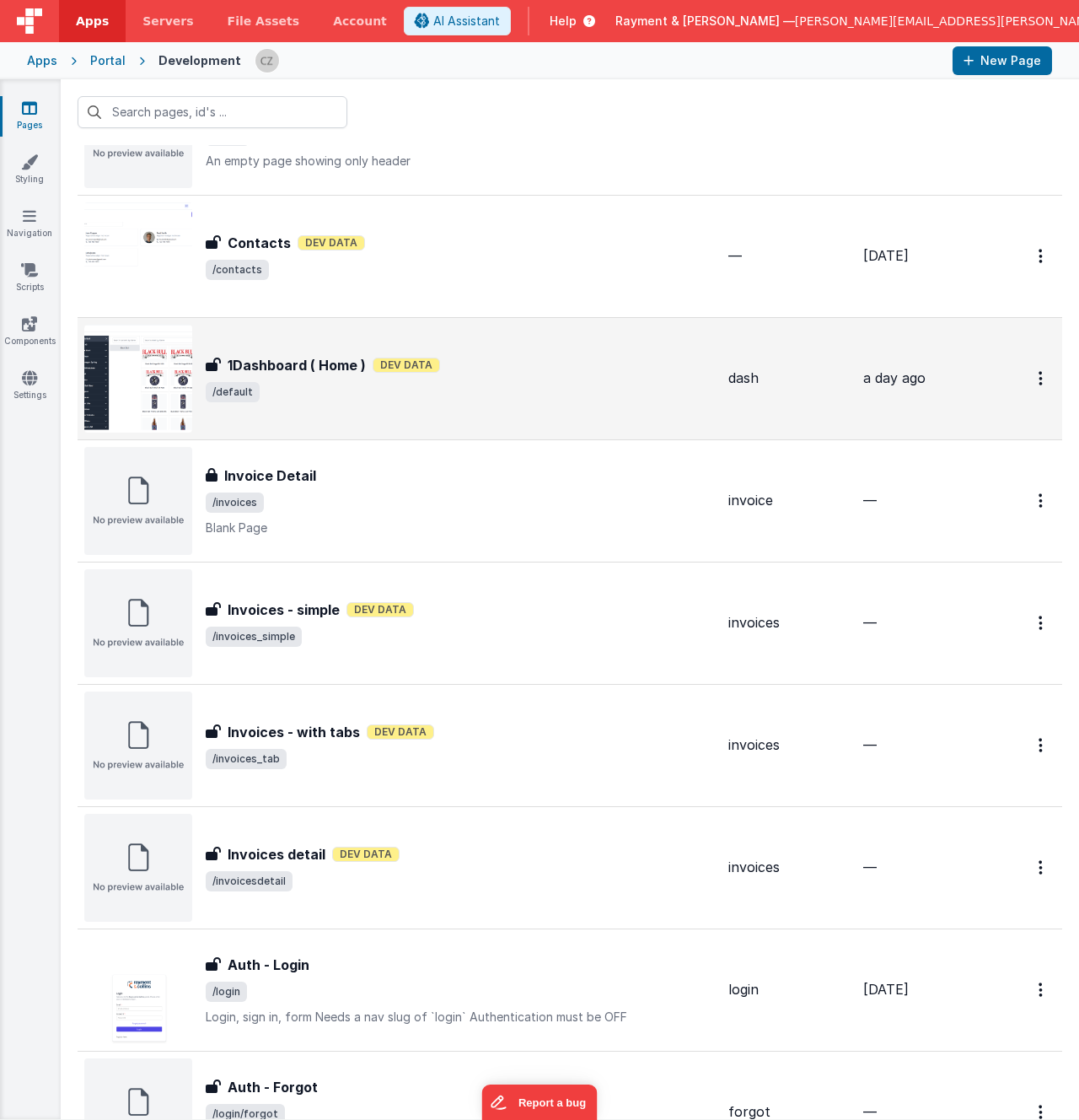
click at [455, 360] on div "1Dashboard ( Home ) Dev Data" at bounding box center [461, 365] width 510 height 20
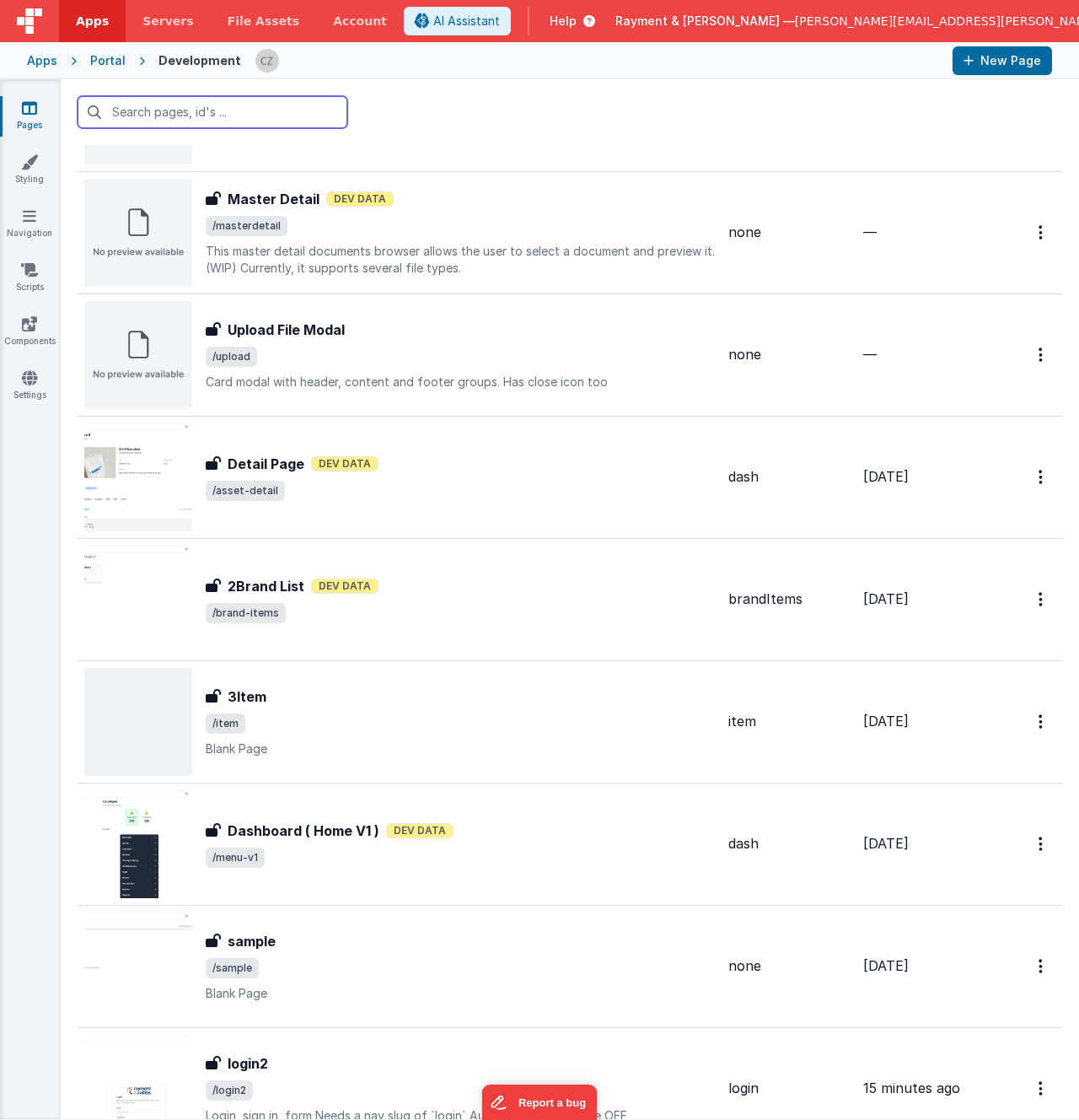
scroll to position [2077, 0]
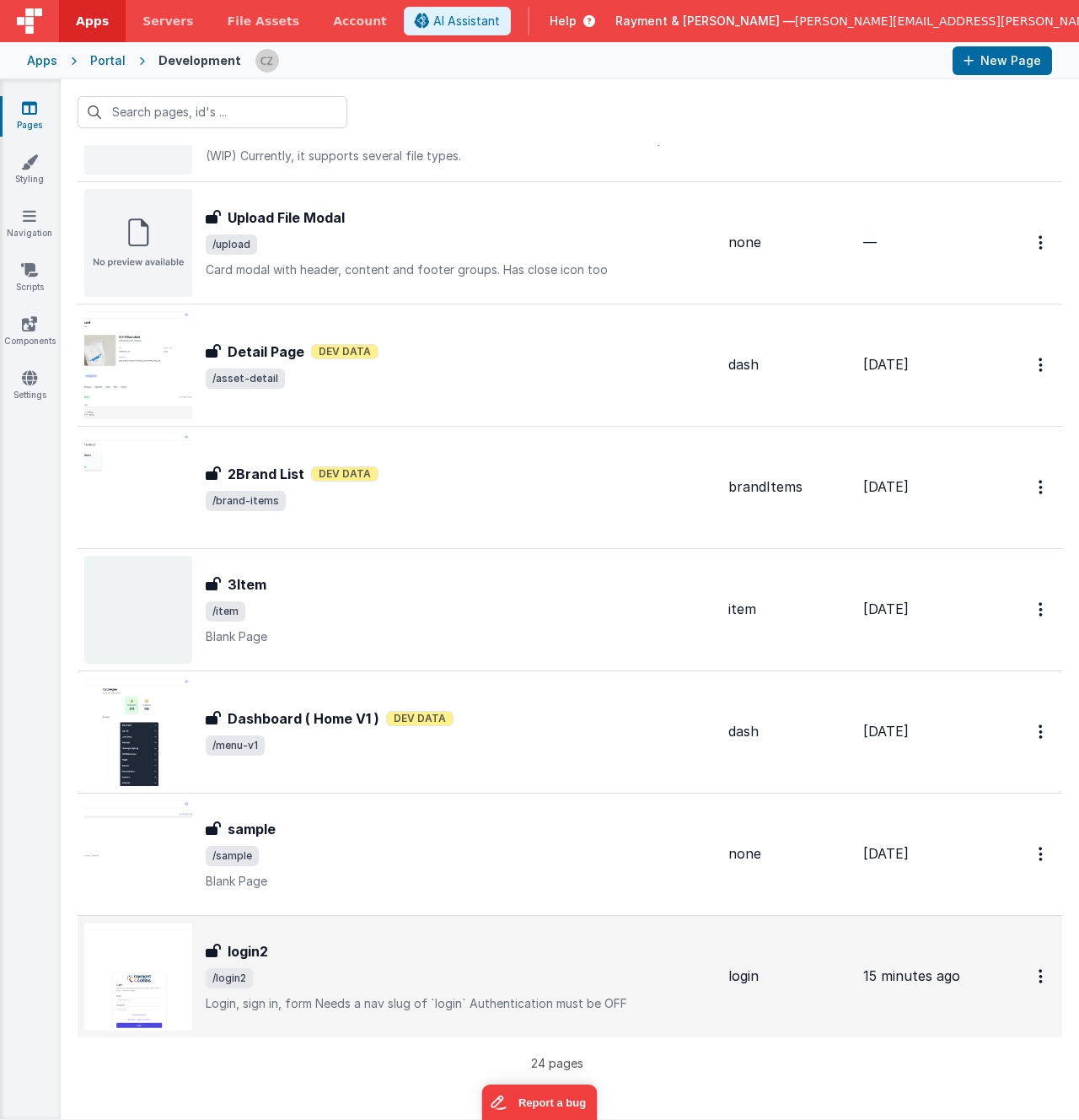
click at [422, 960] on div "login2" at bounding box center [461, 951] width 510 height 20
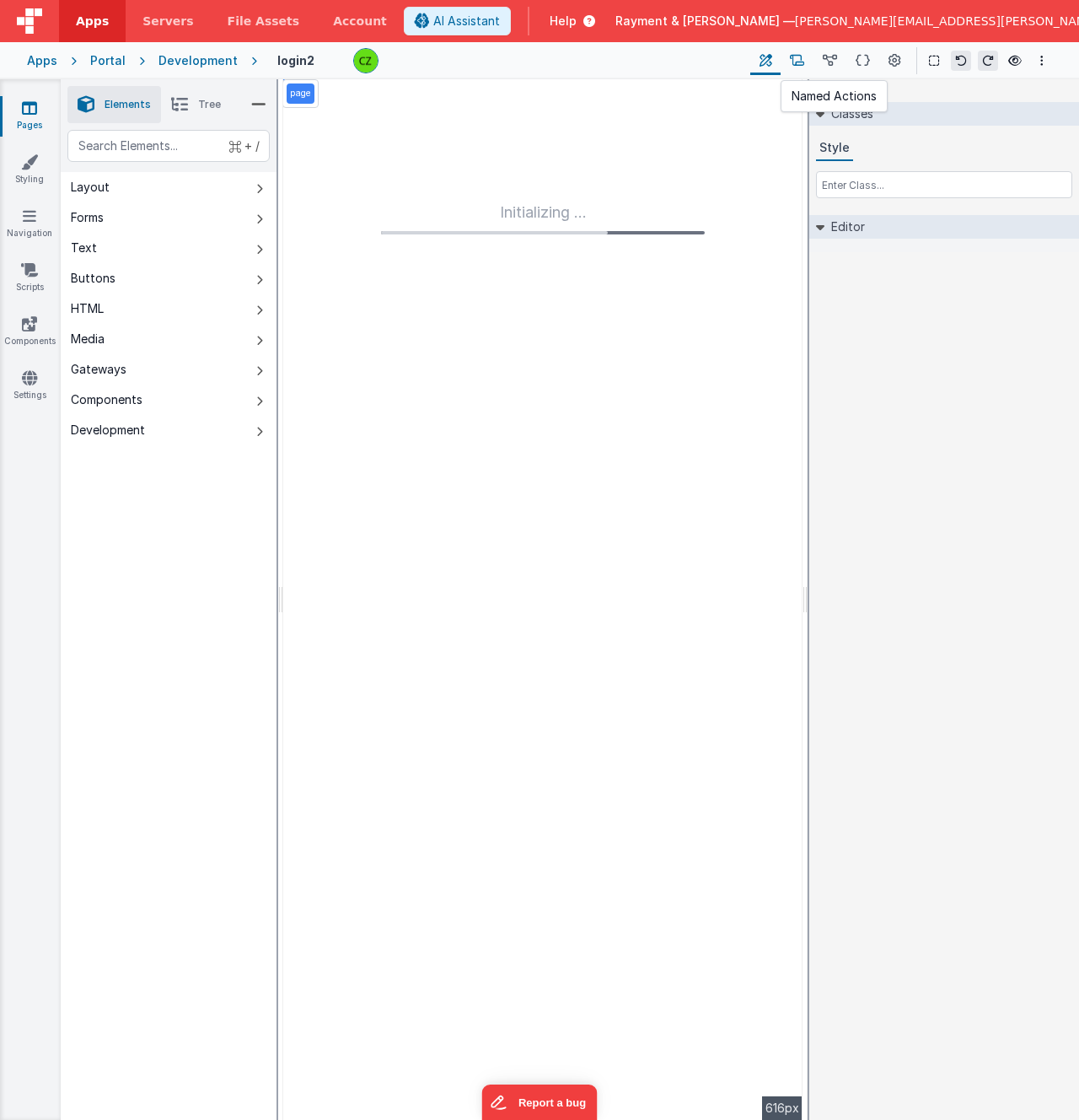
click at [797, 59] on icon at bounding box center [797, 61] width 14 height 18
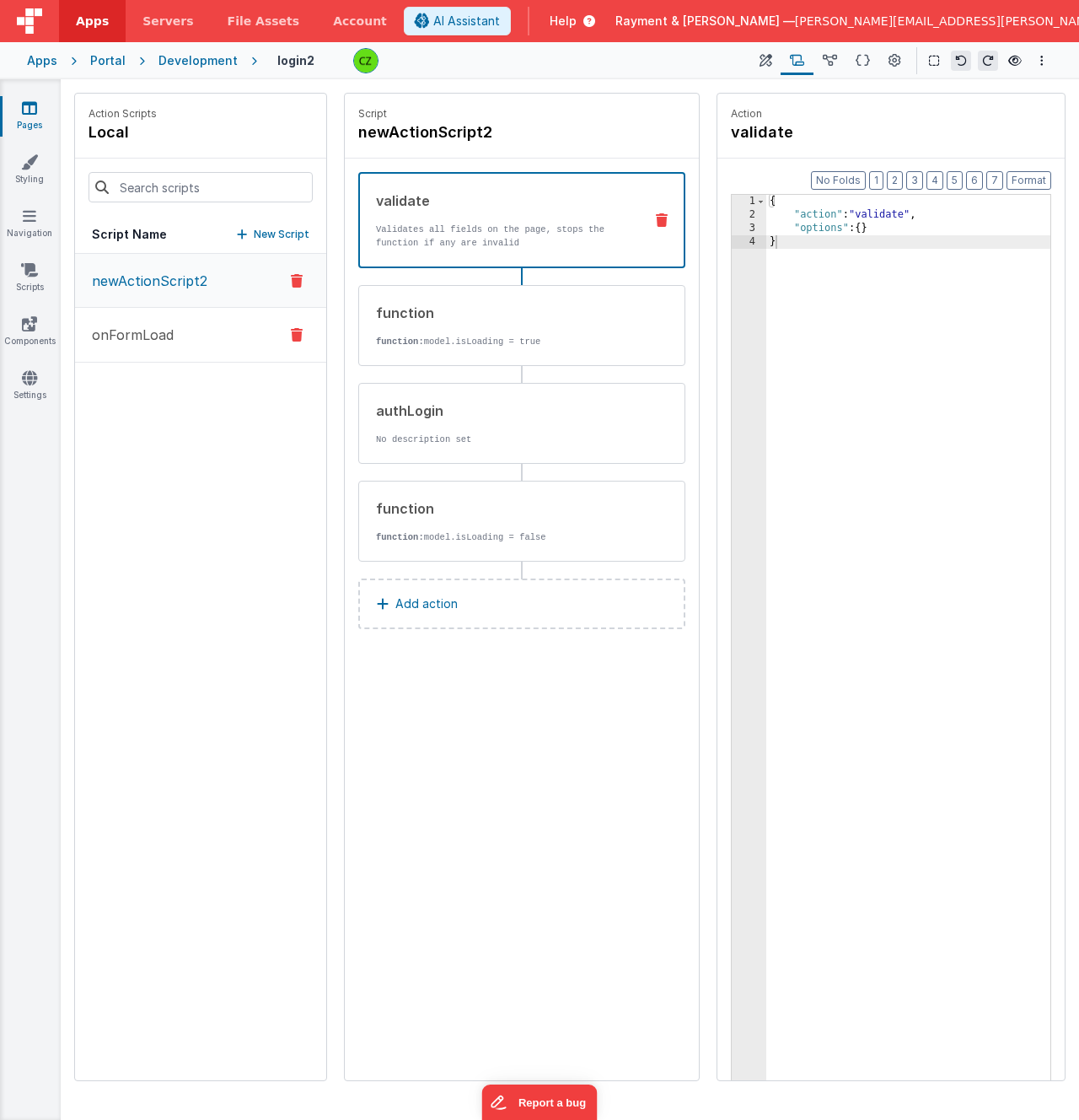
click at [201, 343] on button "onFormLoad" at bounding box center [201, 336] width 251 height 55
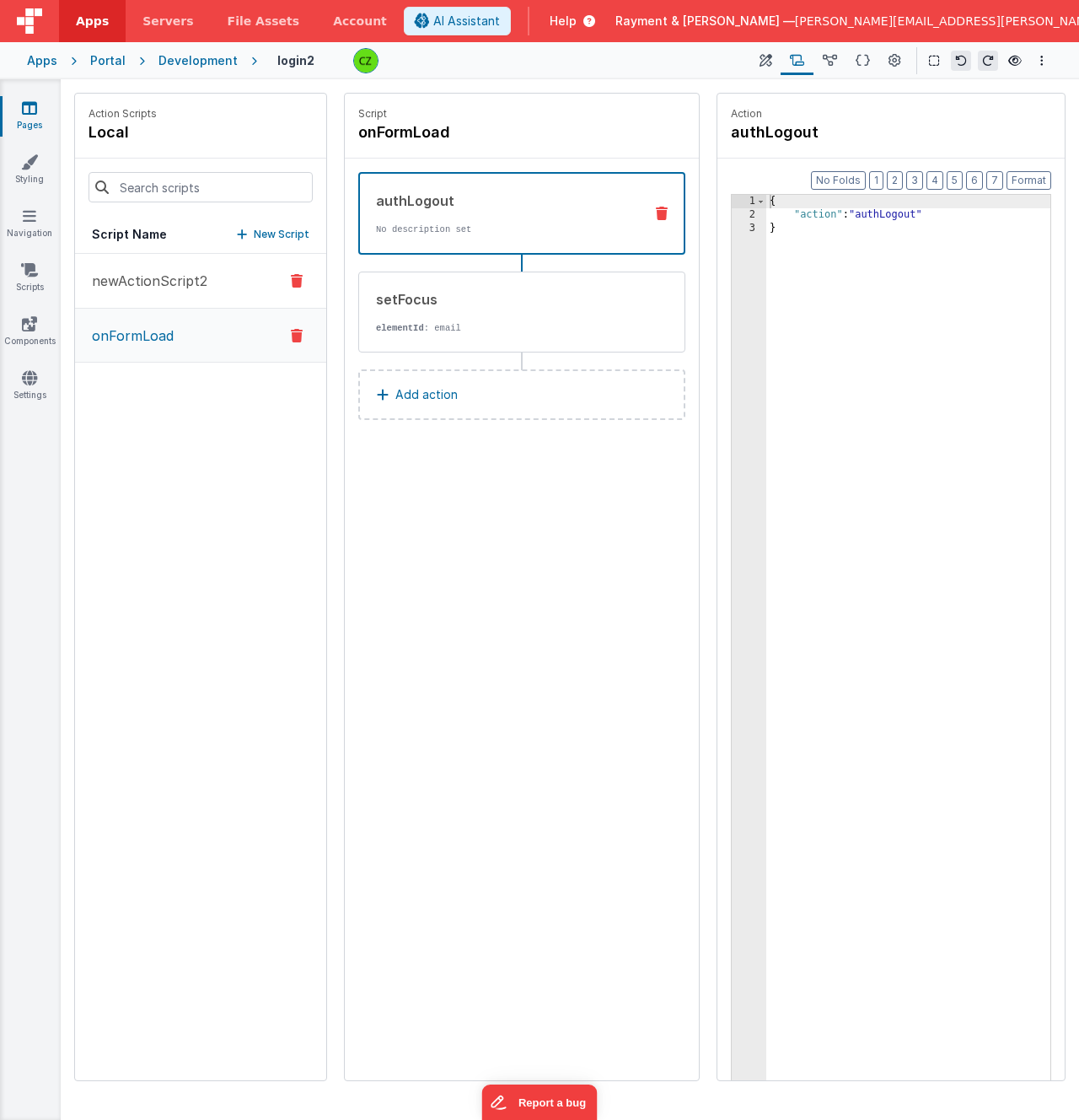
click at [187, 286] on p "newActionScript2" at bounding box center [144, 281] width 125 height 20
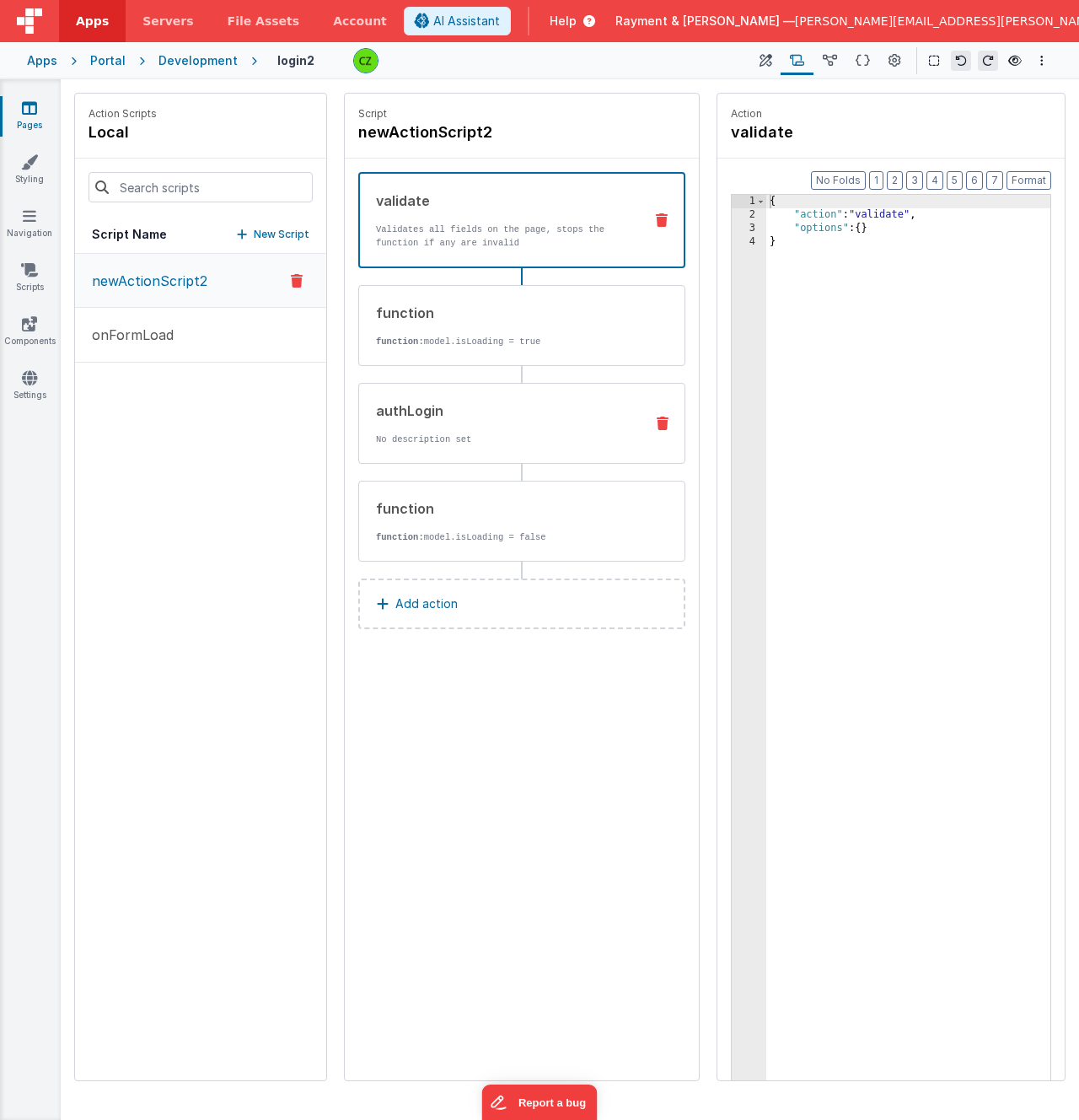
click at [442, 416] on div "authLogin" at bounding box center [504, 410] width 255 height 20
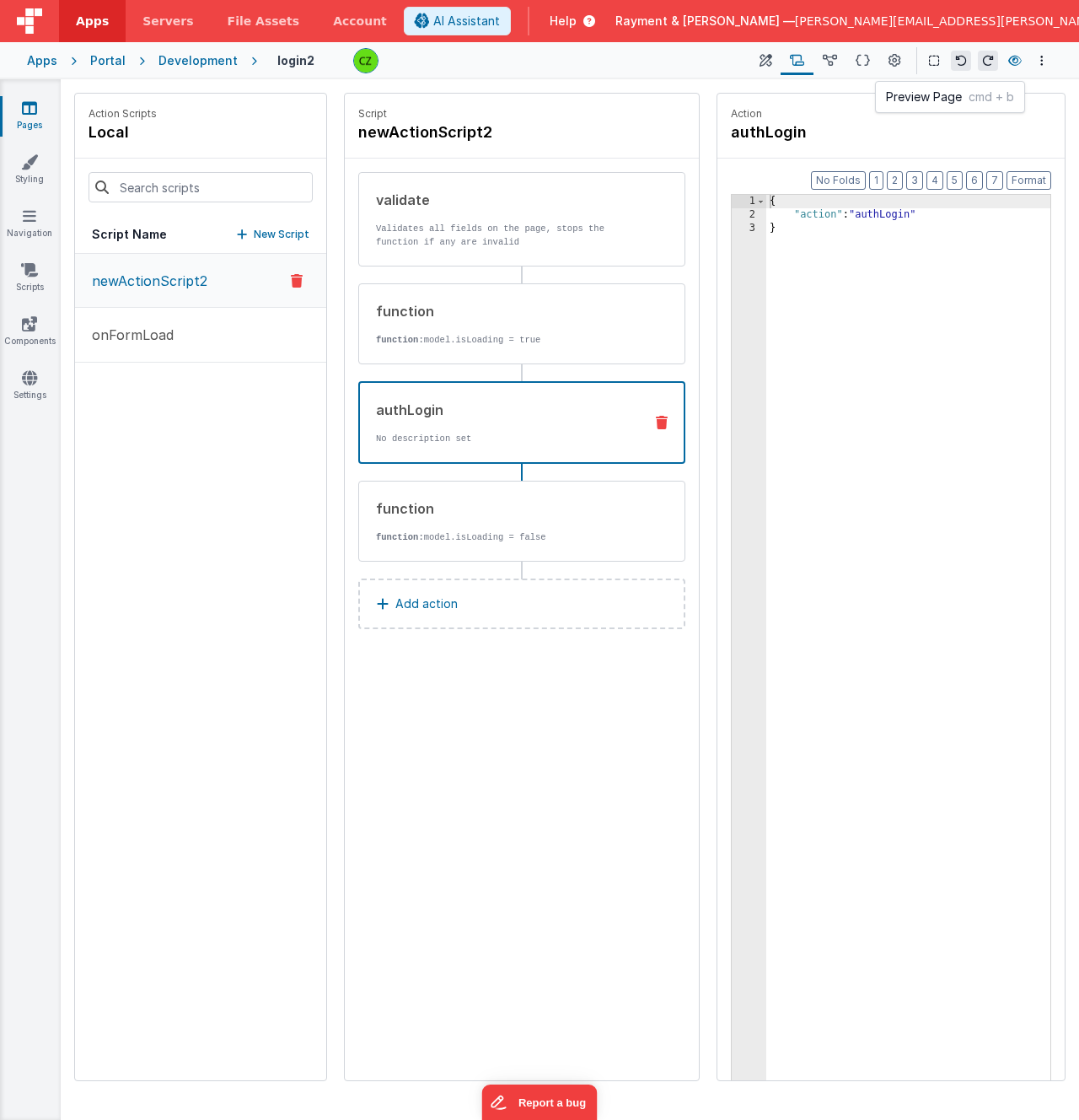
click at [1012, 64] on icon at bounding box center [1015, 60] width 13 height 12
click at [134, 339] on p "onFormLoad" at bounding box center [128, 335] width 92 height 20
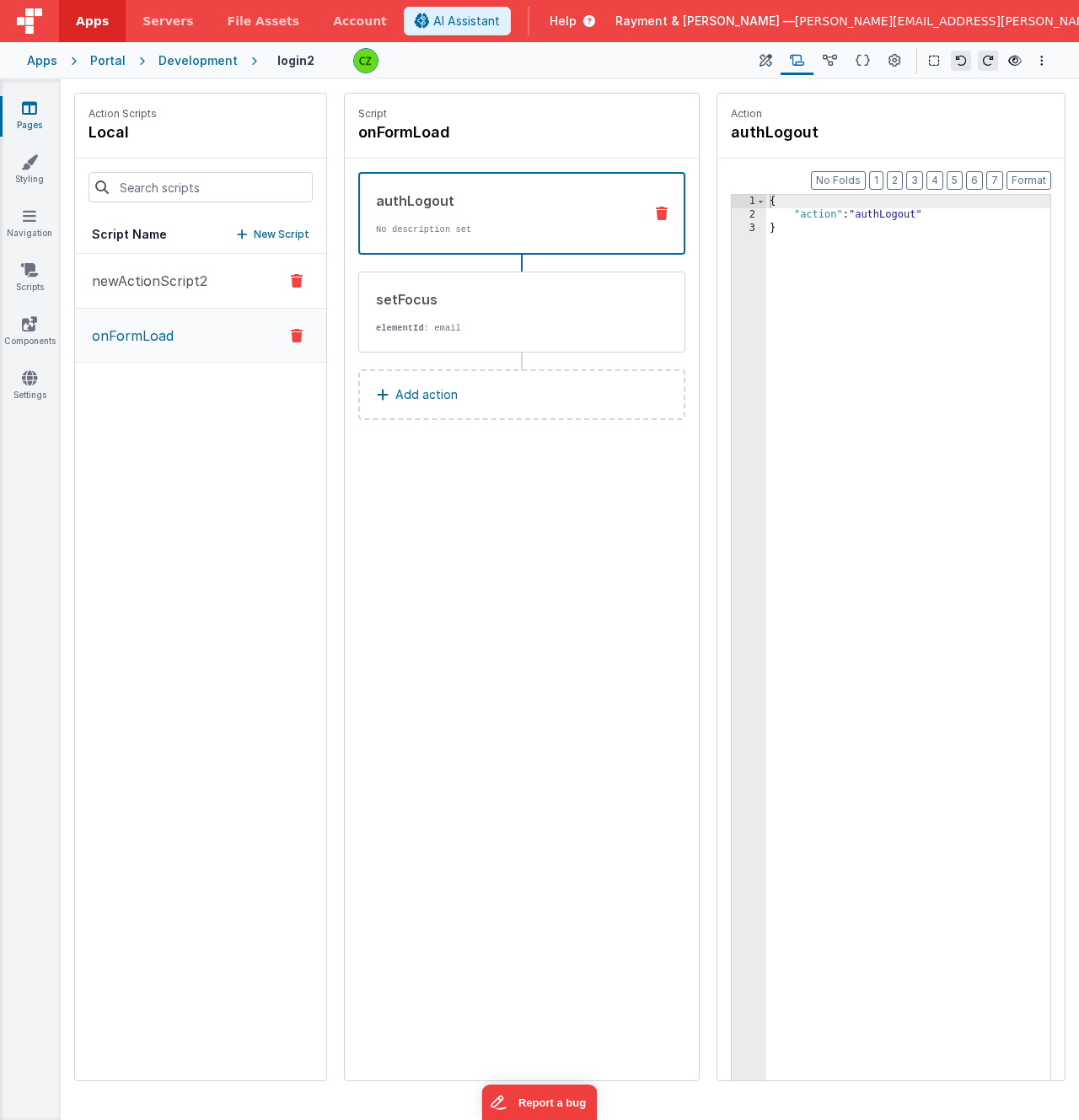
click at [138, 287] on p "newActionScript2" at bounding box center [144, 281] width 125 height 20
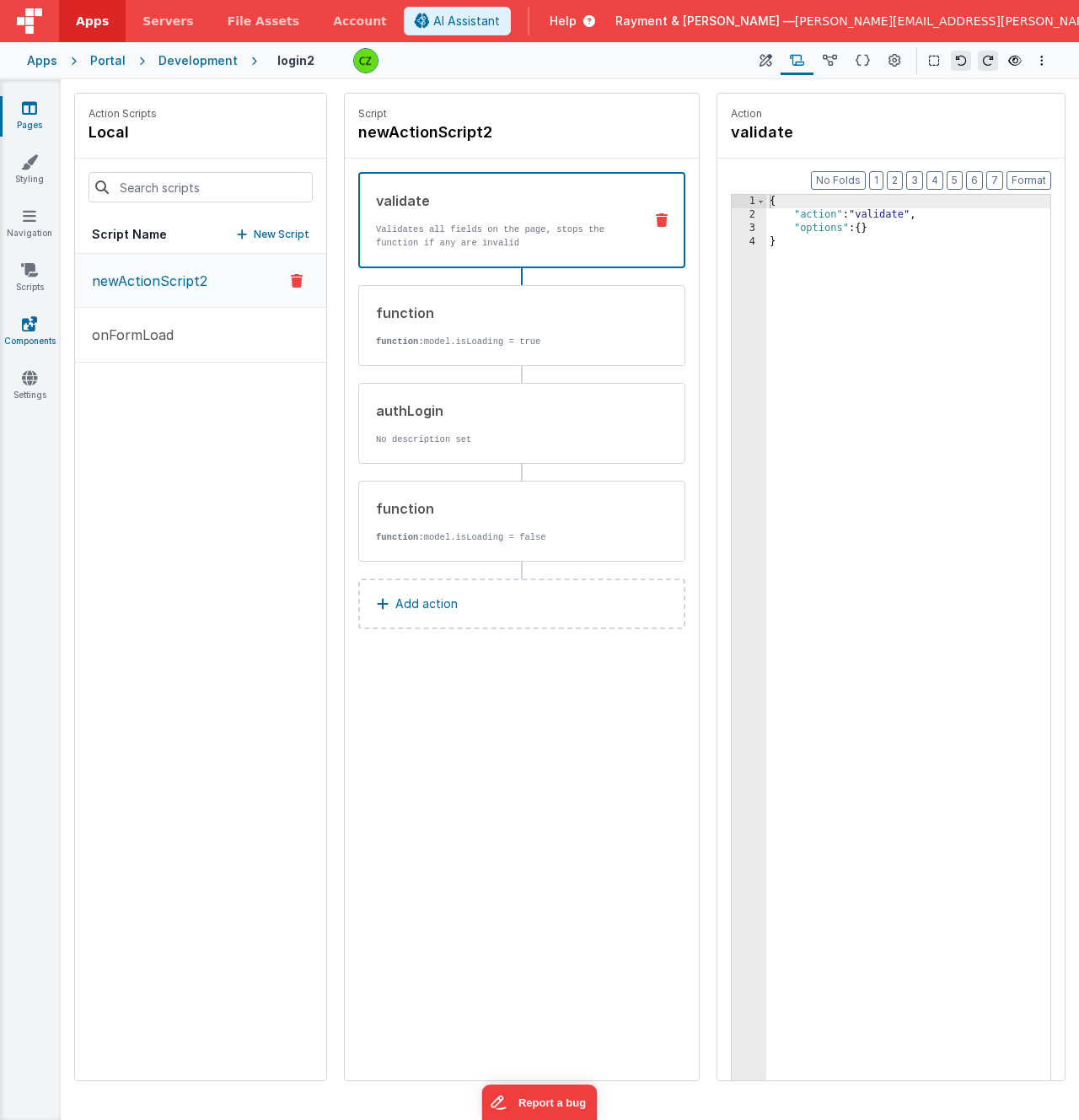
click at [24, 328] on icon at bounding box center [29, 323] width 15 height 17
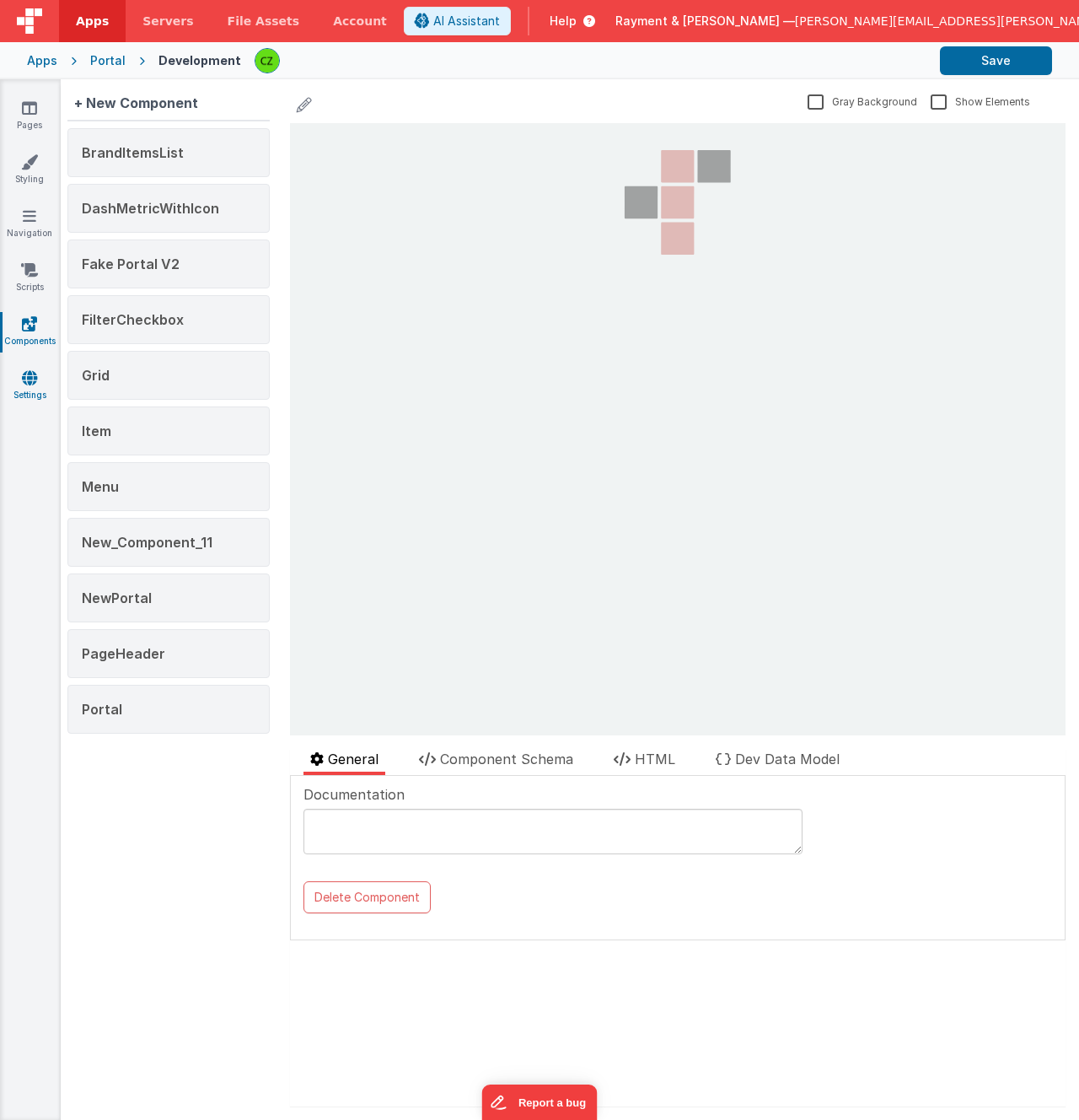
click at [28, 387] on link "Settings" at bounding box center [29, 386] width 60 height 34
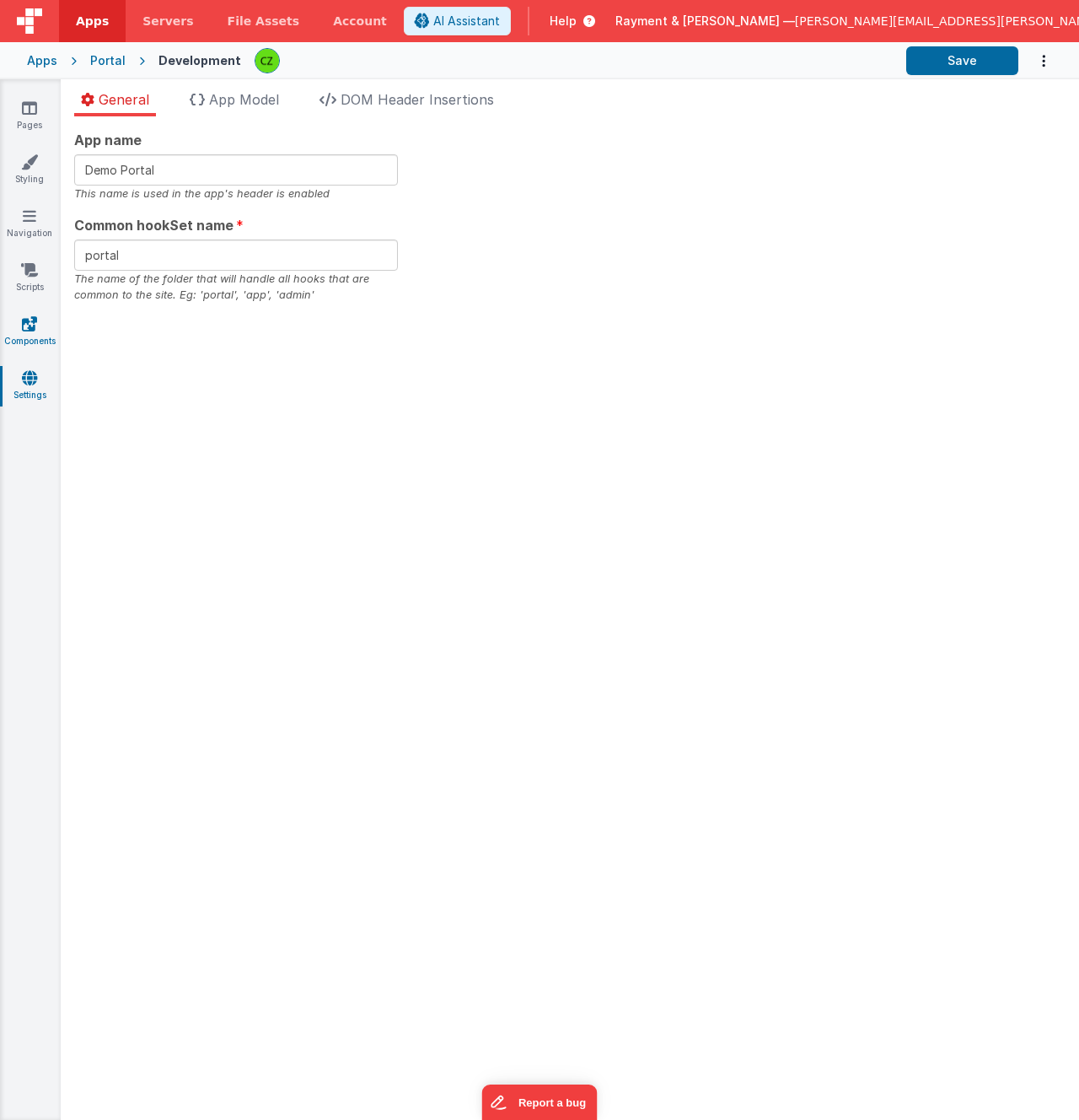
click at [26, 315] on icon at bounding box center [29, 323] width 15 height 17
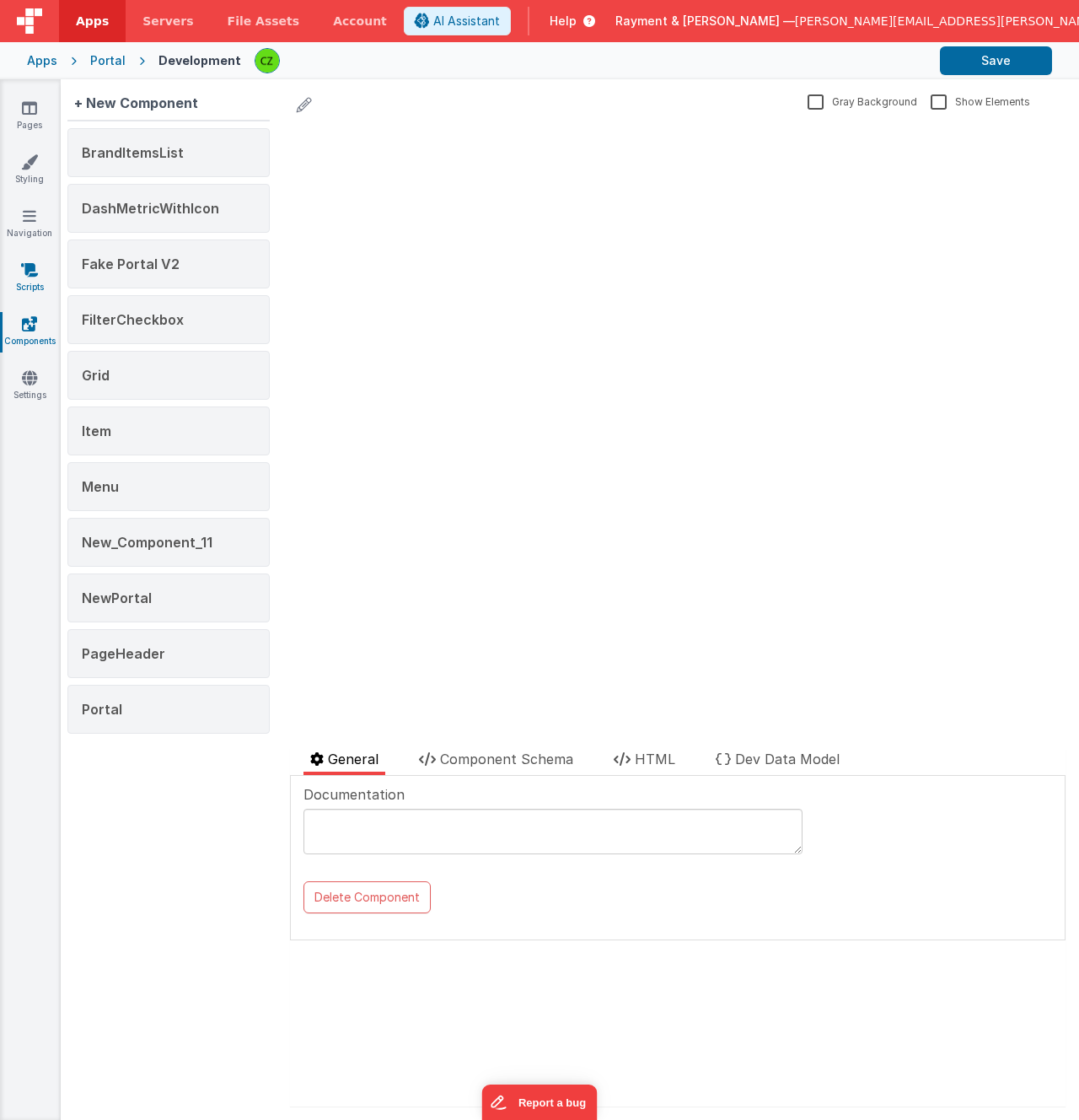
click at [27, 270] on icon at bounding box center [29, 269] width 17 height 17
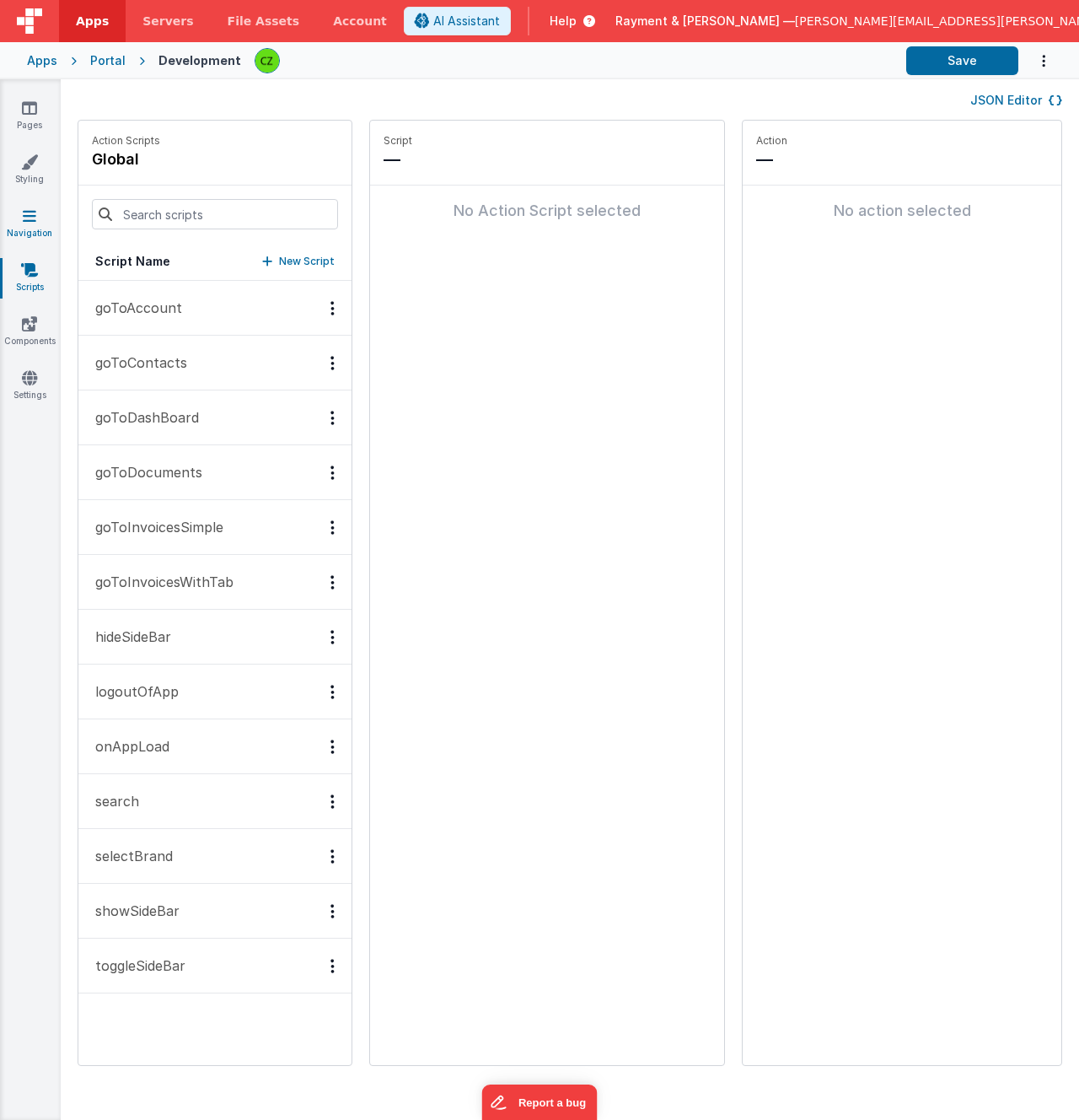
click at [30, 211] on icon at bounding box center [29, 216] width 13 height 17
click at [29, 168] on icon at bounding box center [29, 162] width 17 height 17
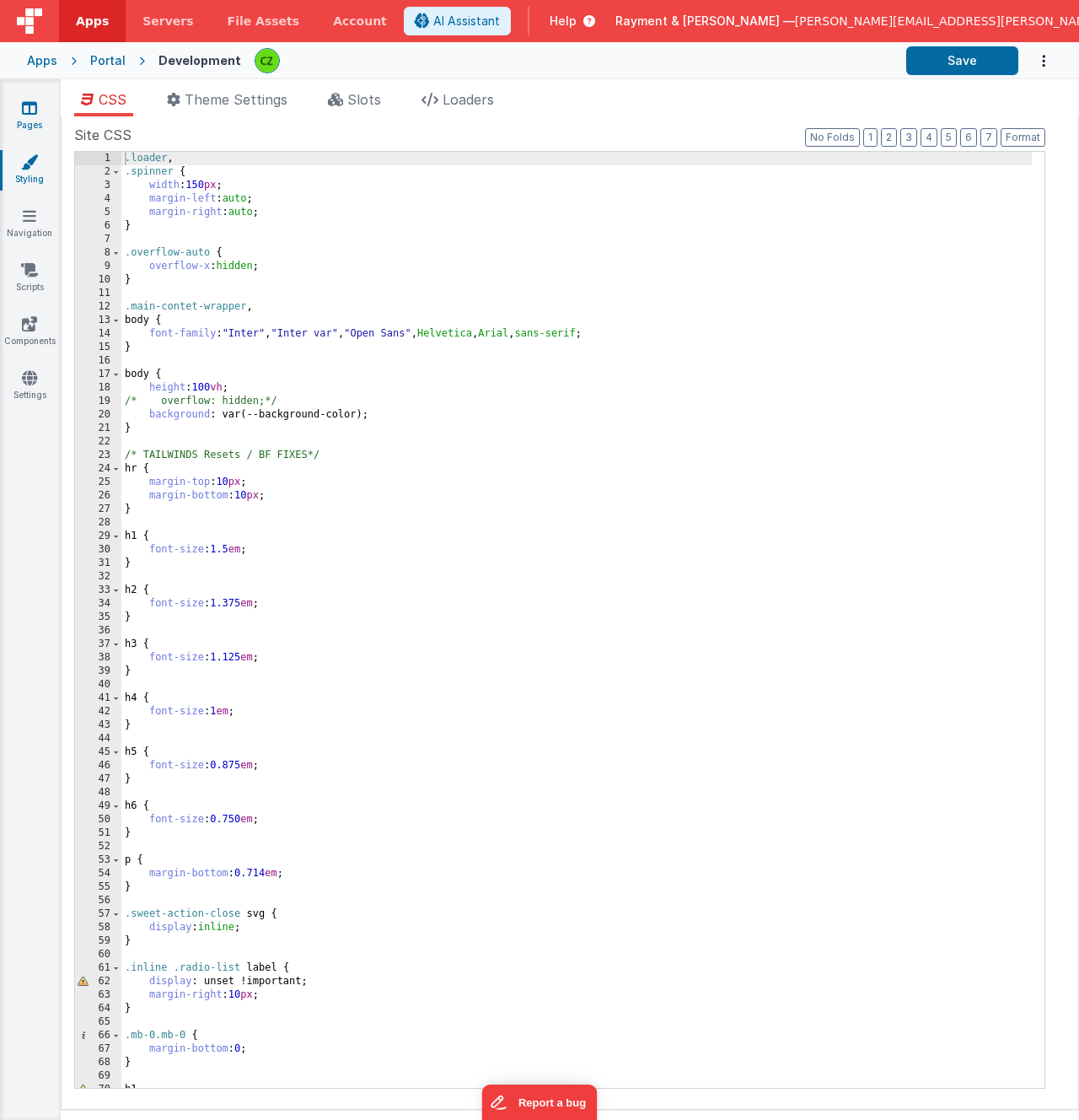
click at [31, 114] on icon at bounding box center [29, 107] width 15 height 17
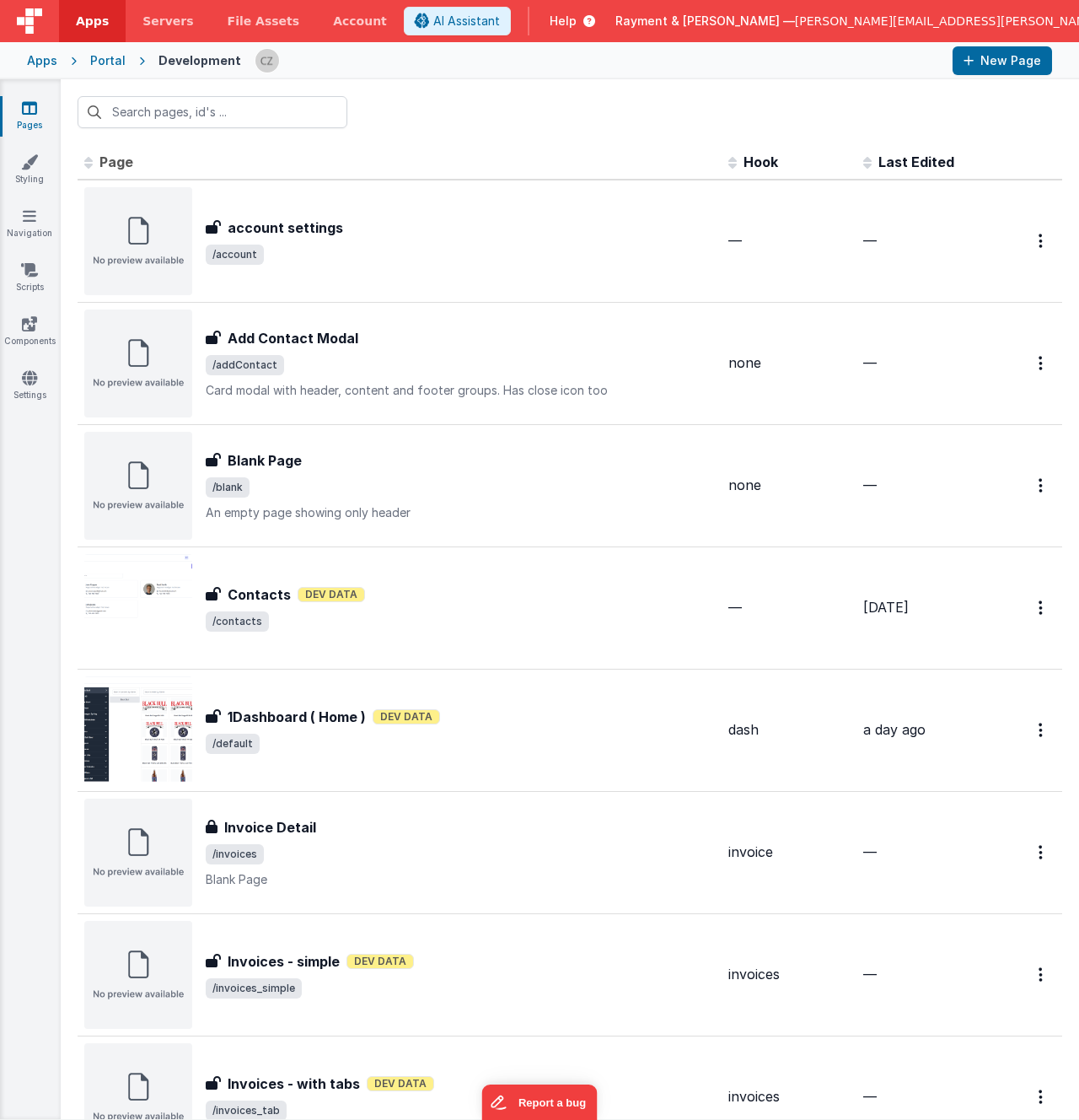
click at [83, 19] on span "Apps" at bounding box center [91, 20] width 33 height 17
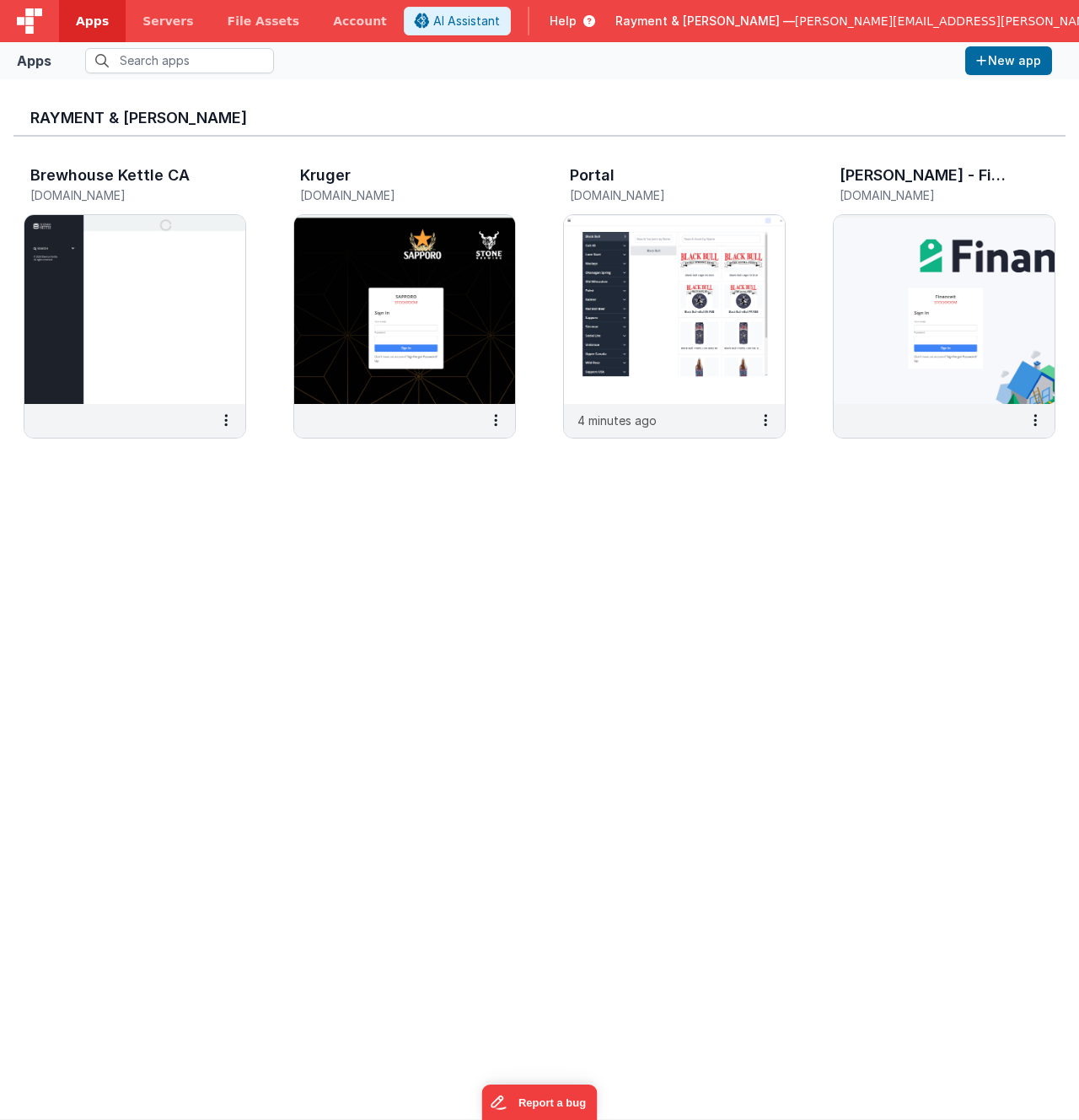
click at [577, 671] on div "Rayment & [PERSON_NAME] Brewhouse Kettle CA [DOMAIN_NAME] Kruger [DOMAIN_NAME] …" at bounding box center [539, 599] width 1052 height 1013
click at [512, 570] on div "Rayment & [PERSON_NAME] Brewhouse Kettle CA [DOMAIN_NAME] Kruger [DOMAIN_NAME] …" at bounding box center [539, 599] width 1052 height 1013
click at [540, 450] on div "Brewhouse Kettle CA [DOMAIN_NAME] Kruger [DOMAIN_NAME] Portal [DOMAIN_NAME] 9 m…" at bounding box center [539, 307] width 1052 height 341
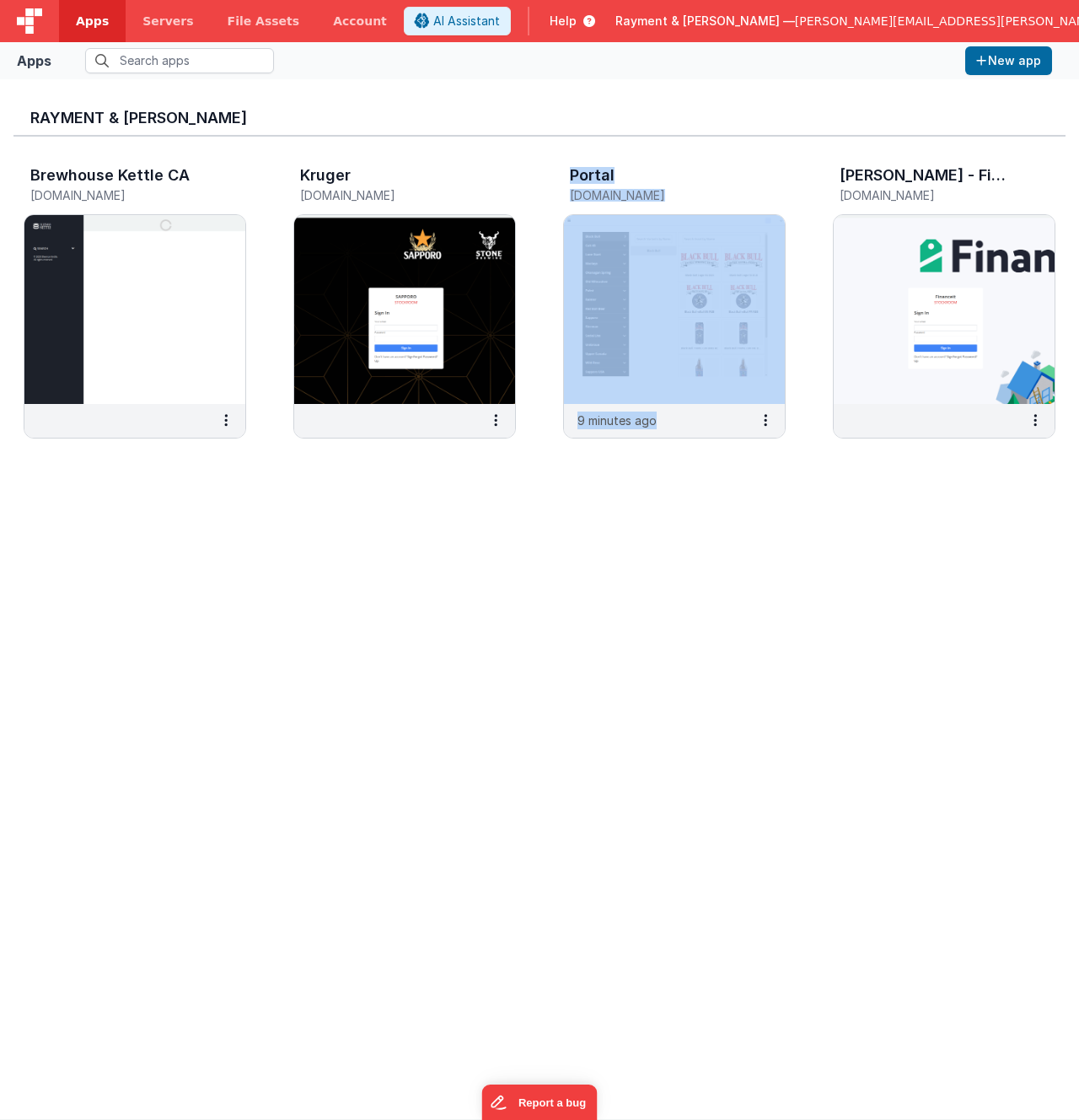
drag, startPoint x: 548, startPoint y: 156, endPoint x: 695, endPoint y: 473, distance: 349.4
click at [694, 473] on div "Brewhouse Kettle CA [DOMAIN_NAME] Kruger [DOMAIN_NAME] Portal [DOMAIN_NAME] 9 m…" at bounding box center [539, 307] width 1052 height 341
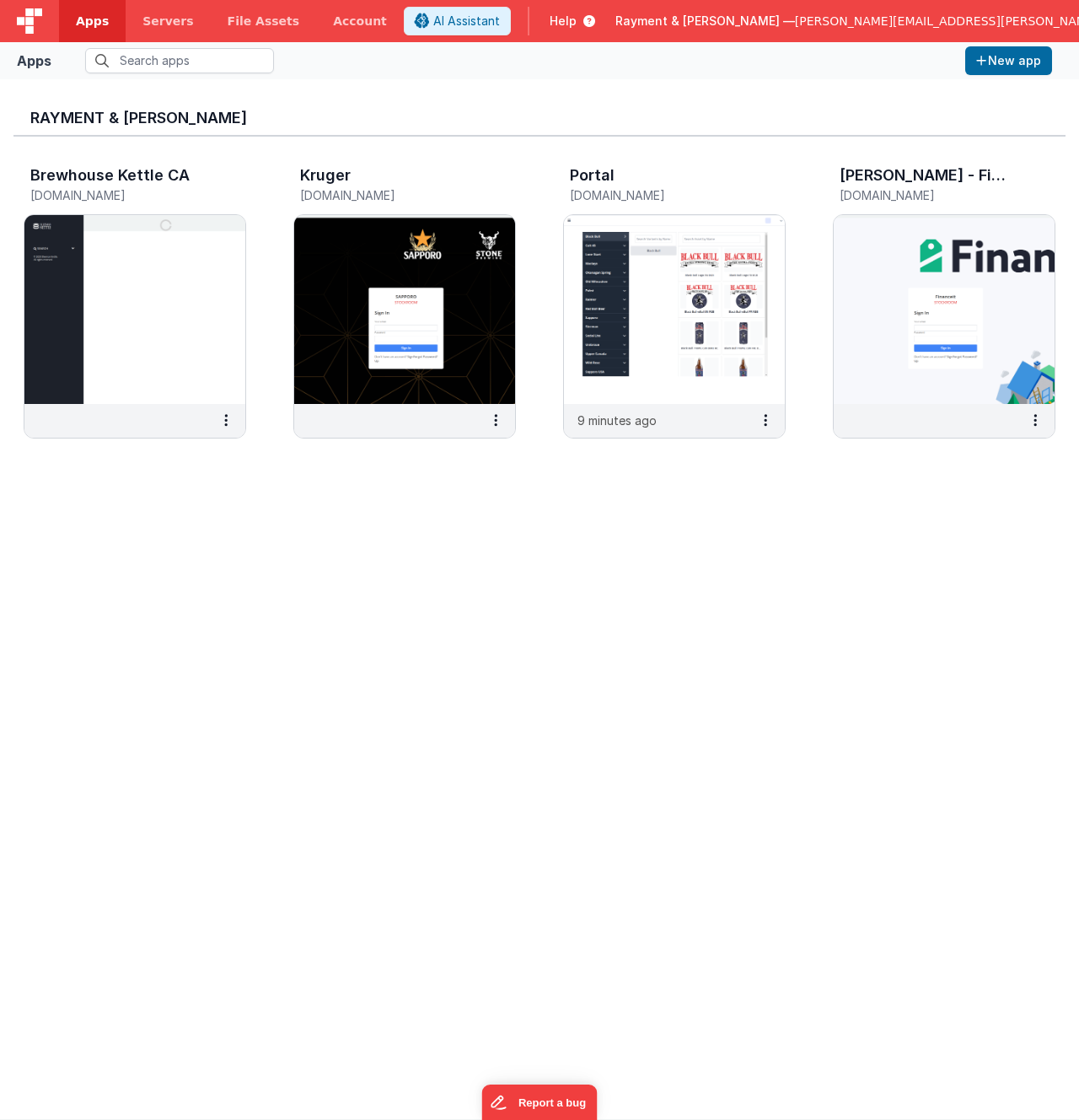
click at [852, 592] on div "Rayment & [PERSON_NAME] Brewhouse Kettle CA [DOMAIN_NAME] Kruger [DOMAIN_NAME] …" at bounding box center [539, 599] width 1052 height 1013
click at [866, 251] on img at bounding box center [944, 309] width 221 height 189
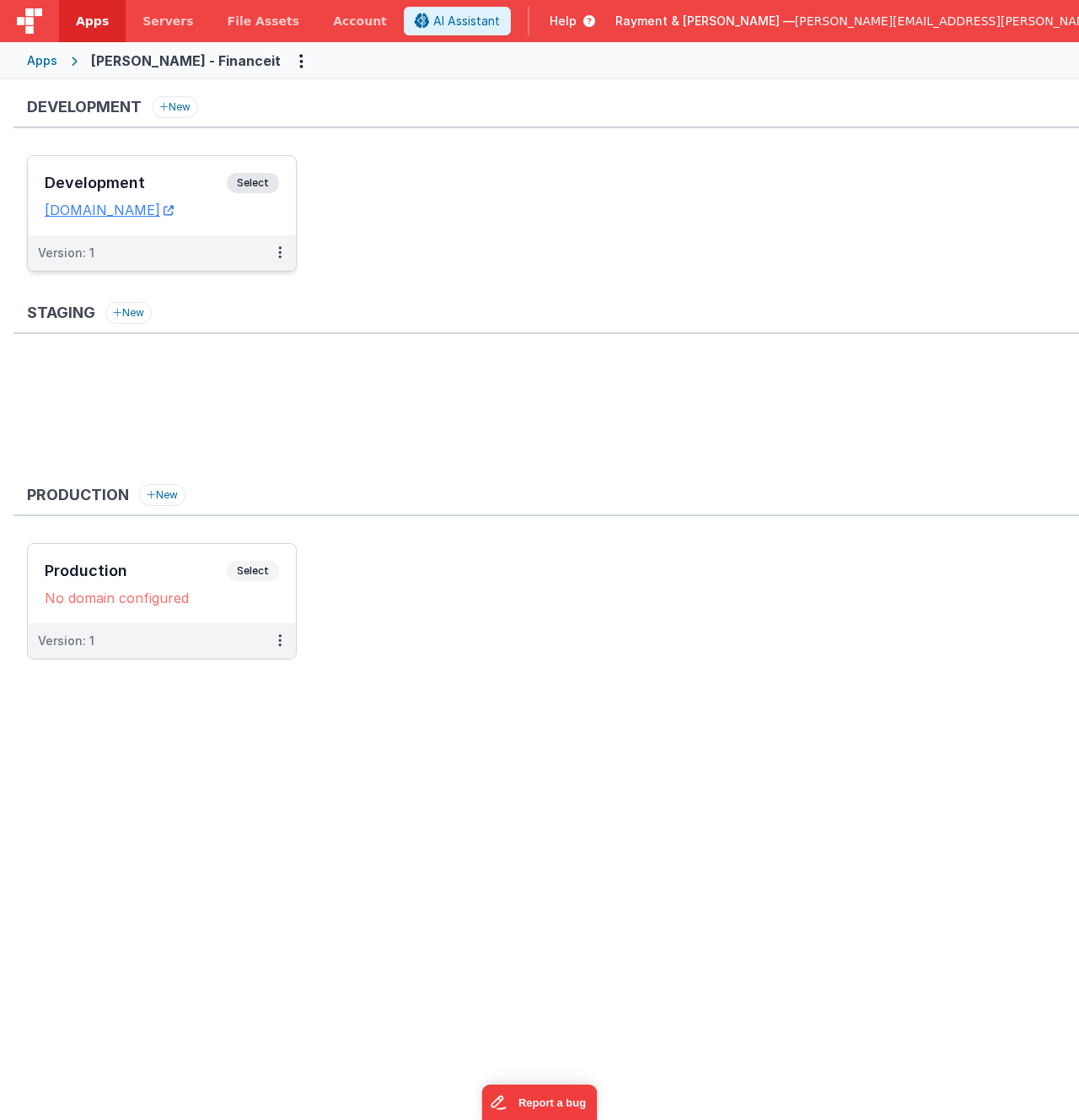
click at [174, 175] on h3 "Development" at bounding box center [135, 183] width 182 height 17
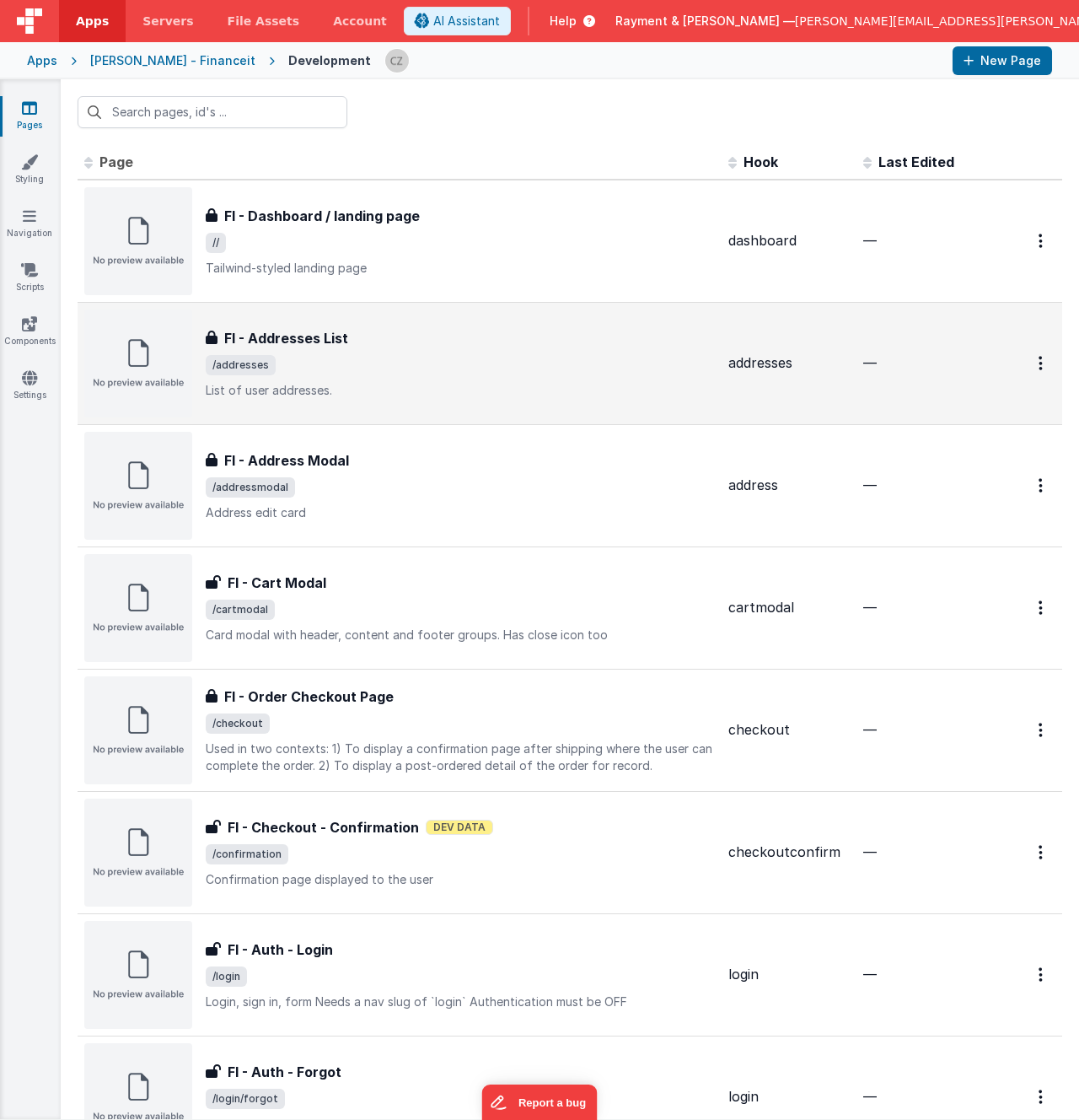
click at [640, 349] on div "FI - Addresses List FI - Addresses List /addresses List of user addresses." at bounding box center [461, 363] width 510 height 71
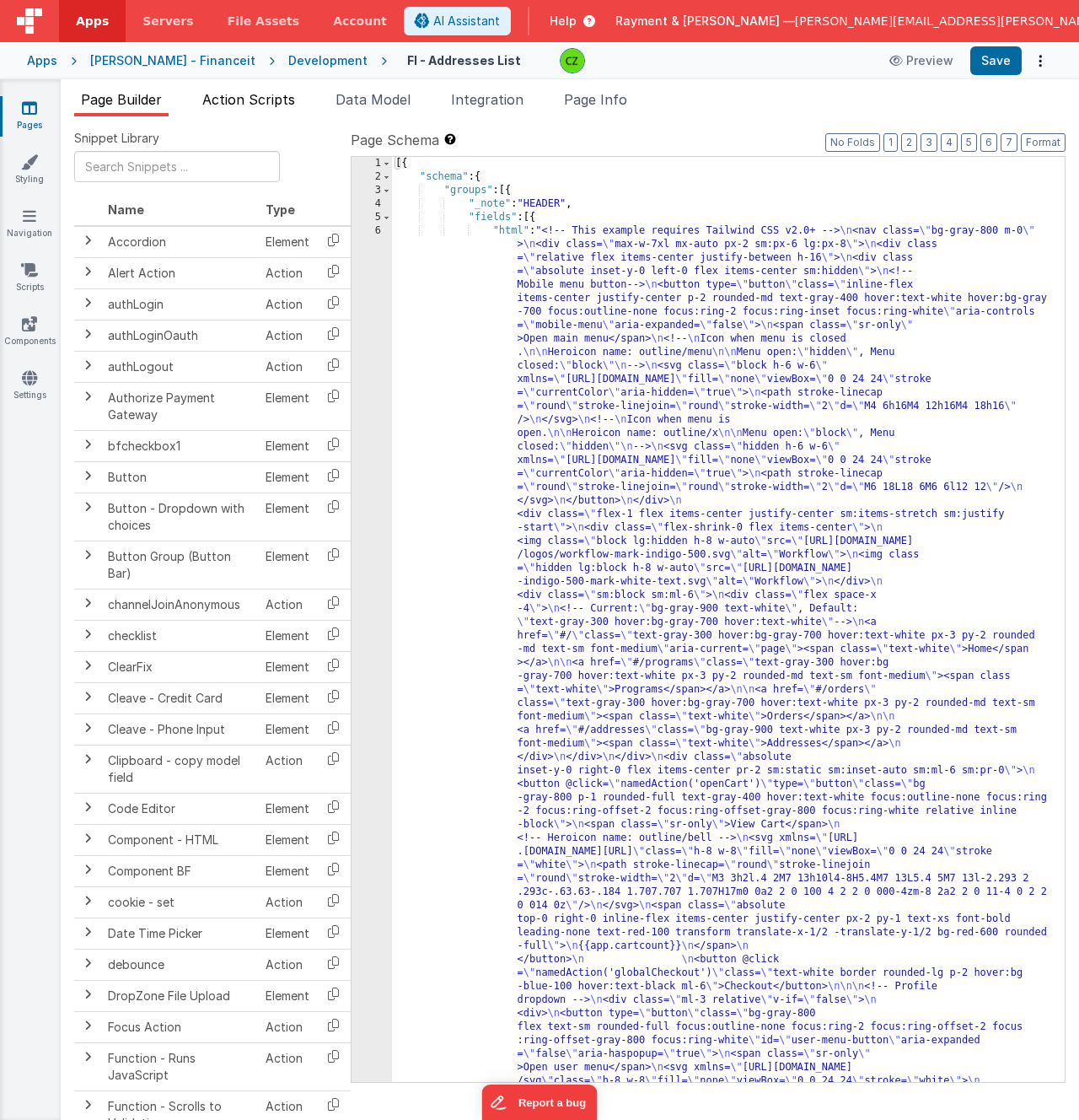
click at [237, 100] on span "Action Scripts" at bounding box center [249, 99] width 92 height 17
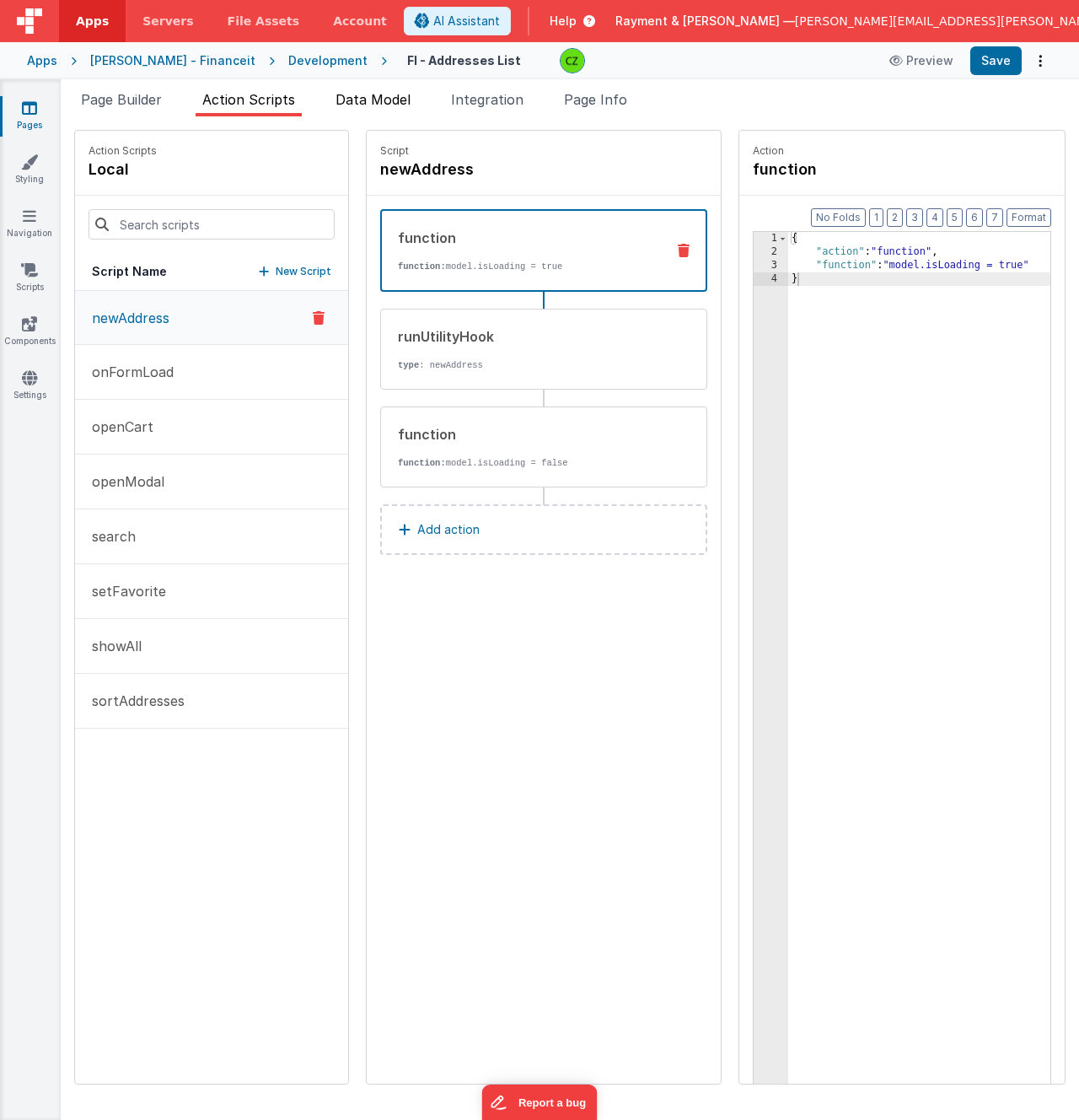
click at [367, 99] on span "Data Model" at bounding box center [373, 99] width 75 height 17
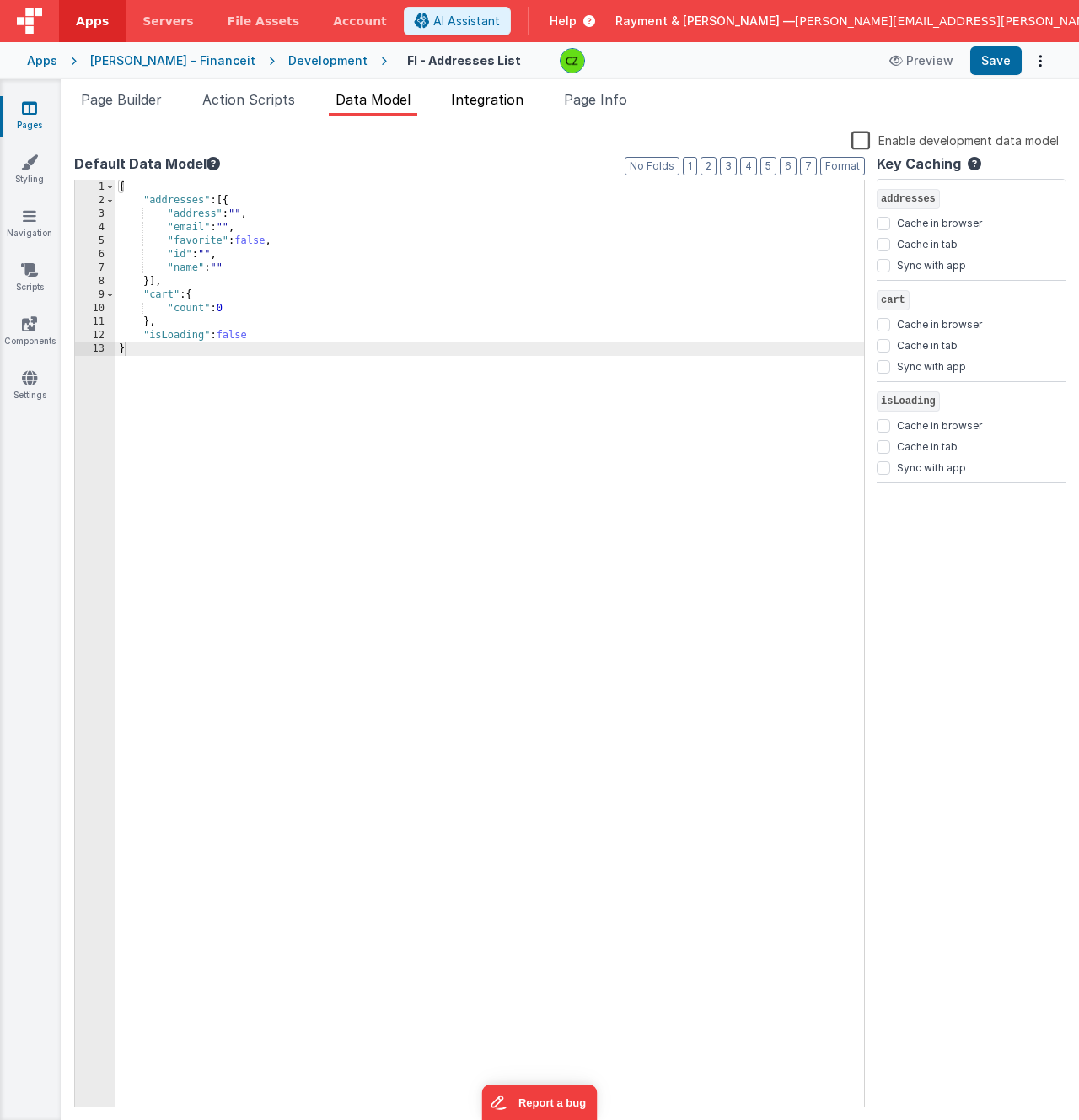
click at [496, 100] on span "Integration" at bounding box center [488, 99] width 73 height 17
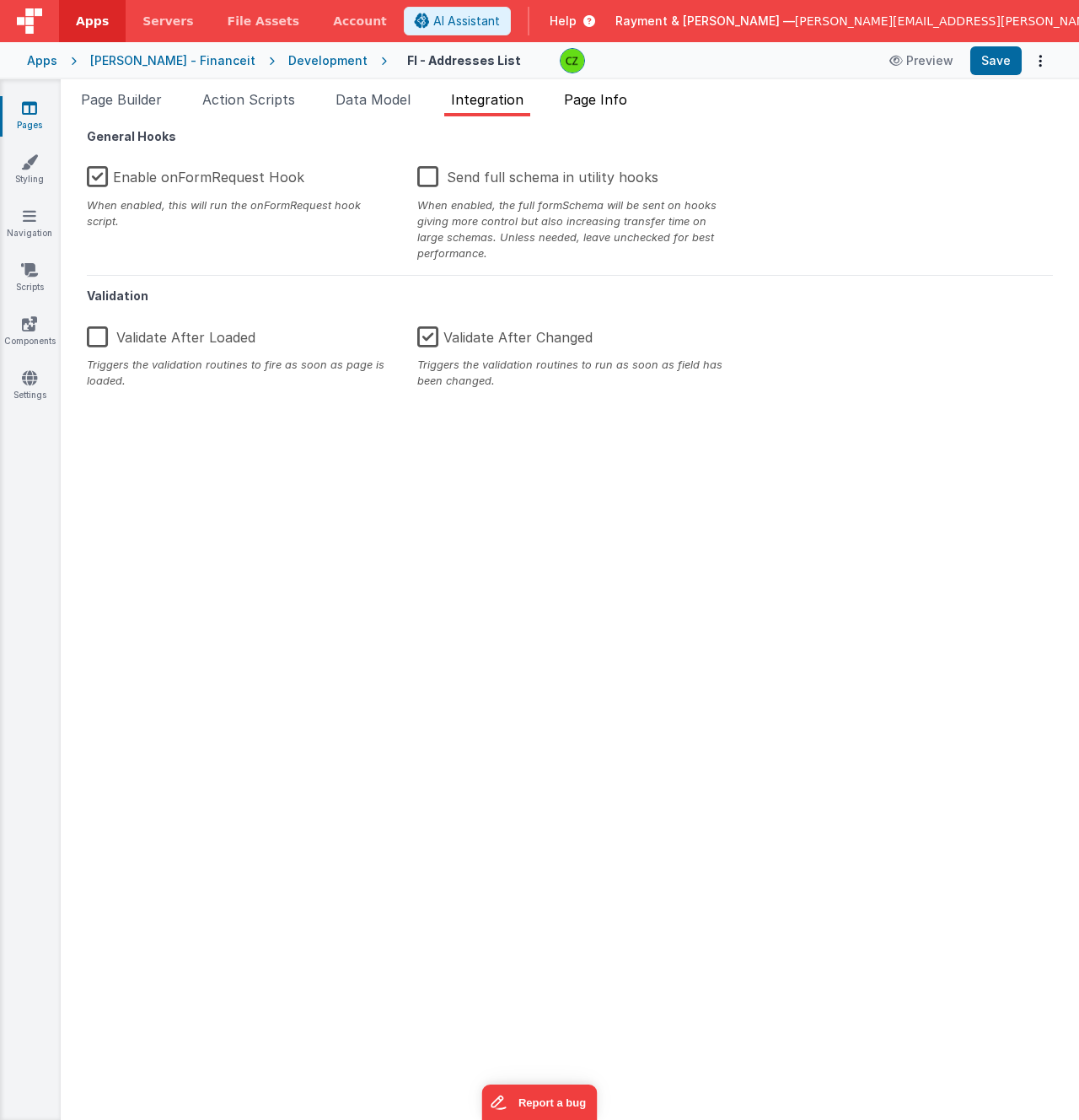
click at [593, 103] on span "Page Info" at bounding box center [595, 99] width 63 height 17
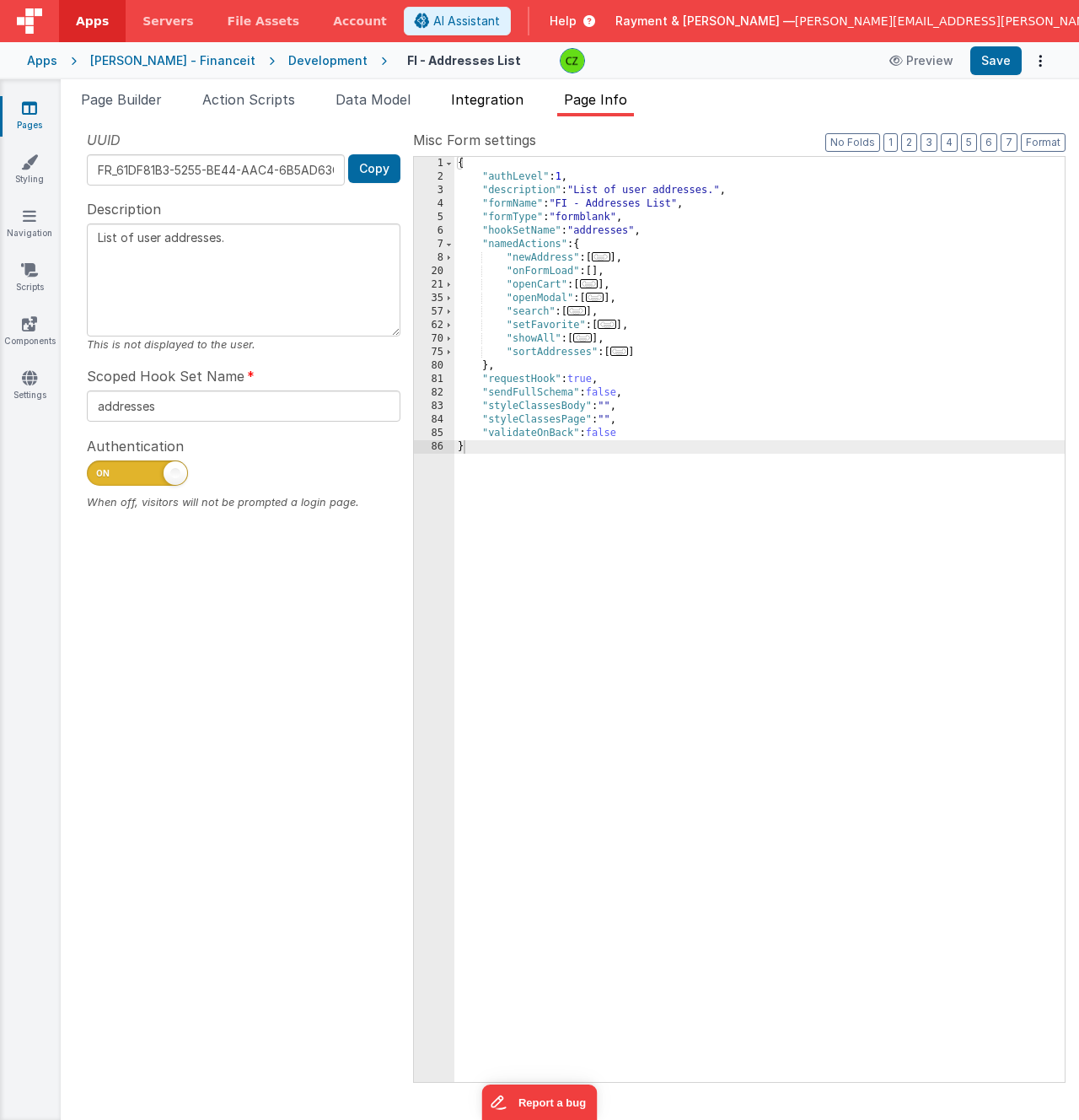
click at [487, 91] on span "Integration" at bounding box center [488, 99] width 73 height 17
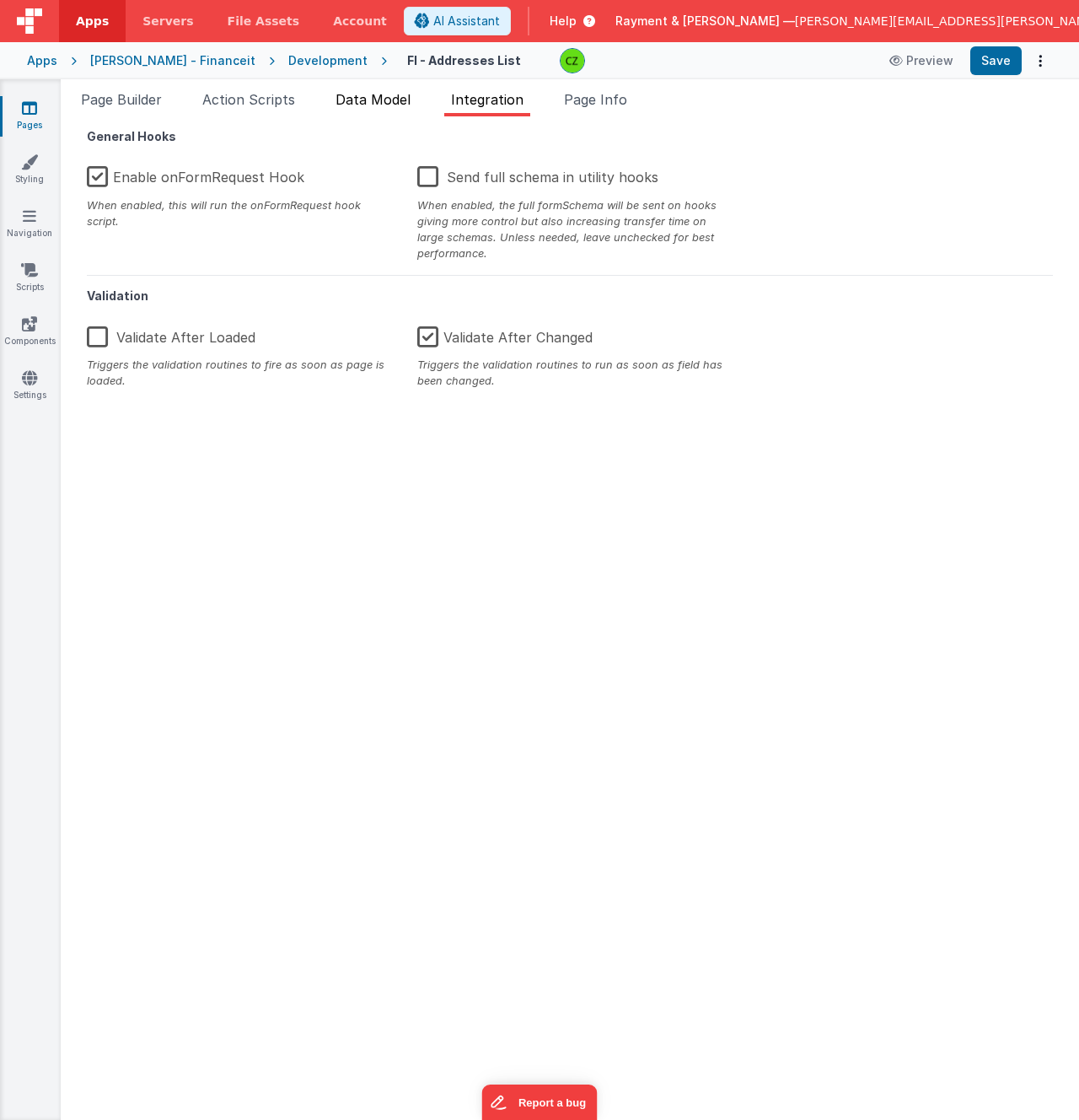
click at [381, 90] on li "Data Model" at bounding box center [373, 103] width 89 height 27
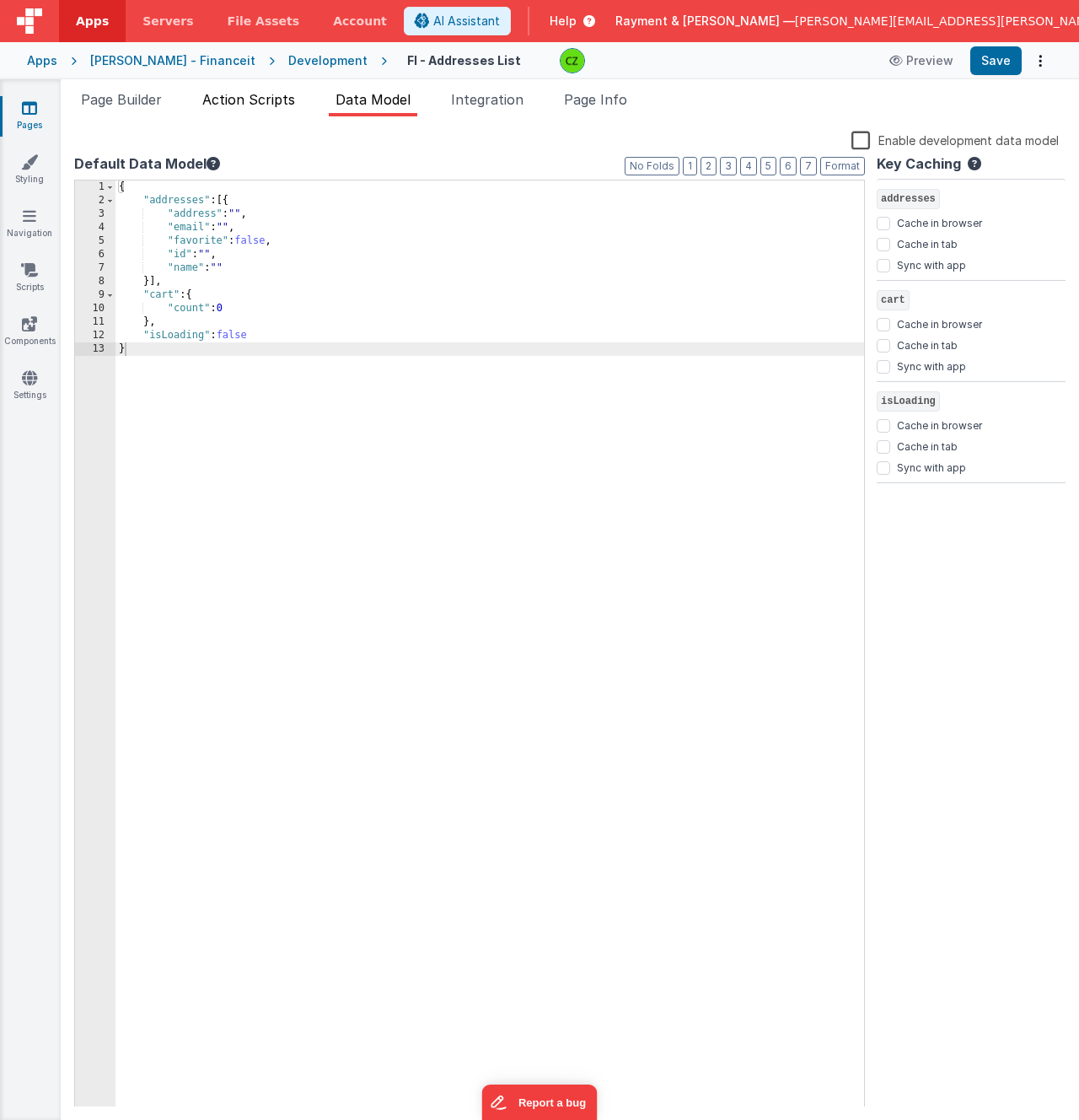
click at [248, 91] on span "Action Scripts" at bounding box center [249, 99] width 92 height 17
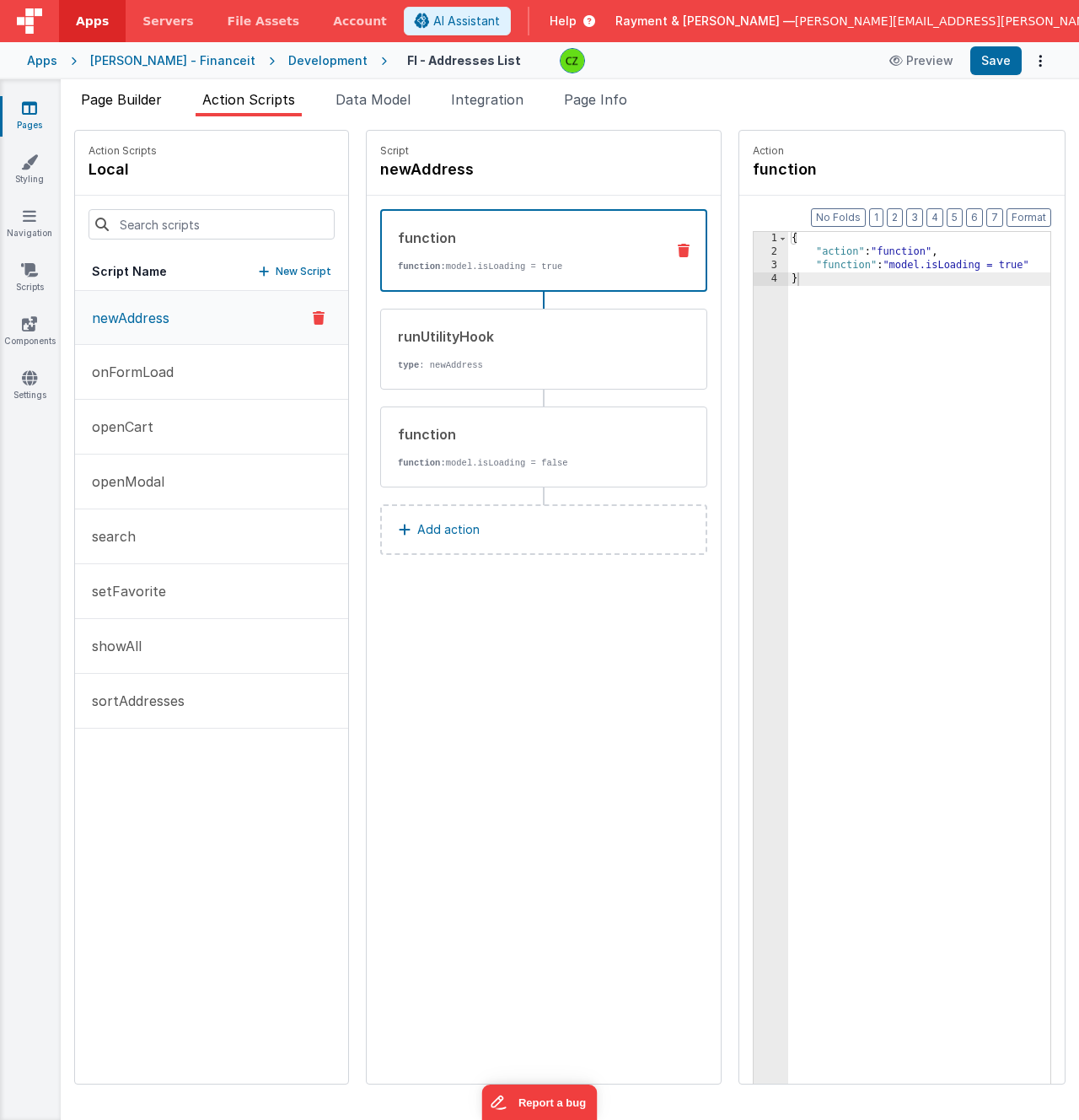
click at [130, 90] on li "Page Builder" at bounding box center [122, 103] width 94 height 27
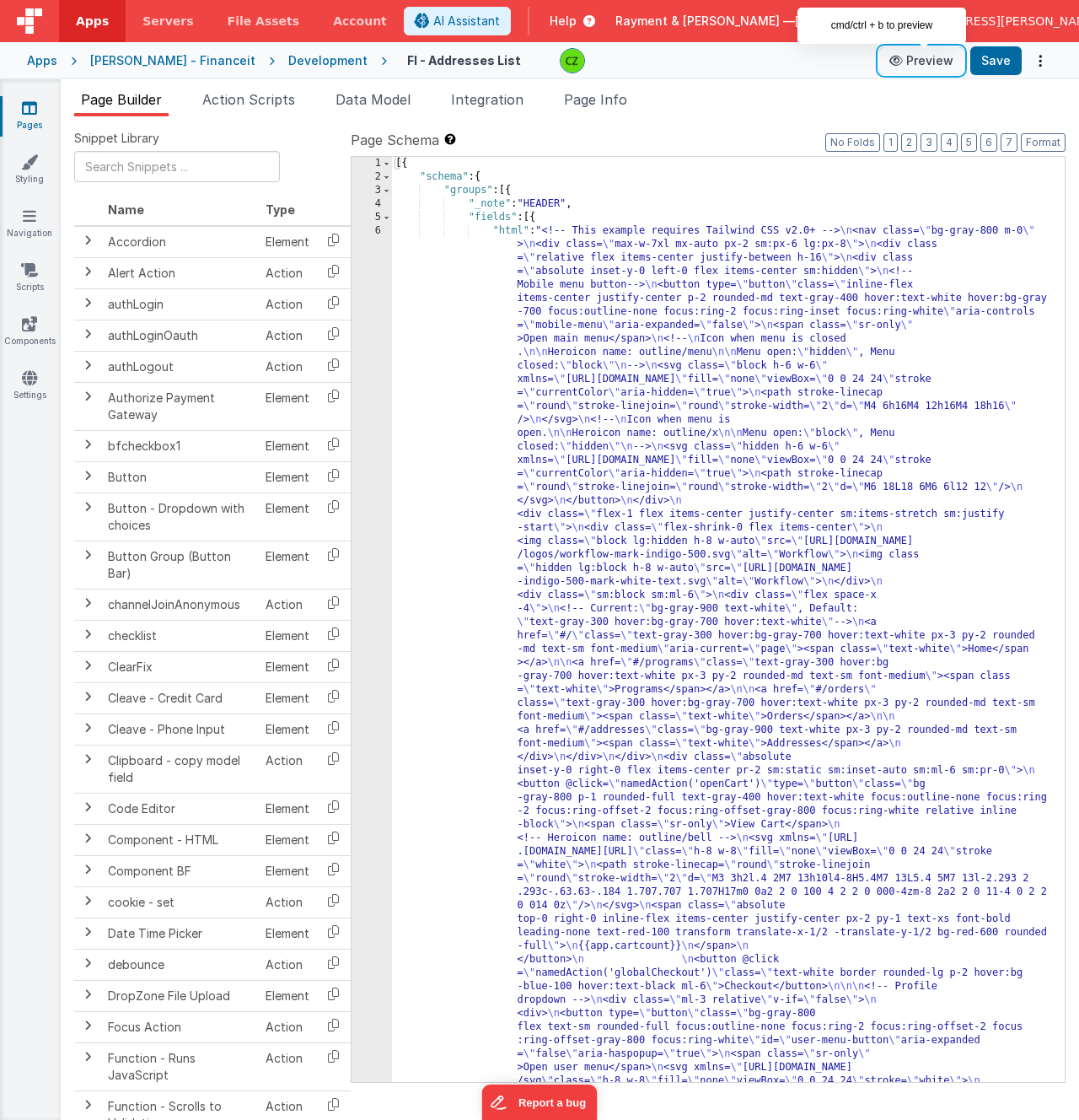
click at [924, 60] on button "Preview" at bounding box center [921, 60] width 84 height 27
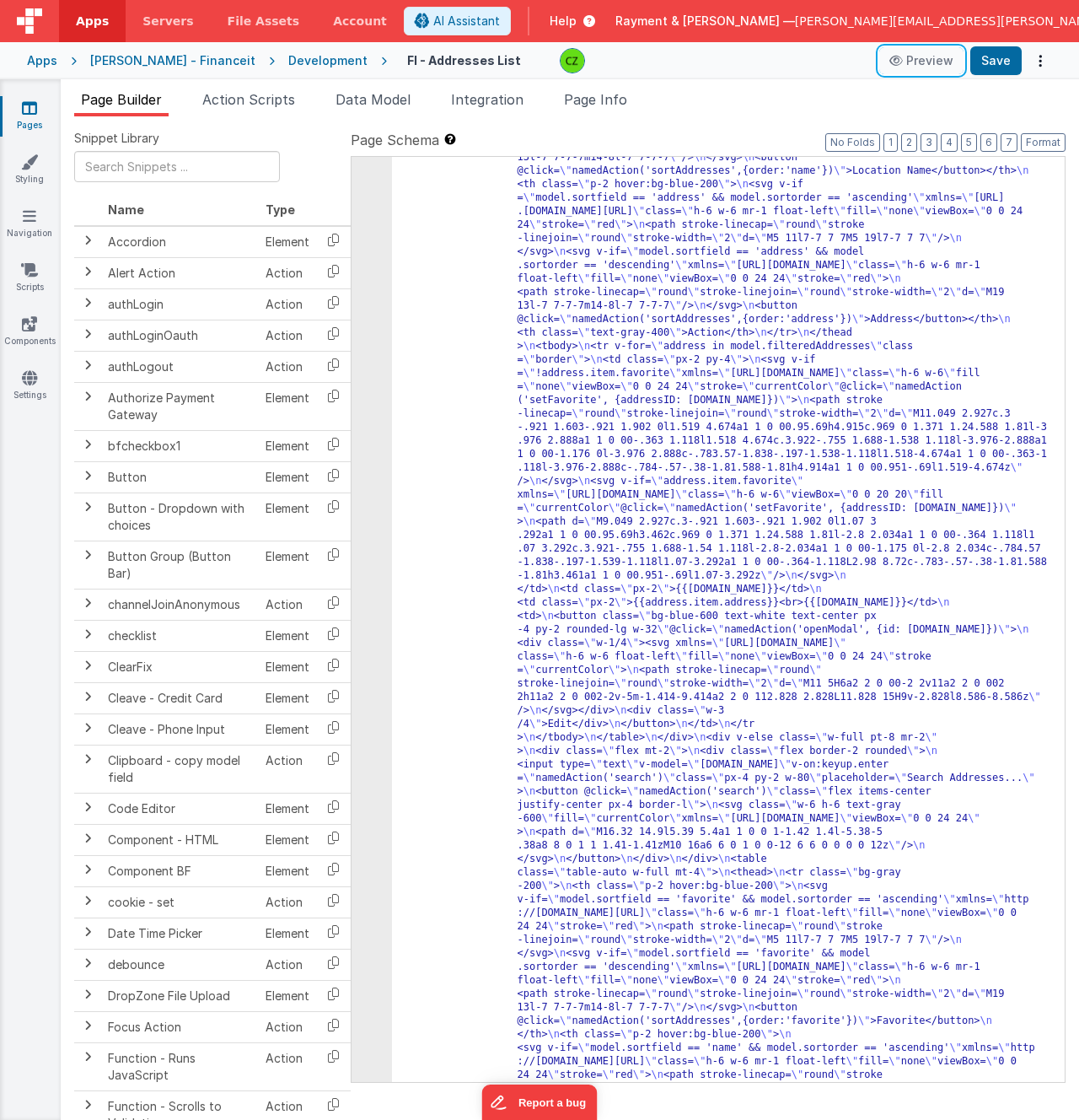
scroll to position [1966, 0]
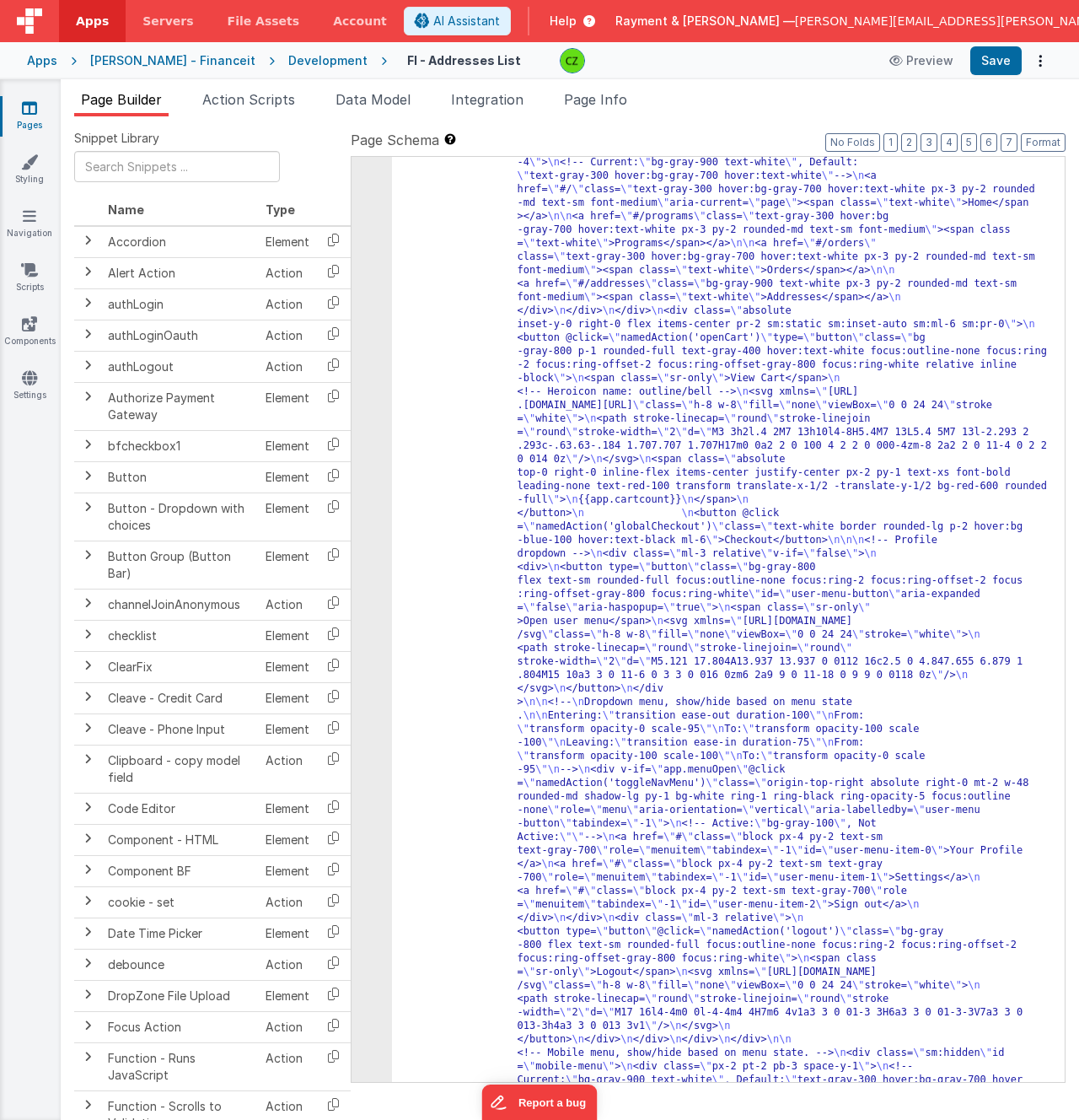
scroll to position [0, 0]
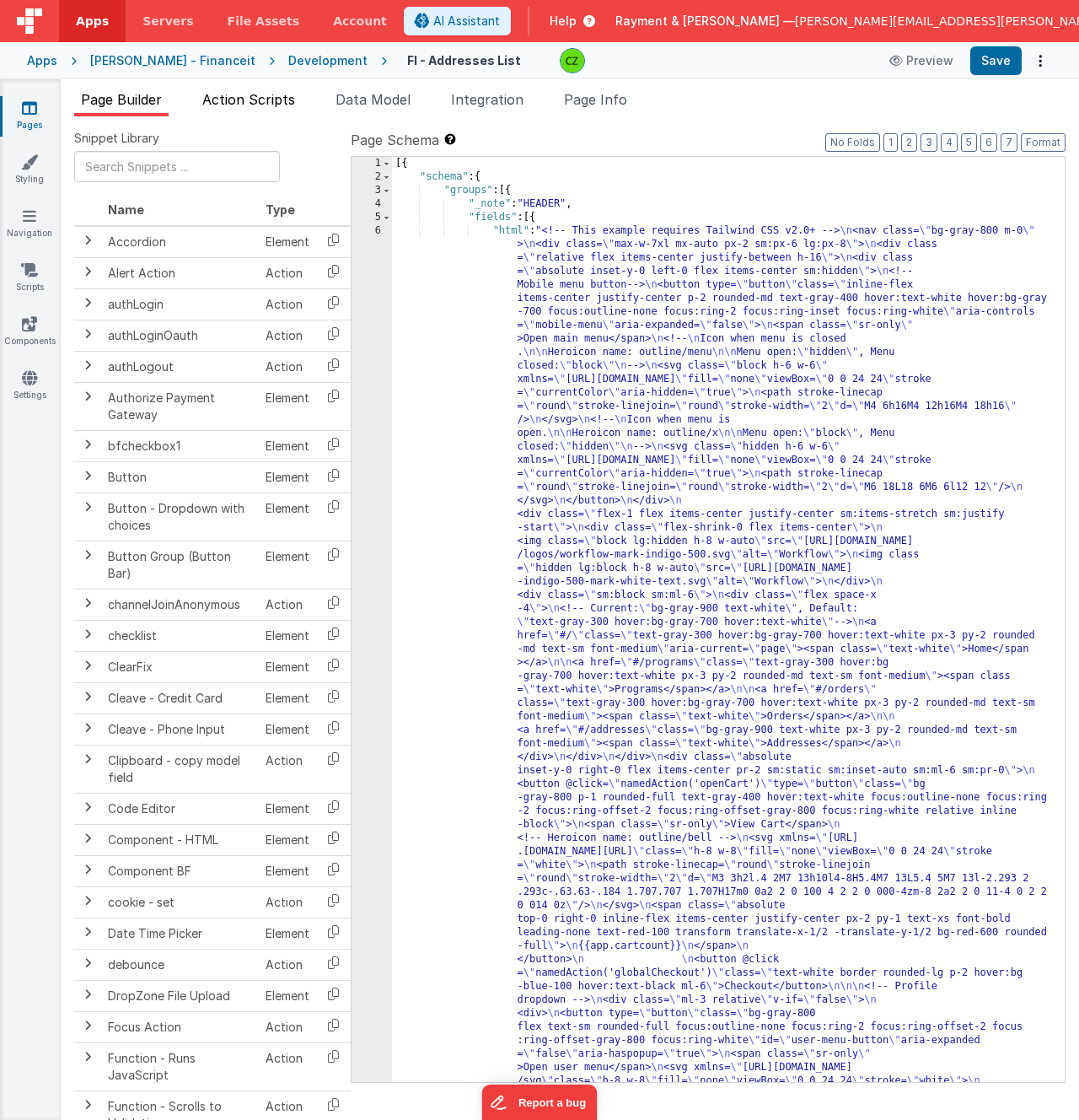
click at [248, 100] on span "Action Scripts" at bounding box center [249, 99] width 92 height 17
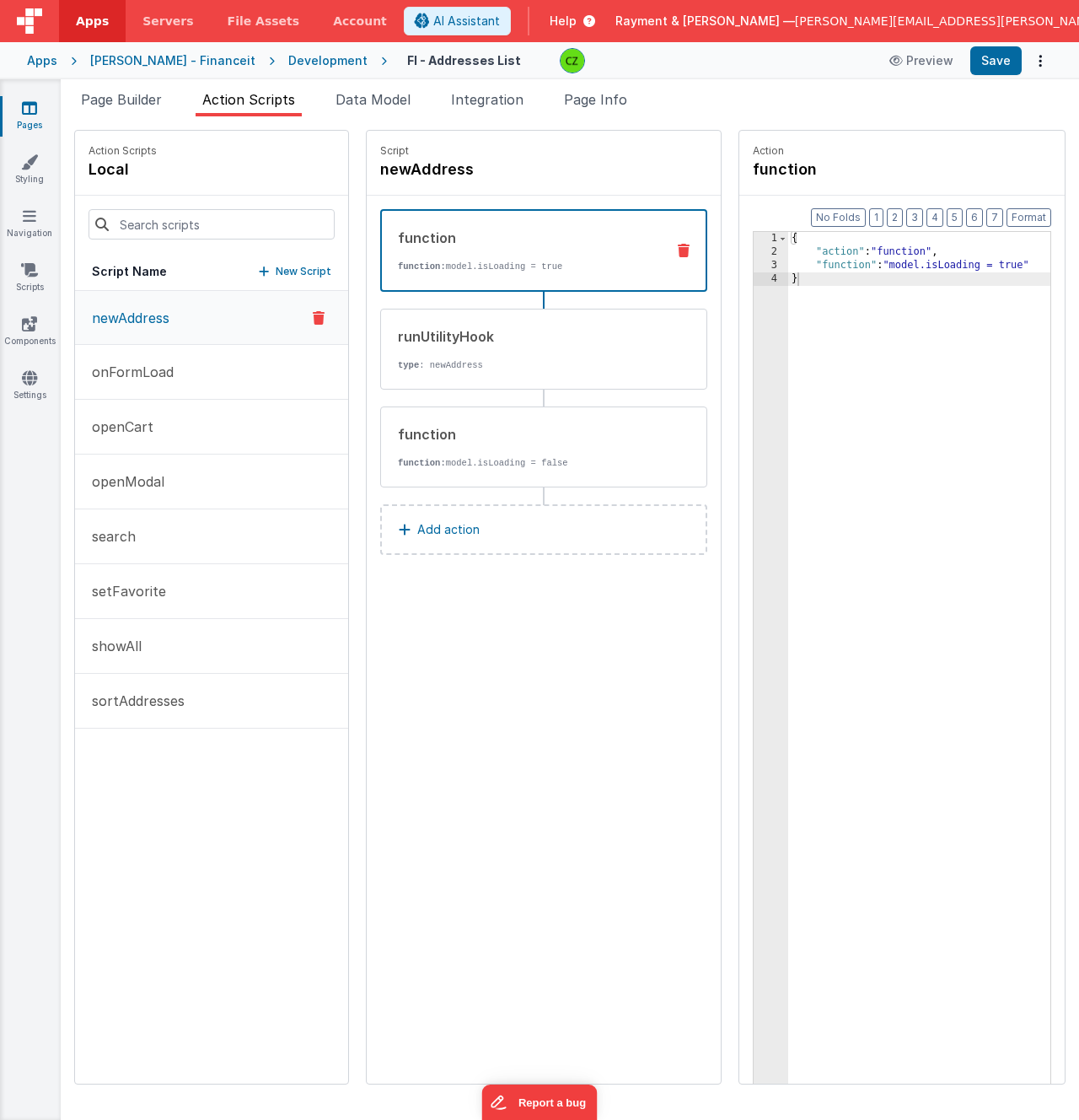
click at [39, 112] on link "Pages" at bounding box center [29, 116] width 60 height 34
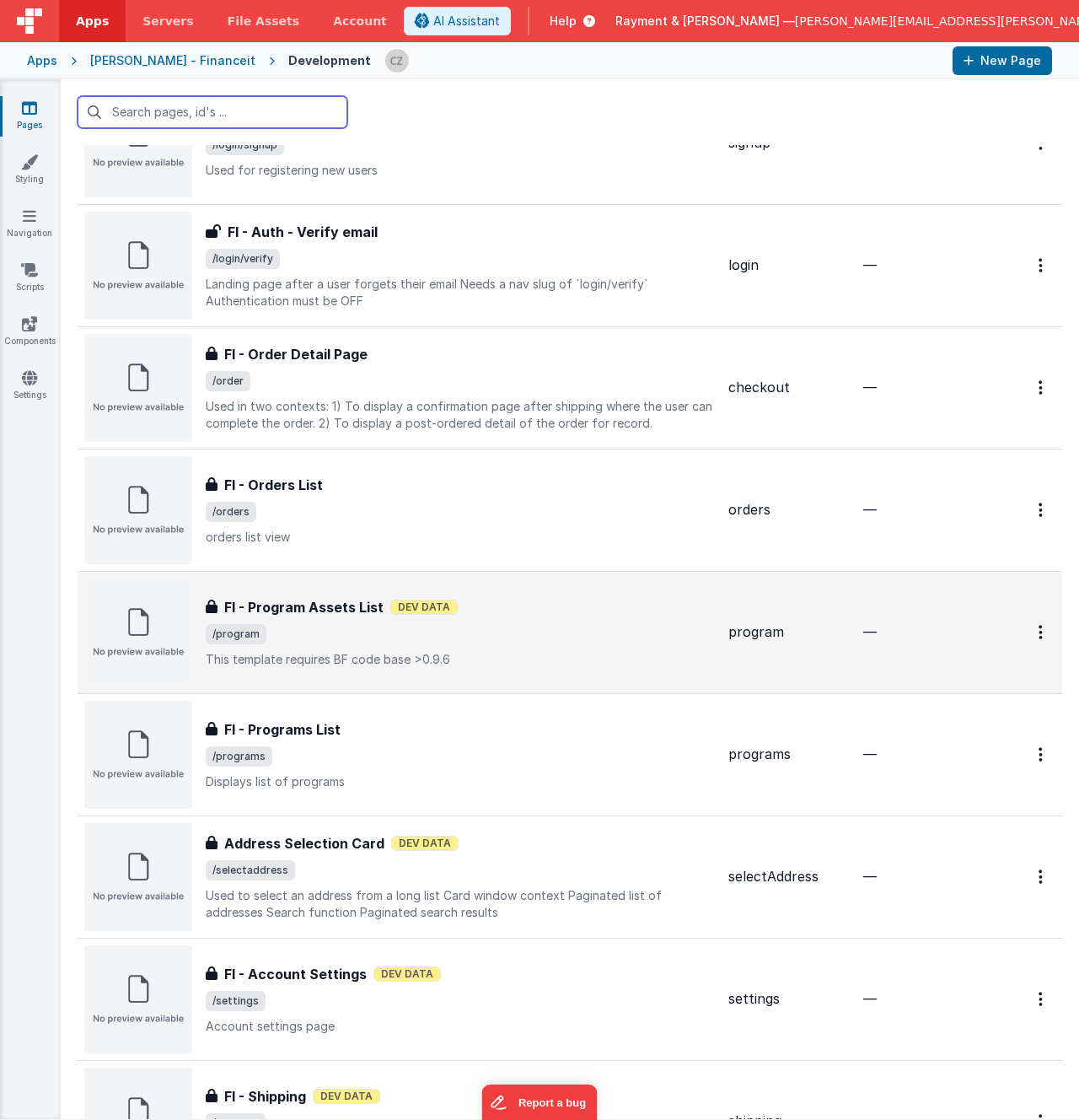
scroll to position [1196, 0]
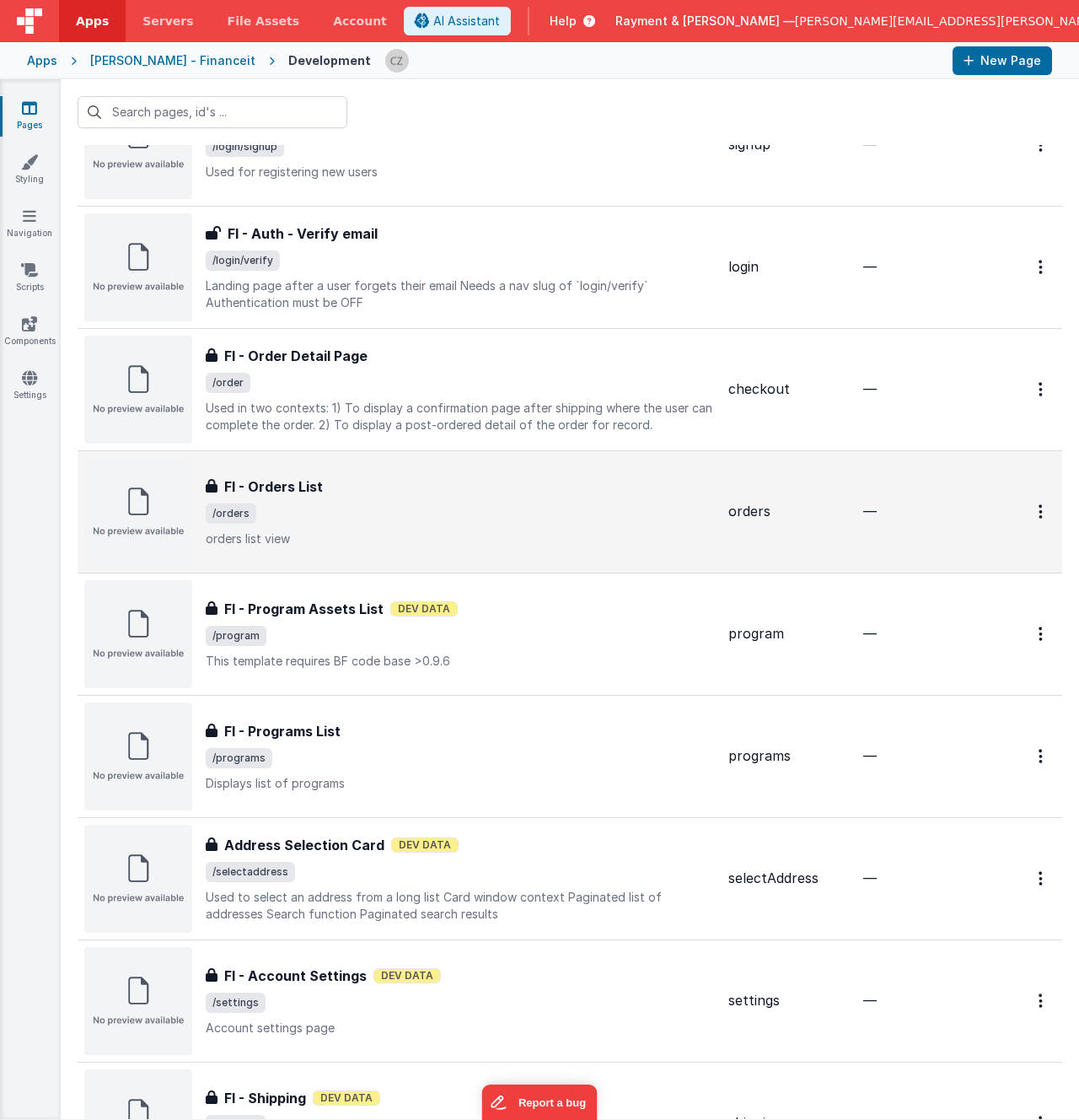
click at [579, 512] on span "/orders" at bounding box center [461, 513] width 510 height 20
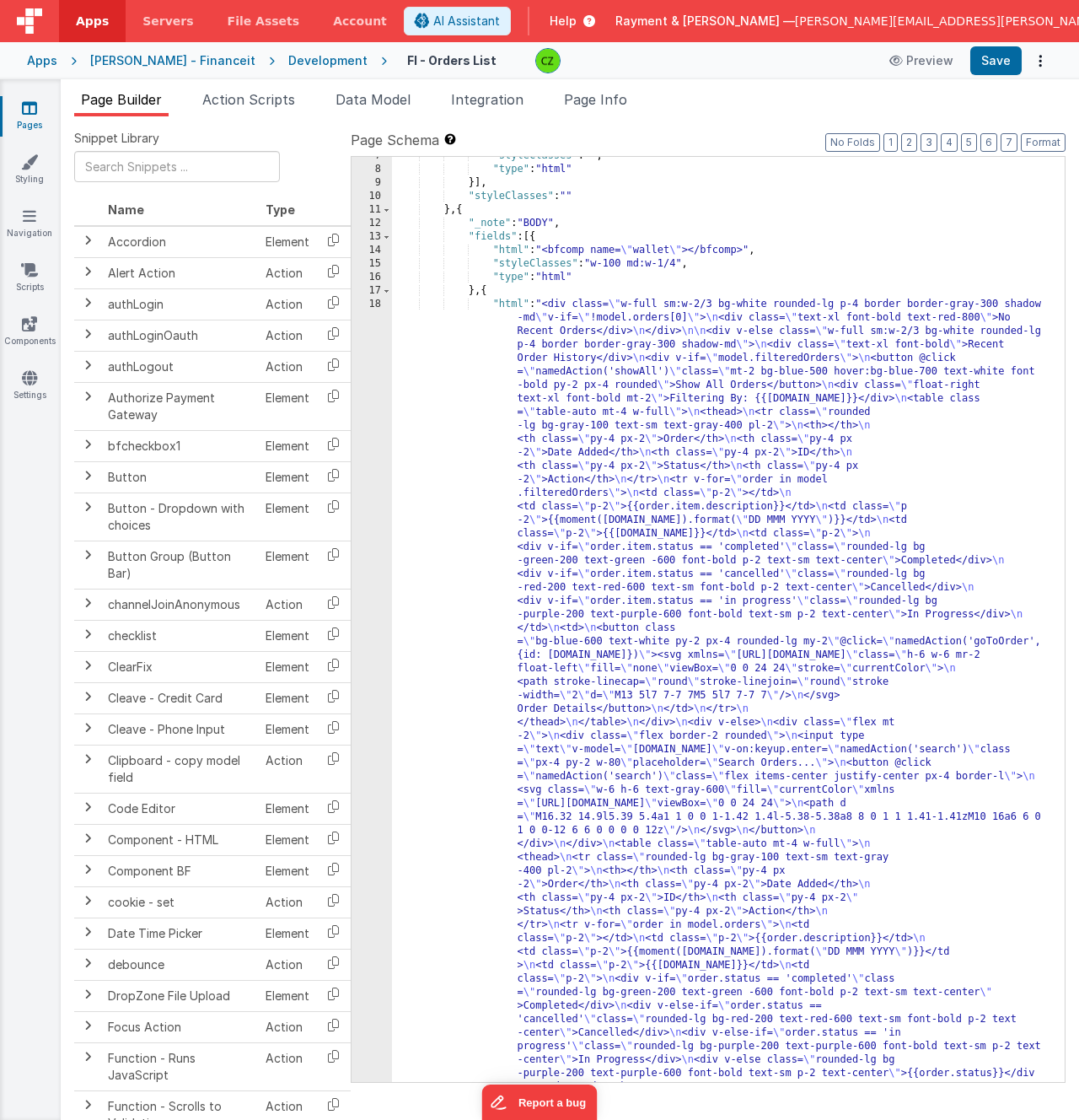
scroll to position [1465, 0]
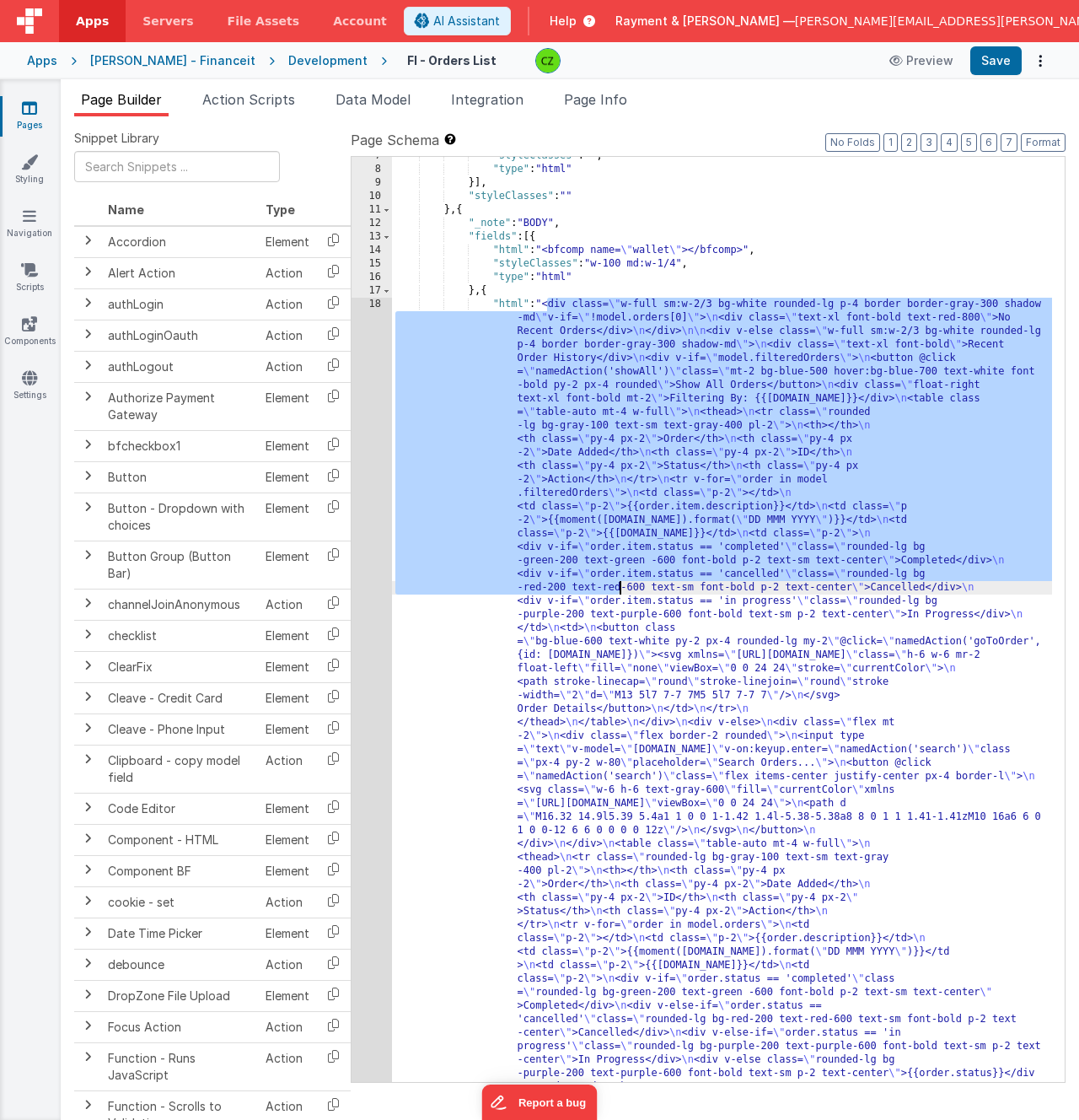
drag, startPoint x: 545, startPoint y: 307, endPoint x: 642, endPoint y: 661, distance: 367.0
click at [642, 661] on div ""styleClasses" : "" , "type" : "html" }] , "styleClasses" : "" } , { "_note" : …" at bounding box center [723, 1064] width 661 height 1830
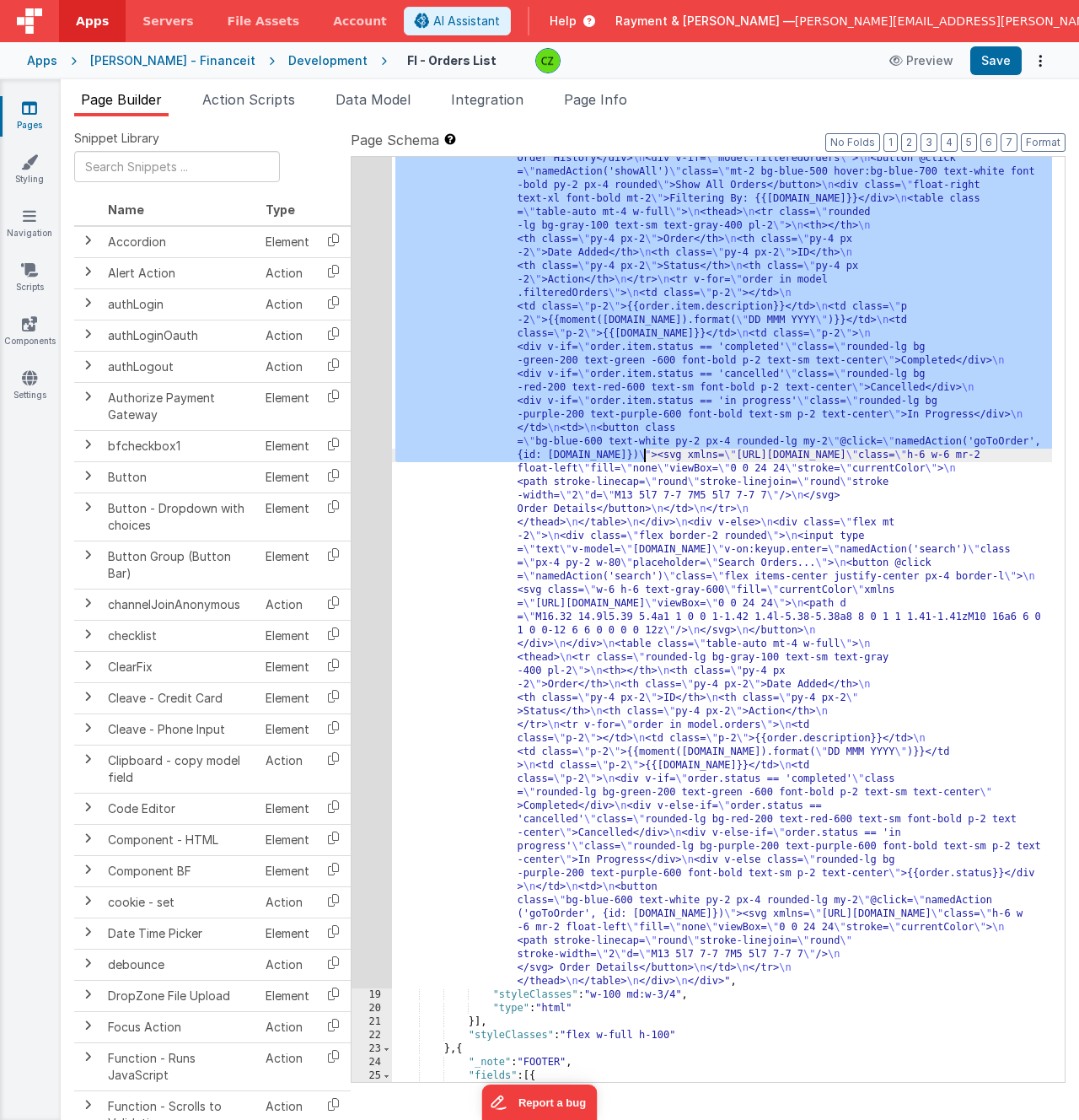
scroll to position [1774, 0]
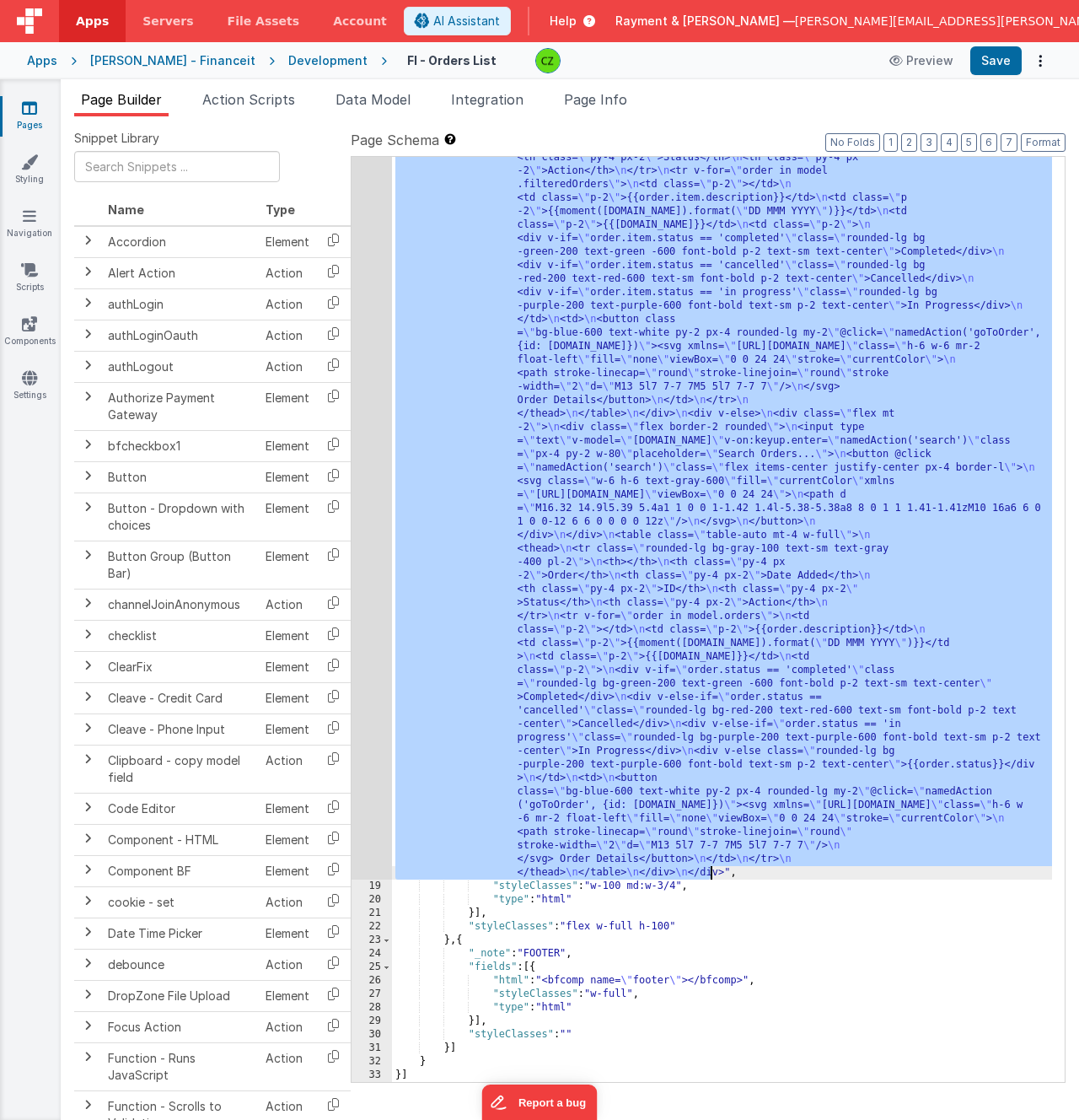
click at [709, 870] on div ""html" : "<div class= \" w-full sm:w-2/3 bg-white rounded-lg p-4 border border-…" at bounding box center [723, 904] width 661 height 1830
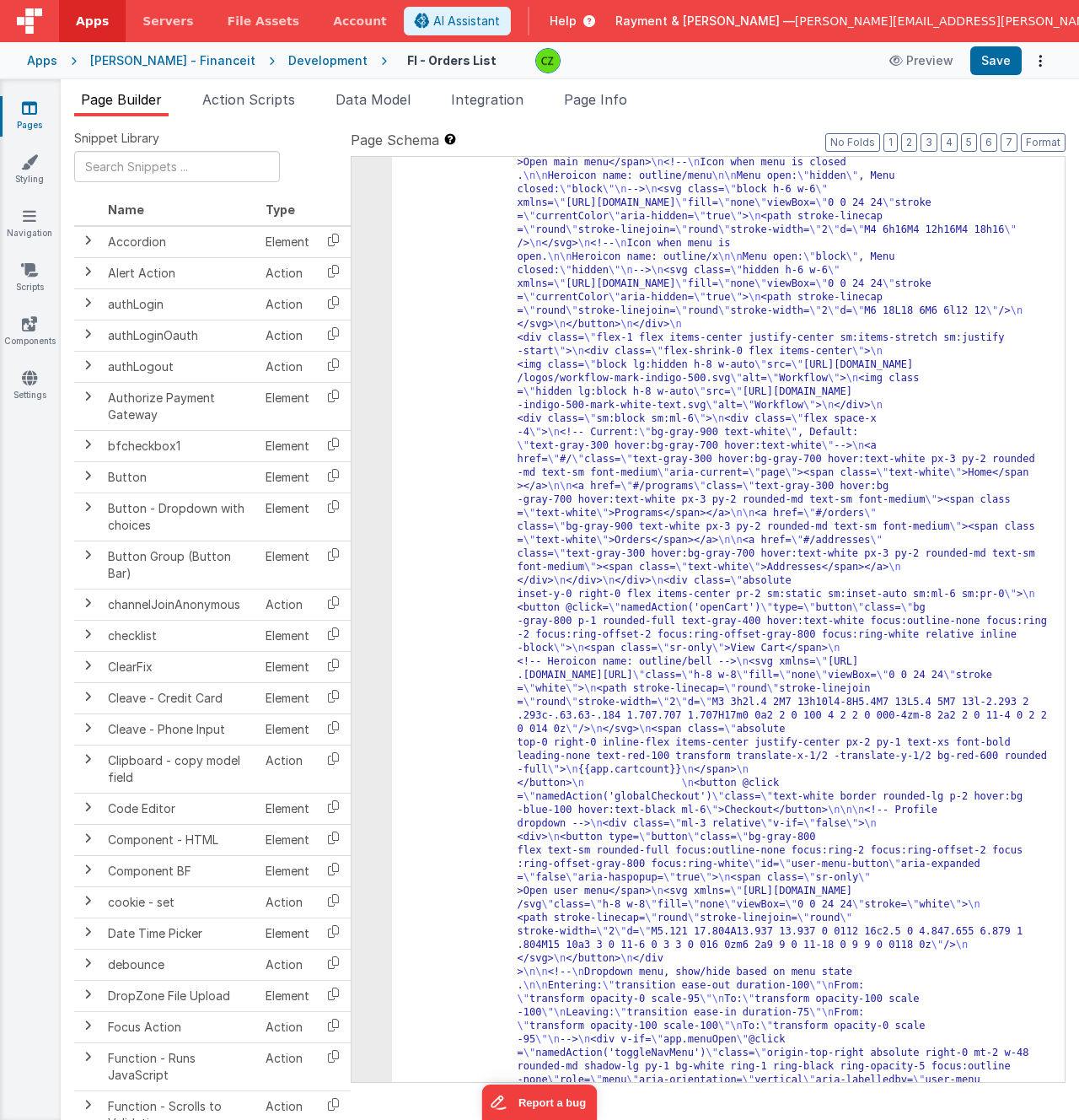
scroll to position [0, 0]
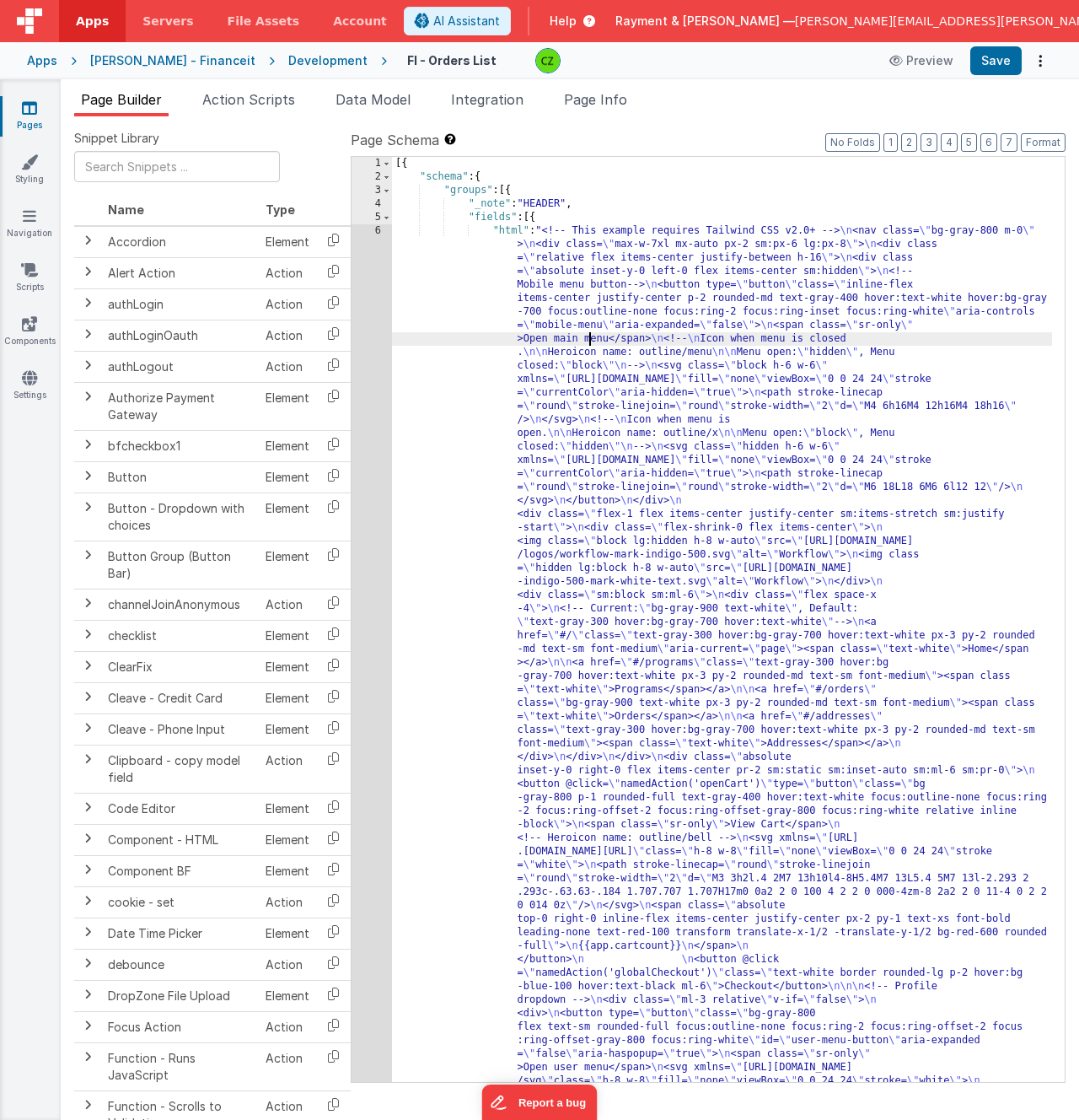
click at [47, 57] on div "Apps" at bounding box center [42, 60] width 30 height 17
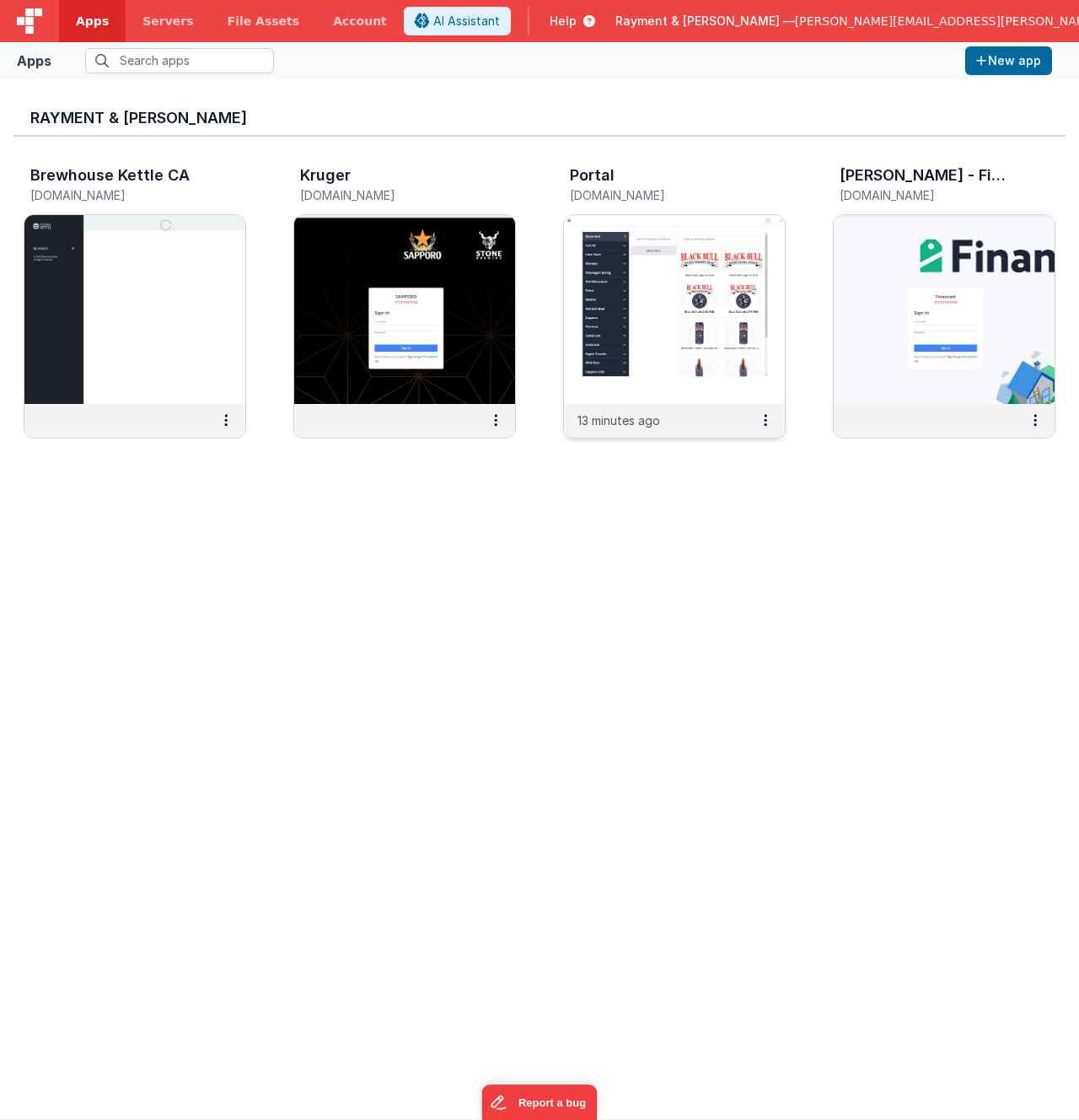
click at [645, 336] on img at bounding box center [674, 309] width 221 height 189
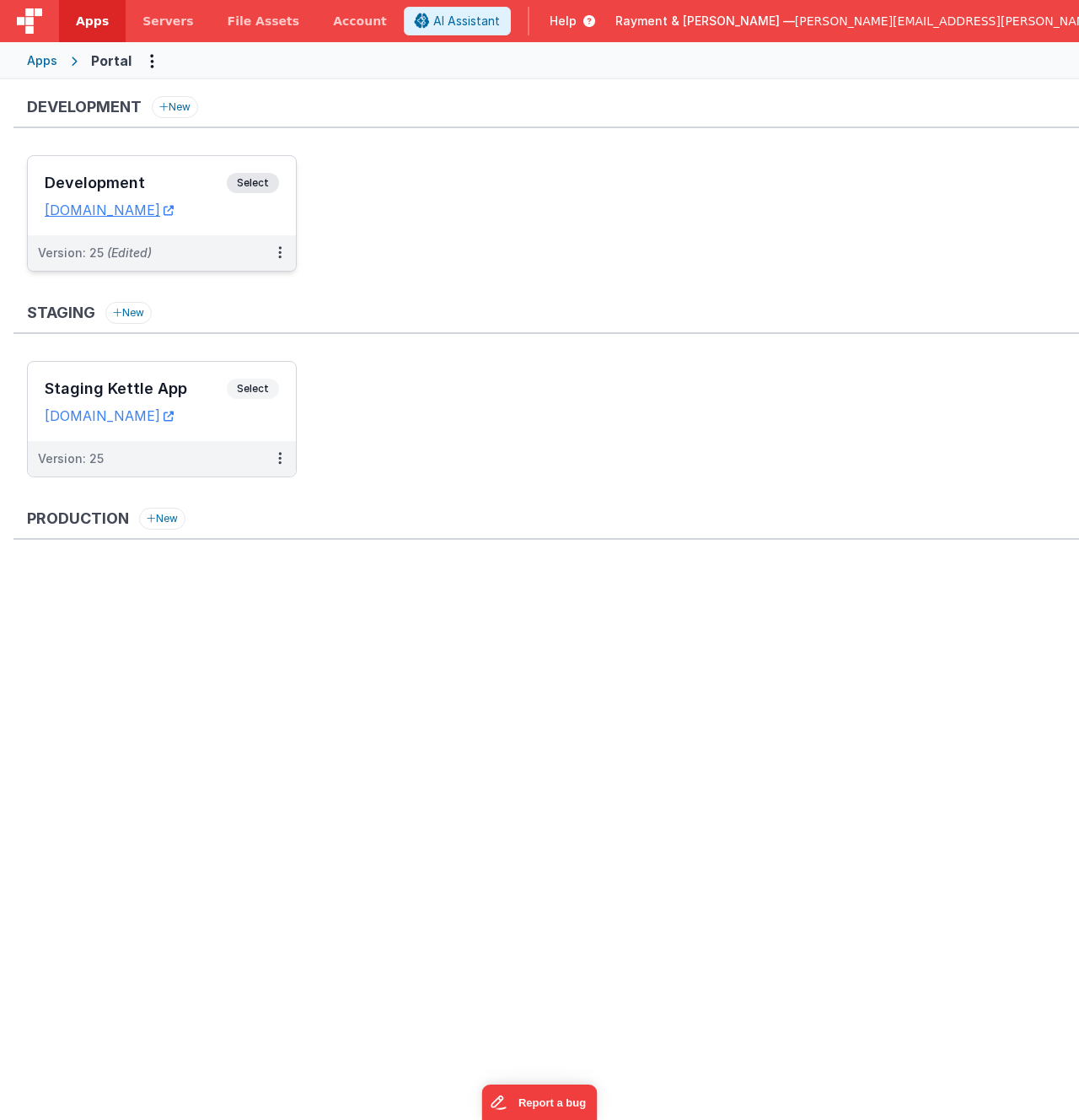
click at [170, 176] on h3 "Development" at bounding box center [135, 183] width 182 height 17
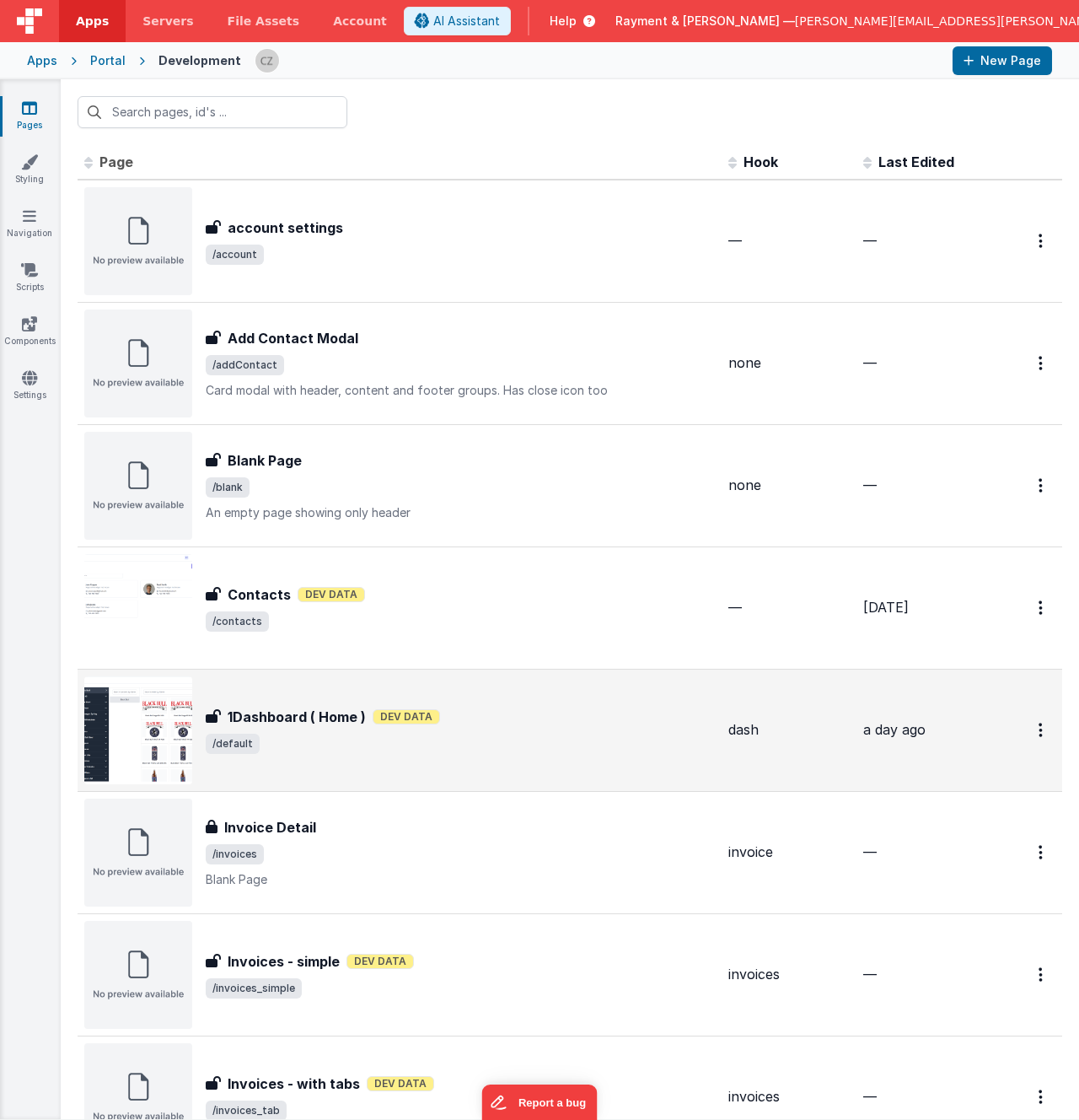
click at [477, 719] on div "1Dashboard ( Home ) Dev Data" at bounding box center [461, 717] width 510 height 20
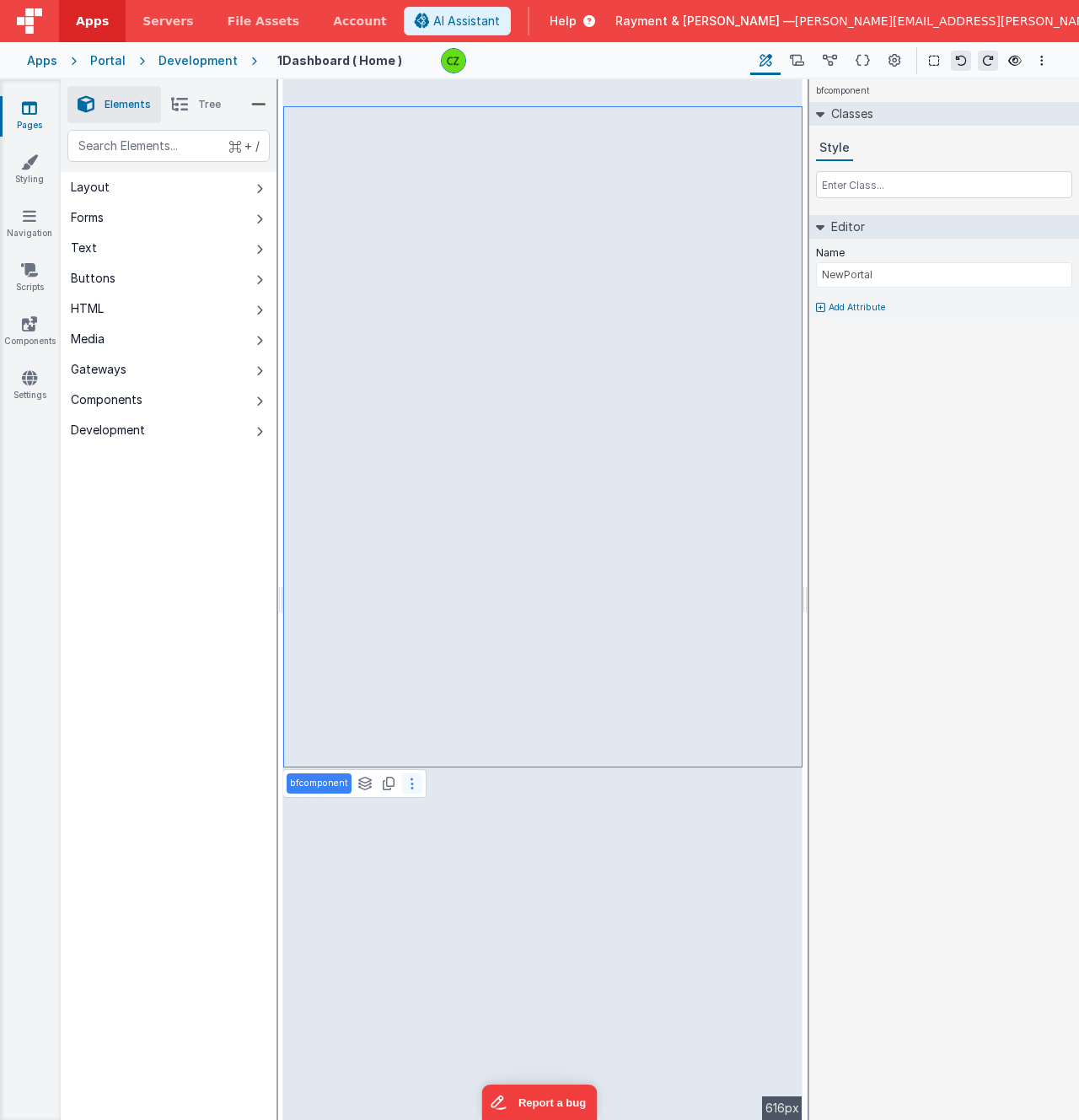
click at [410, 785] on icon at bounding box center [412, 783] width 4 height 13
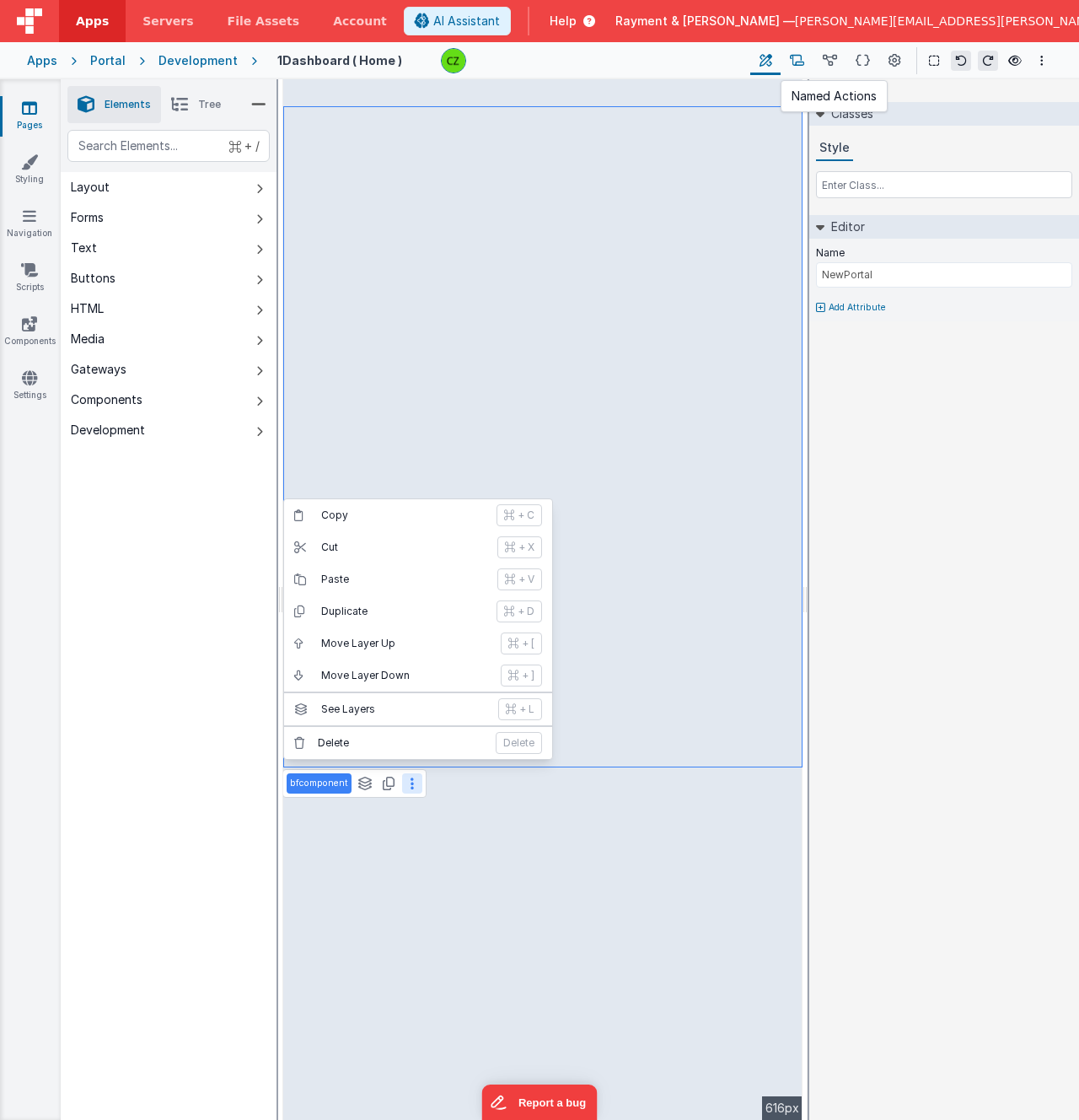
click at [798, 59] on icon at bounding box center [797, 61] width 14 height 18
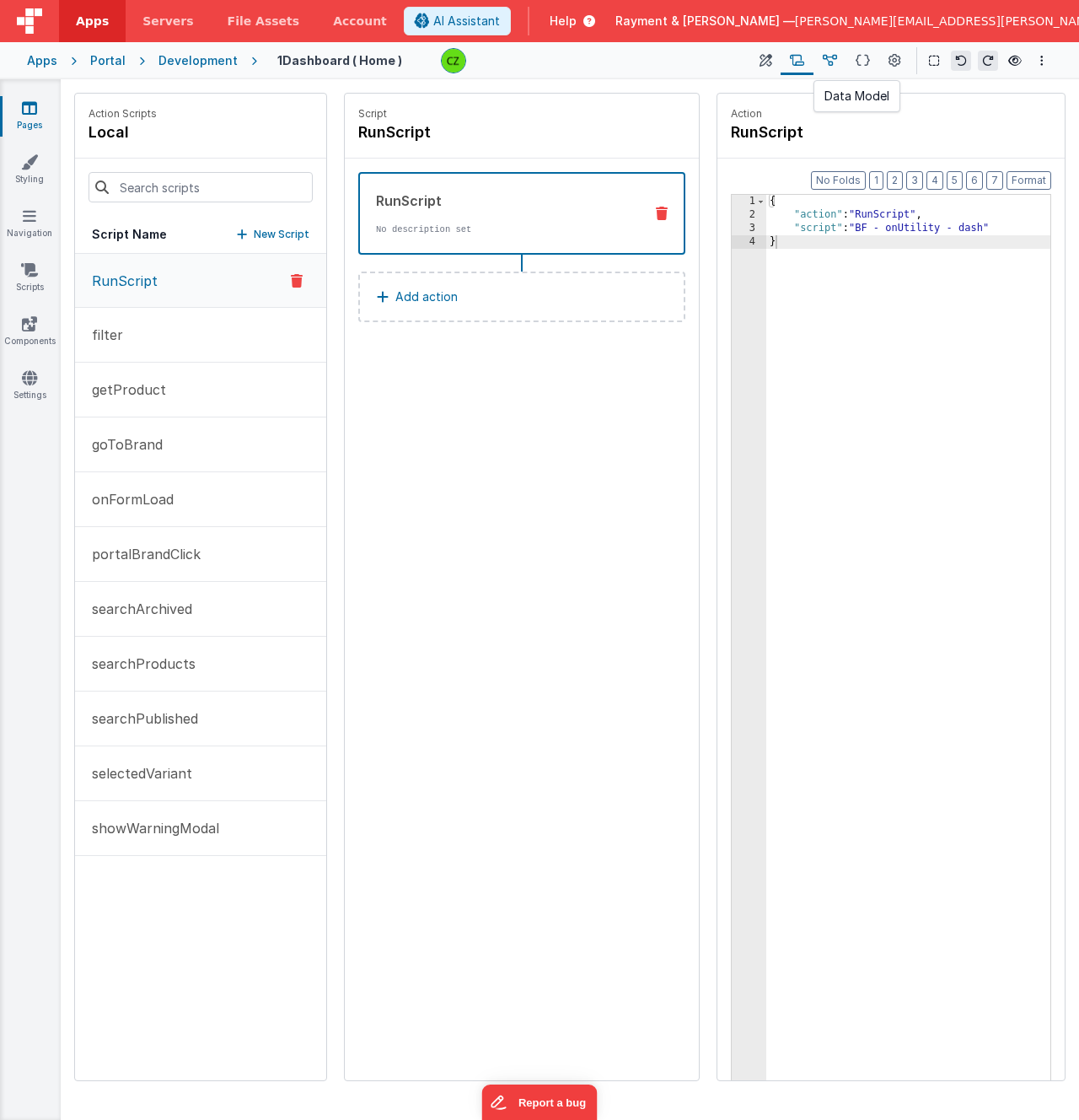
click at [832, 61] on icon at bounding box center [830, 61] width 14 height 18
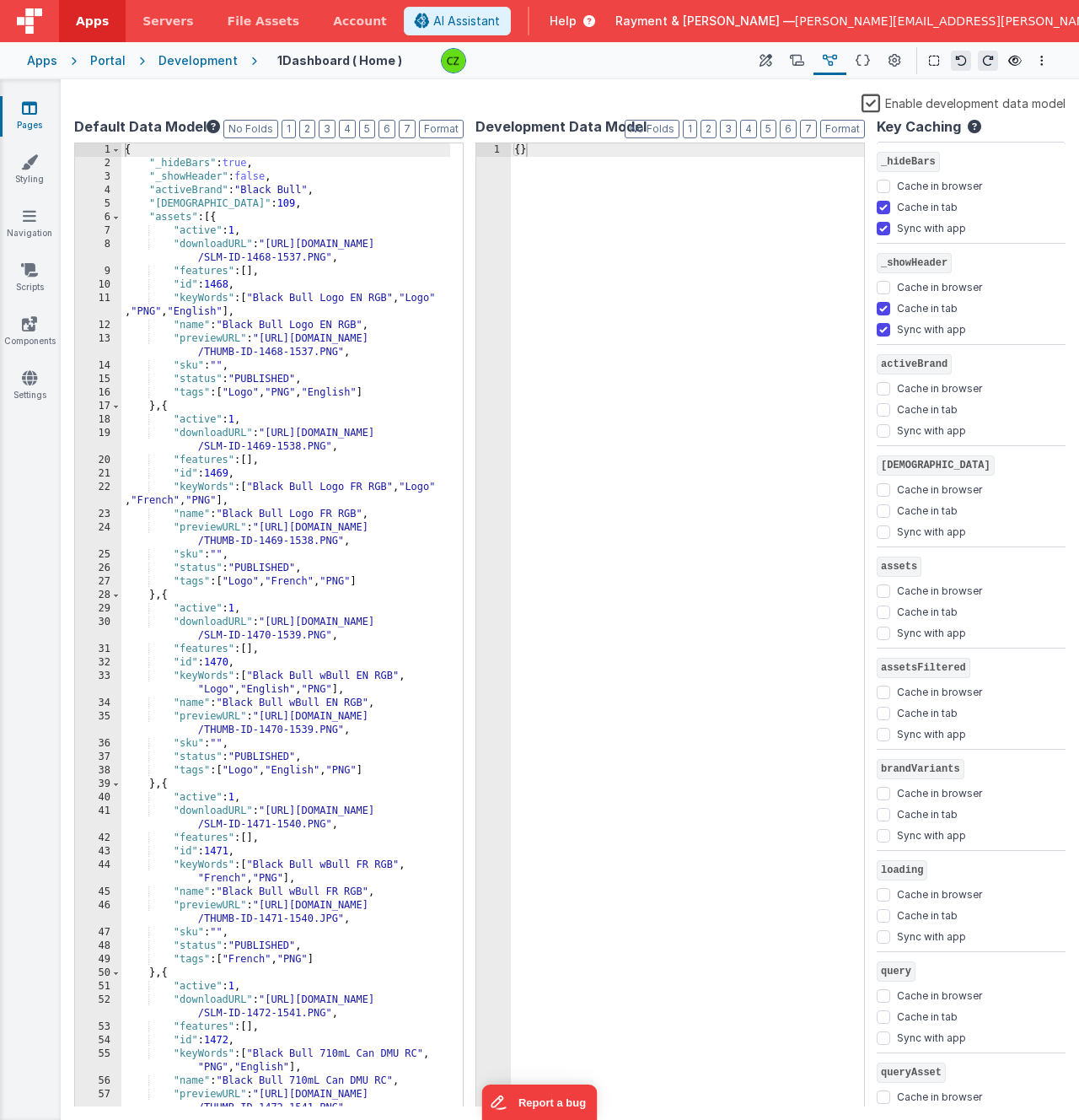
click at [731, 60] on div at bounding box center [589, 60] width 296 height 25
click at [764, 57] on icon at bounding box center [766, 61] width 12 height 18
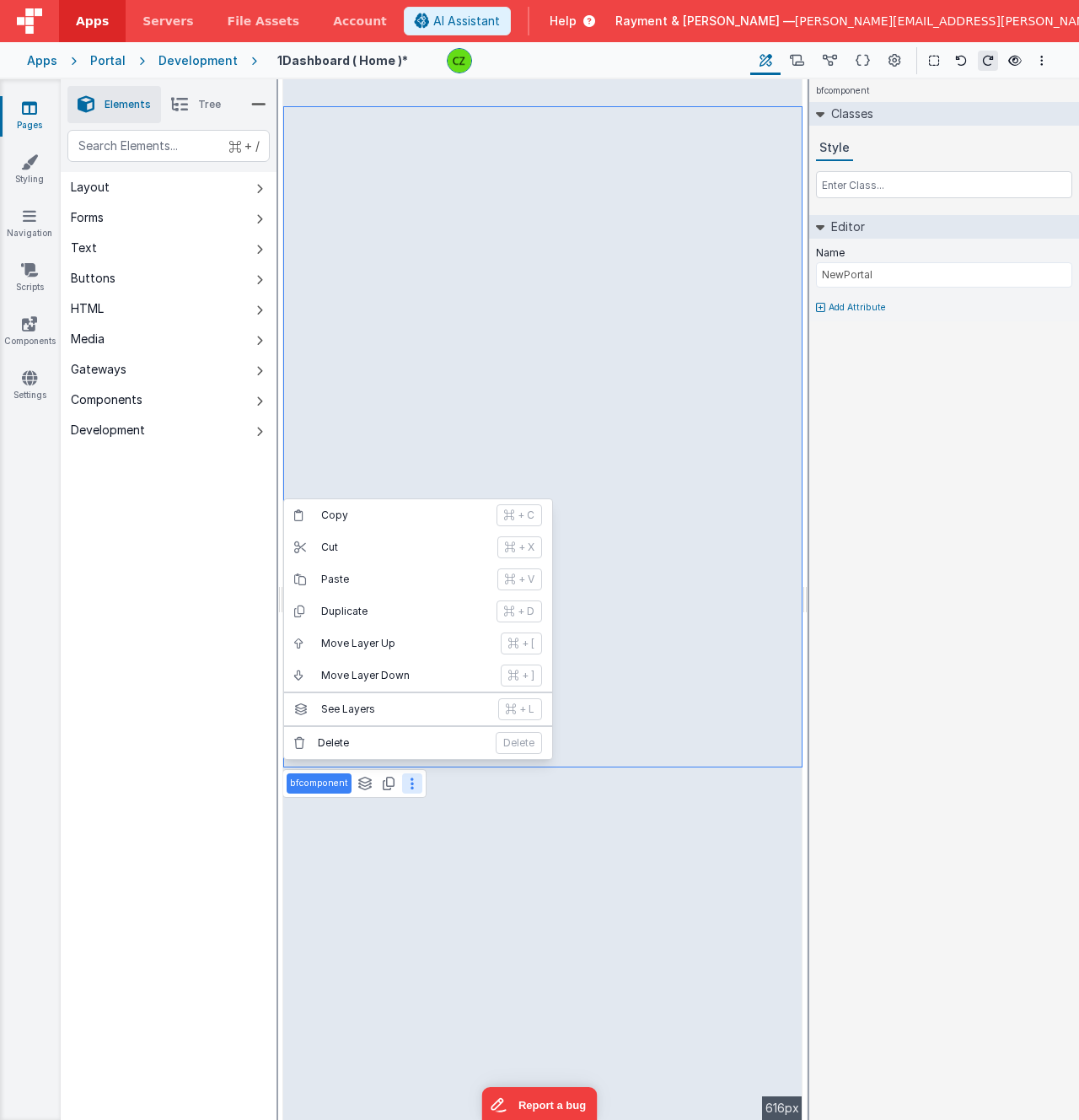
click at [226, 808] on div "+ / Layout Forms Text Buttons HTML Media Gateways Components Development Page P…" at bounding box center [168, 664] width 216 height 1069
click at [199, 790] on div "+ / Layout Forms Text Buttons HTML Media Gateways Components Development Page P…" at bounding box center [168, 664] width 216 height 1069
click at [176, 699] on div "+ / Layout Forms Text Buttons HTML Media Gateways Components Development Page P…" at bounding box center [168, 664] width 216 height 1069
click at [221, 773] on div "+ / Layout Forms Text Buttons HTML Media Gateways Components Development Page P…" at bounding box center [168, 664] width 216 height 1069
click at [188, 715] on div "+ / Layout Forms Text Buttons HTML Media Gateways Components Development Page P…" at bounding box center [168, 664] width 216 height 1069
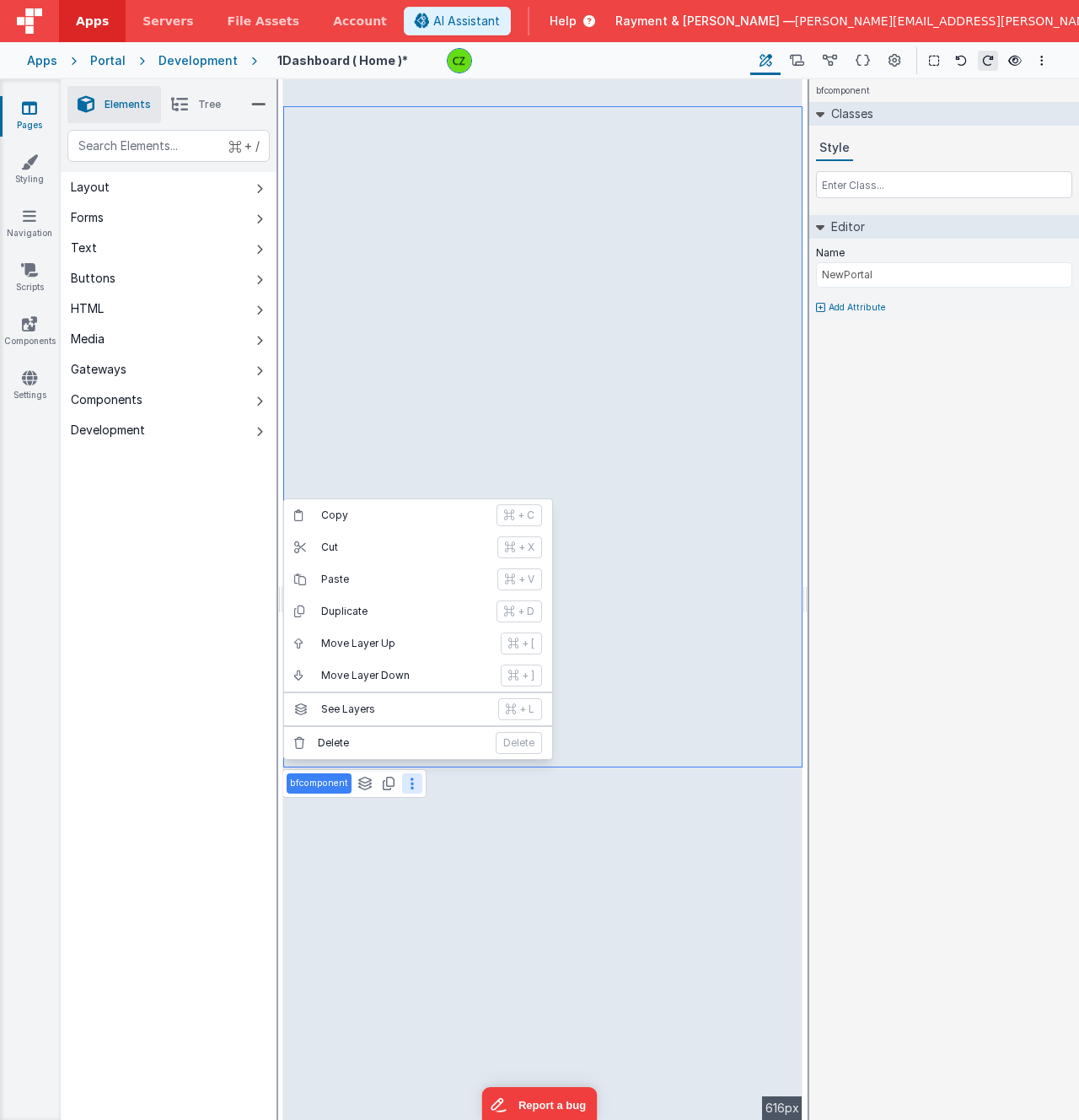
click at [152, 598] on div "+ / Layout Forms Text Buttons HTML Media Gateways Components Development Page P…" at bounding box center [168, 664] width 216 height 1069
